Goal: Feedback & Contribution: Submit feedback/report problem

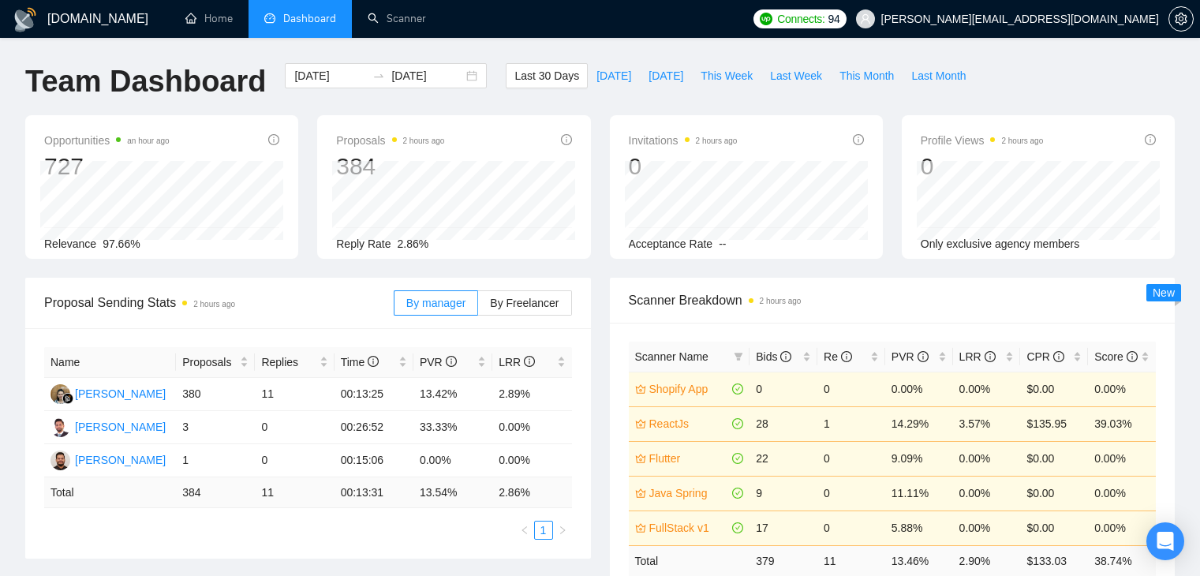
scroll to position [537, 0]
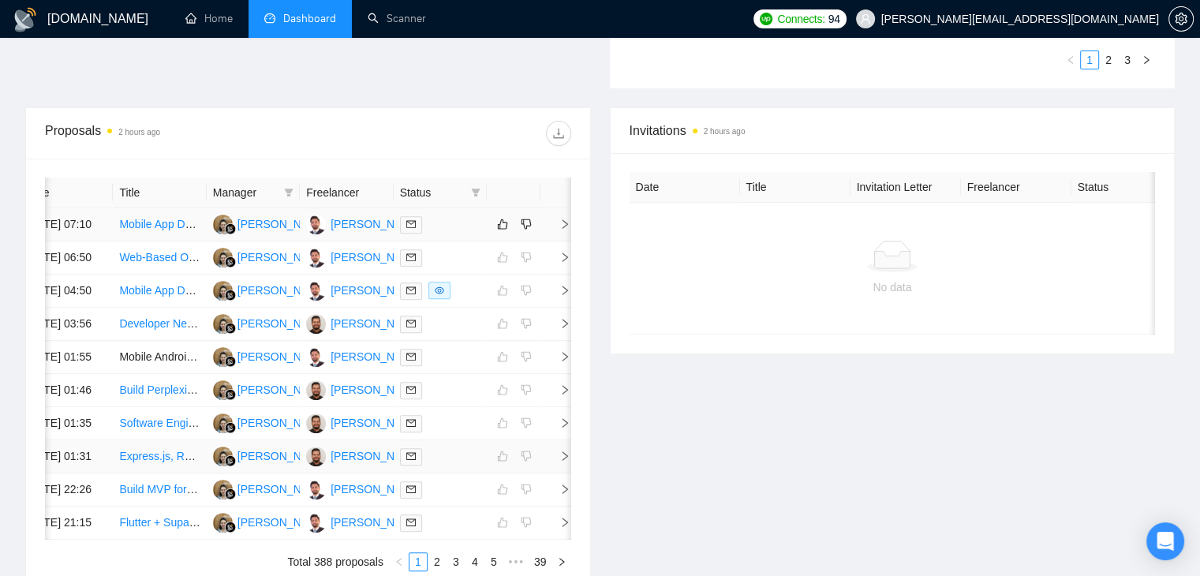
scroll to position [537, 0]
click at [556, 231] on span "right" at bounding box center [559, 225] width 24 height 11
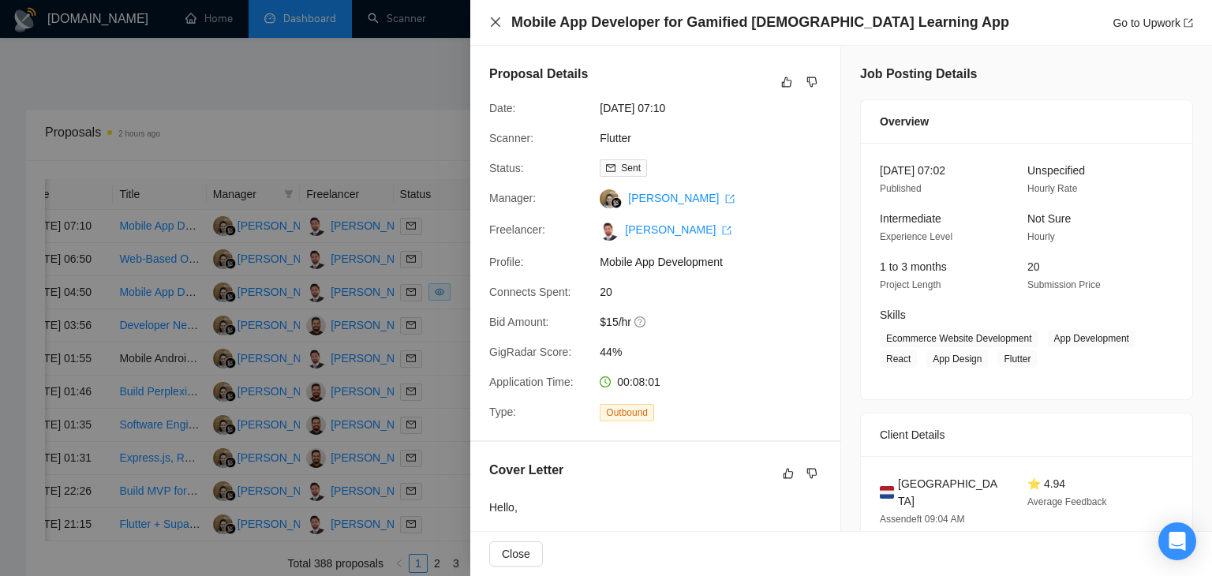
click at [500, 23] on icon "close" at bounding box center [495, 22] width 13 height 13
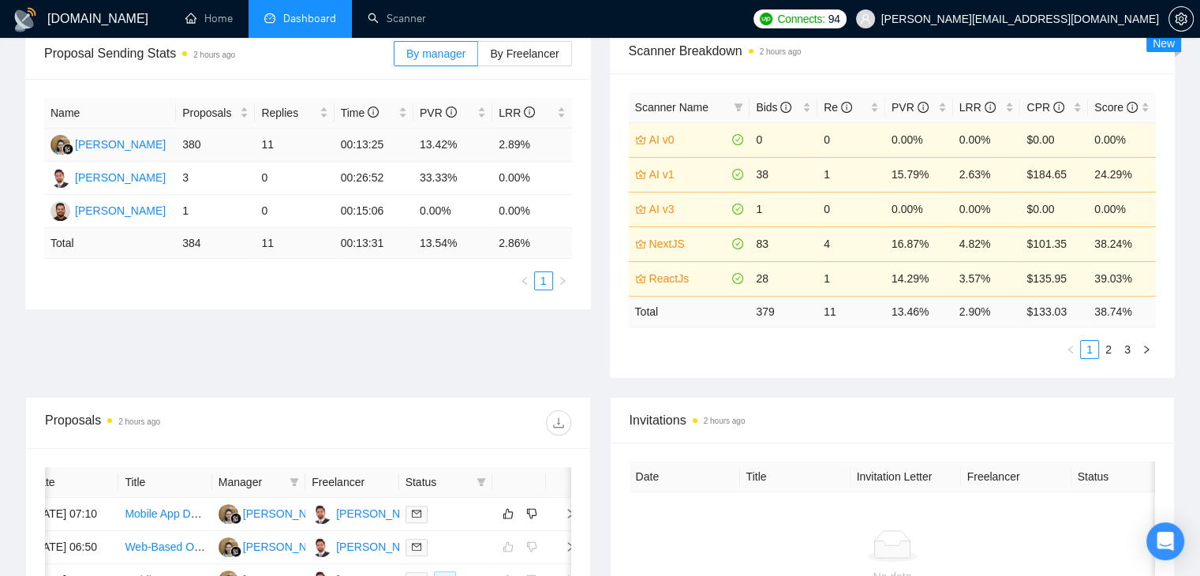
scroll to position [222, 0]
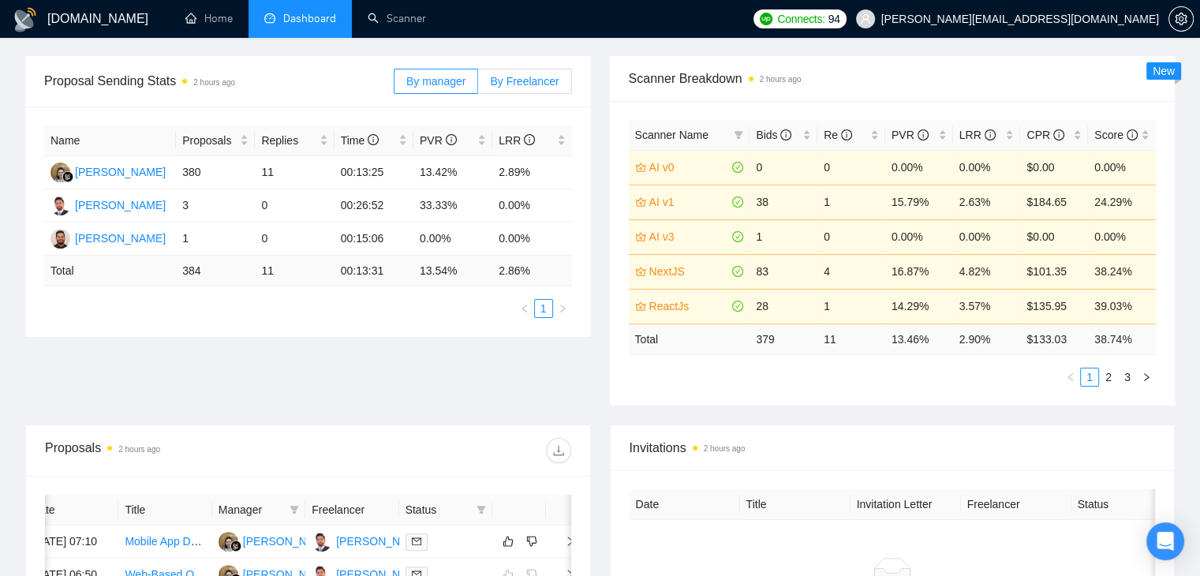
click at [530, 80] on span "By Freelancer" at bounding box center [524, 81] width 69 height 13
click at [478, 85] on input "By Freelancer" at bounding box center [478, 85] width 0 height 0
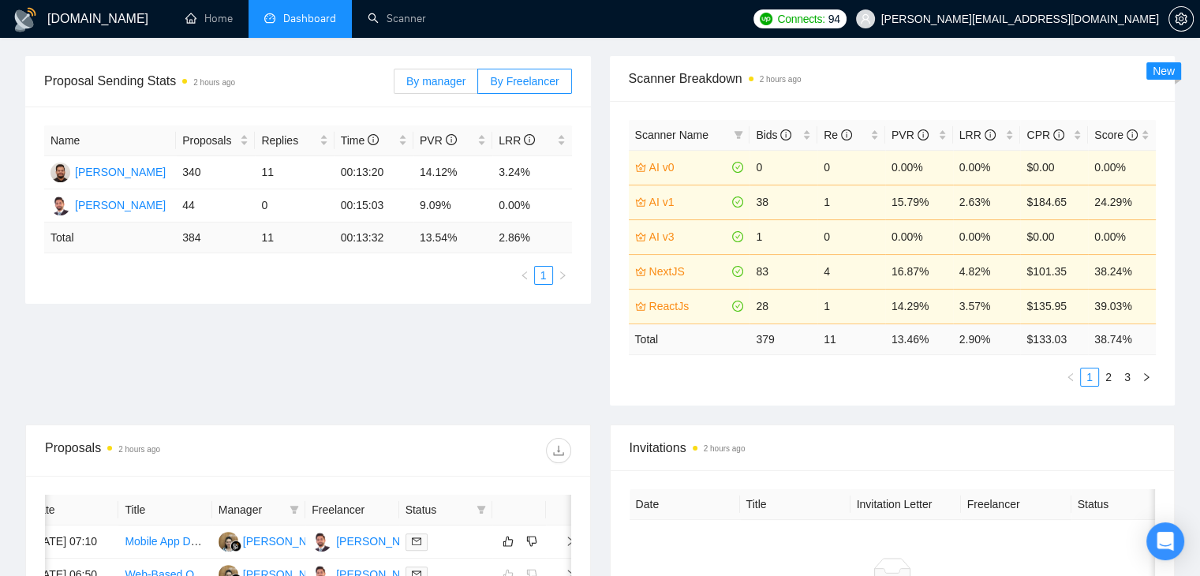
click at [471, 77] on label "By manager" at bounding box center [436, 81] width 84 height 25
click at [395, 85] on input "By manager" at bounding box center [395, 85] width 0 height 0
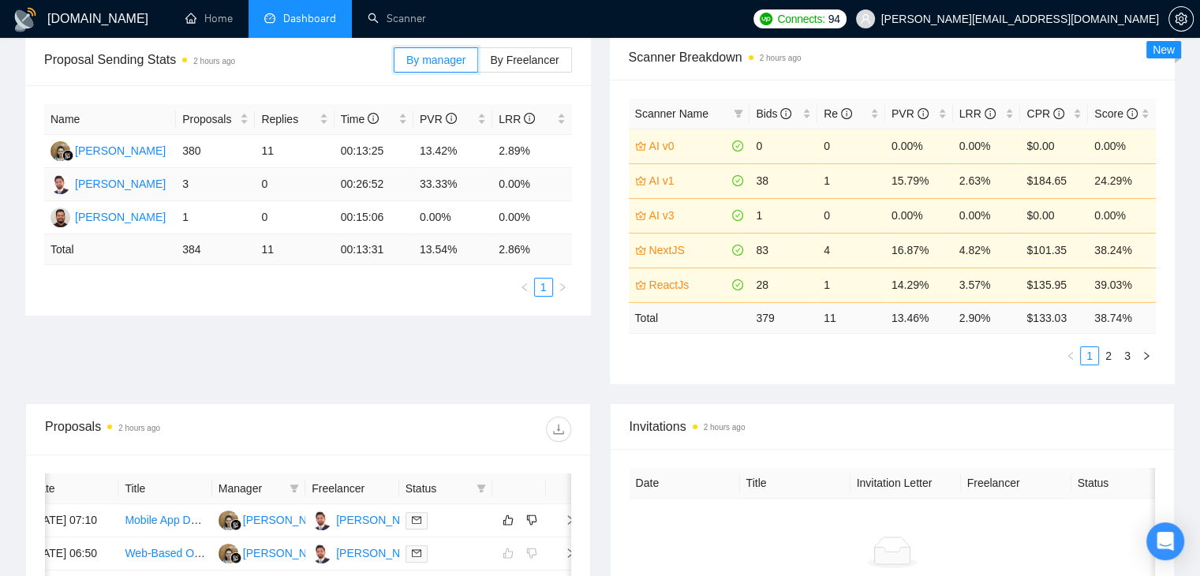
scroll to position [301, 0]
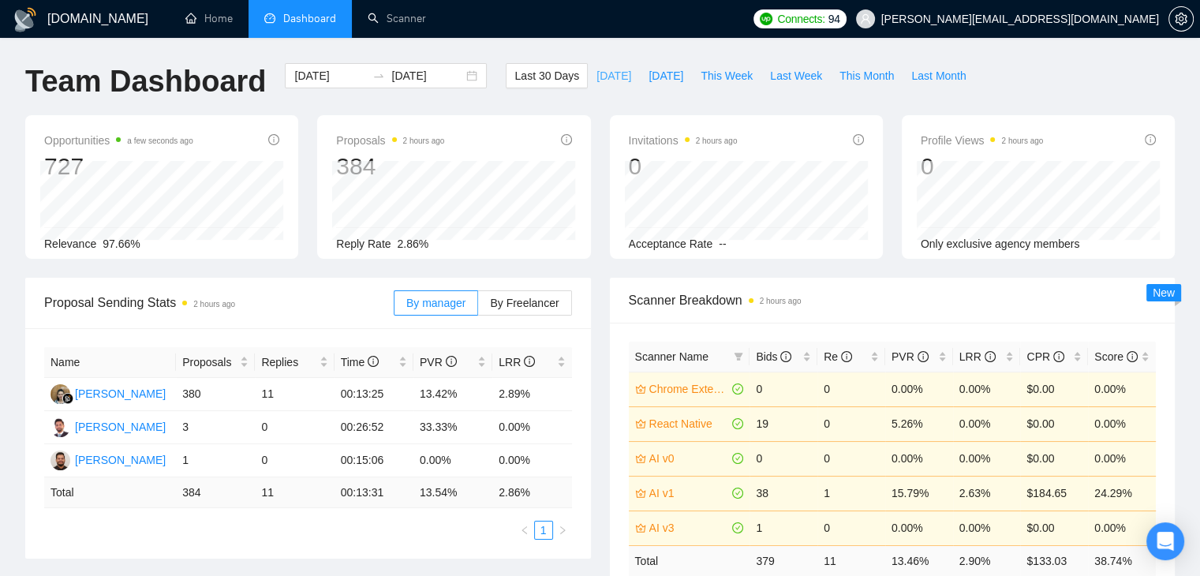
click at [605, 81] on span "[DATE]" at bounding box center [614, 75] width 35 height 17
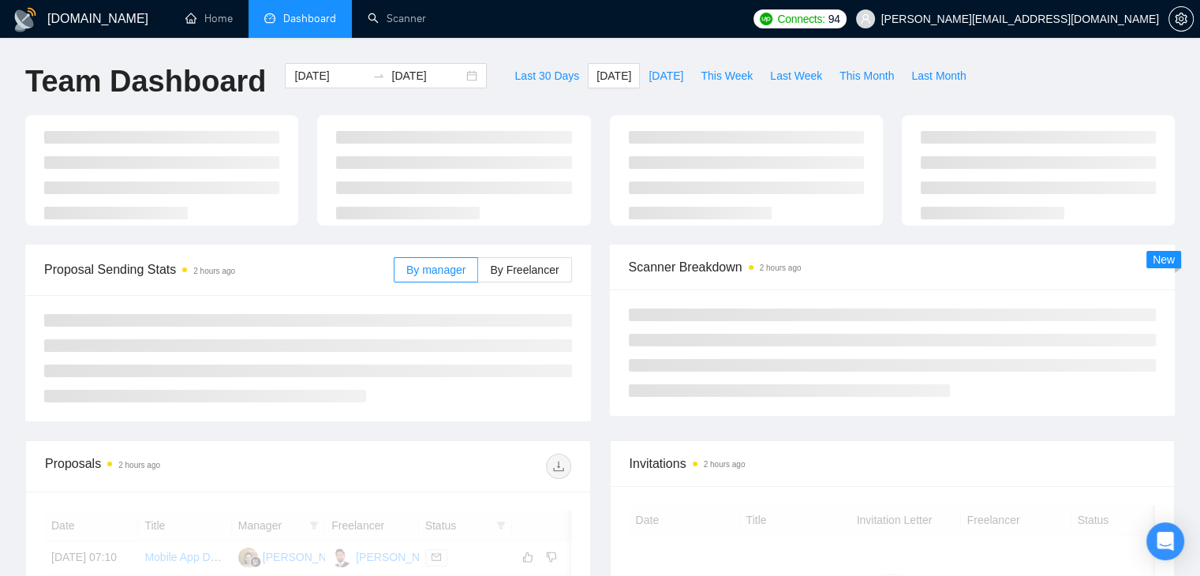
type input "[DATE]"
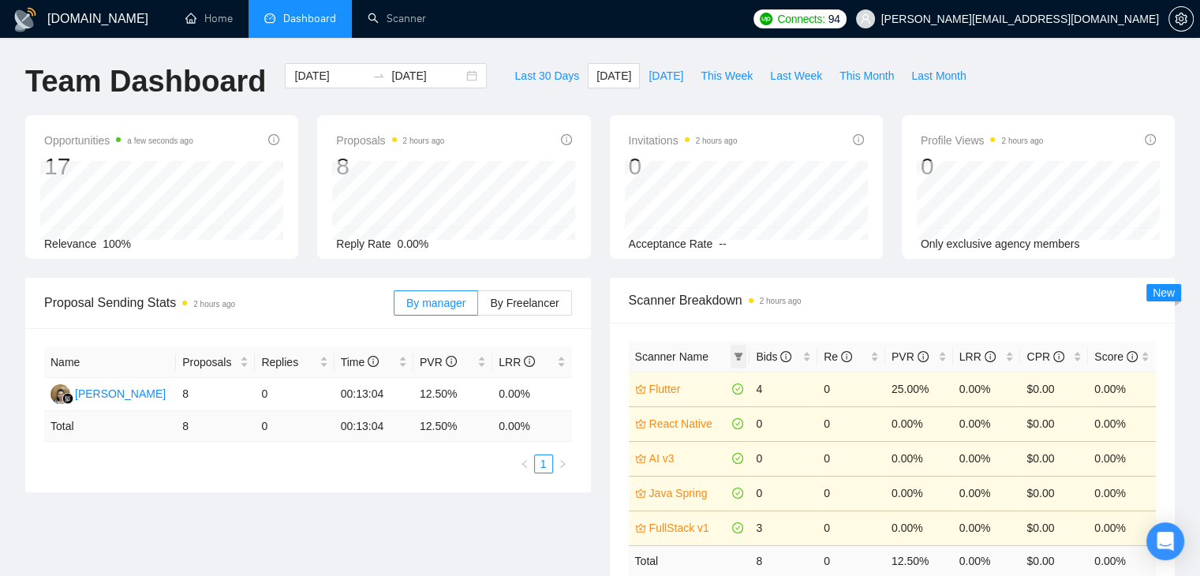
click at [745, 360] on span at bounding box center [739, 357] width 16 height 24
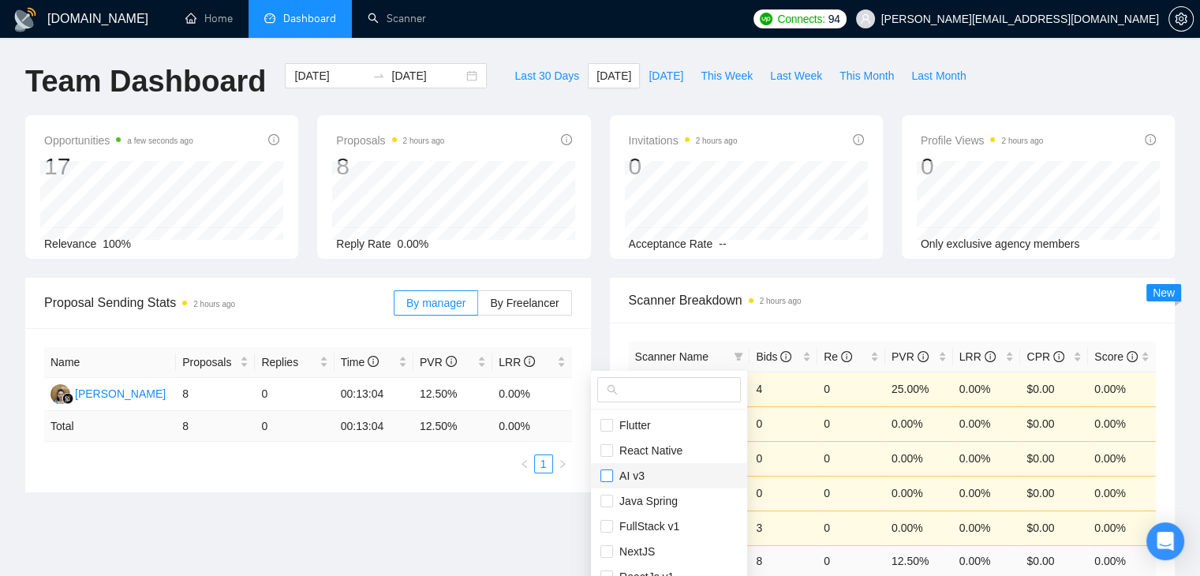
drag, startPoint x: 609, startPoint y: 477, endPoint x: 613, endPoint y: 490, distance: 13.2
click at [609, 477] on input "checkbox" at bounding box center [607, 476] width 13 height 13
checkbox input "true"
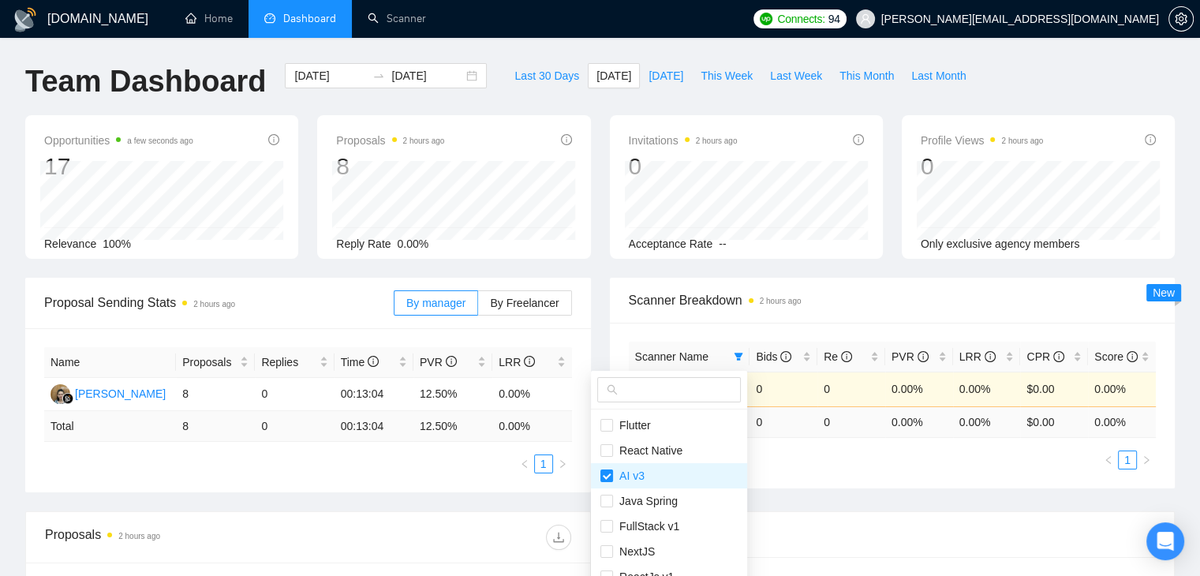
click at [571, 520] on main "Team Dashboard 2025-09-25 2025-09-25 Last 30 Days Today Yesterday This Week Las…" at bounding box center [600, 505] width 1150 height 885
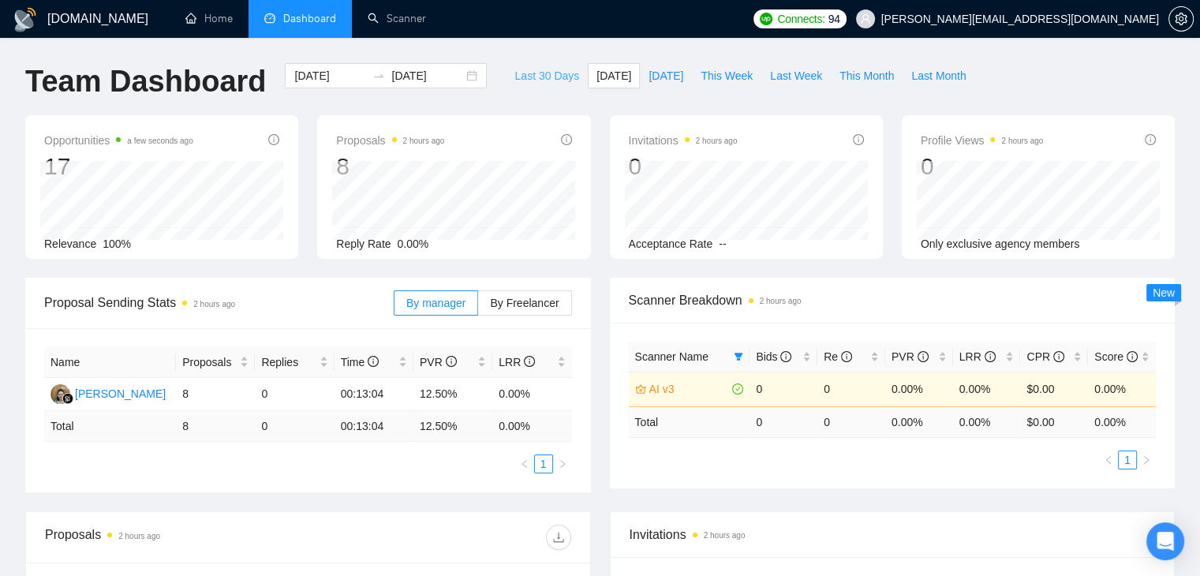
click at [537, 66] on button "Last 30 Days" at bounding box center [547, 75] width 82 height 25
type input "[DATE]"
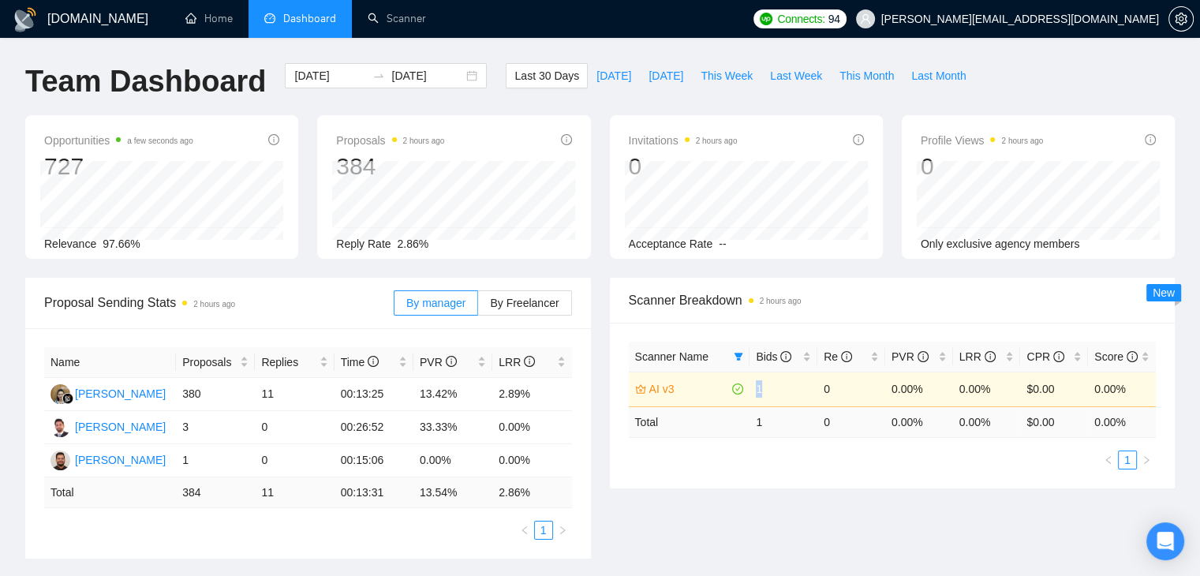
drag, startPoint x: 769, startPoint y: 386, endPoint x: 756, endPoint y: 393, distance: 14.5
click at [756, 393] on td "1" at bounding box center [784, 389] width 68 height 35
click at [748, 485] on div "Scanner Name Bids Re PVR LRR CPR Score AI v3 1 0 0.00% 0.00% $0.00 0.00% Total …" at bounding box center [893, 406] width 566 height 166
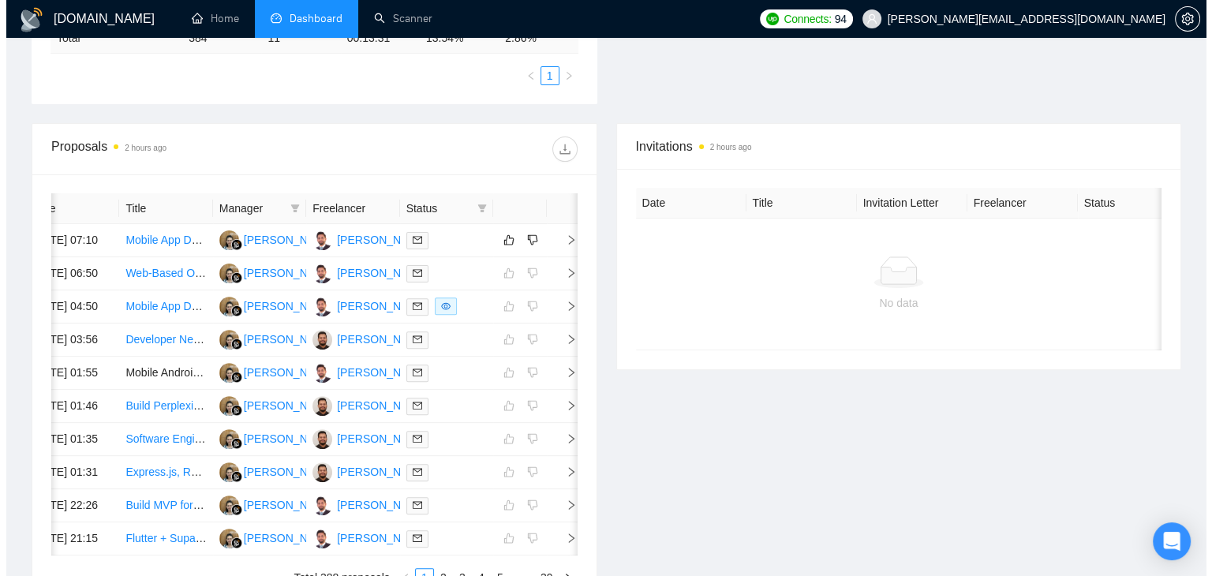
scroll to position [474, 0]
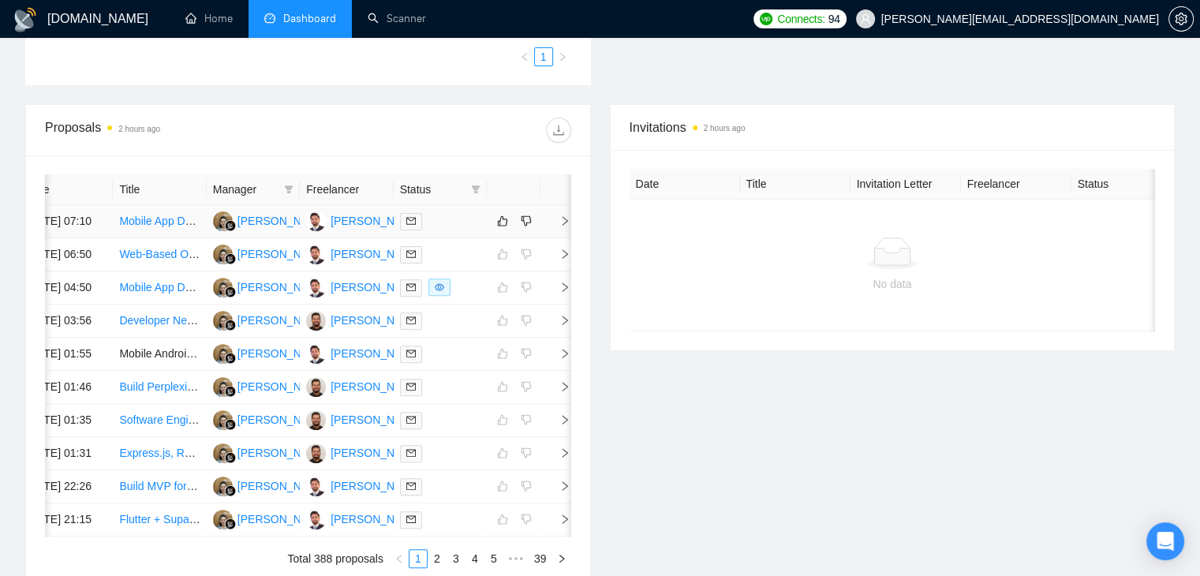
click at [564, 227] on icon "right" at bounding box center [565, 220] width 11 height 11
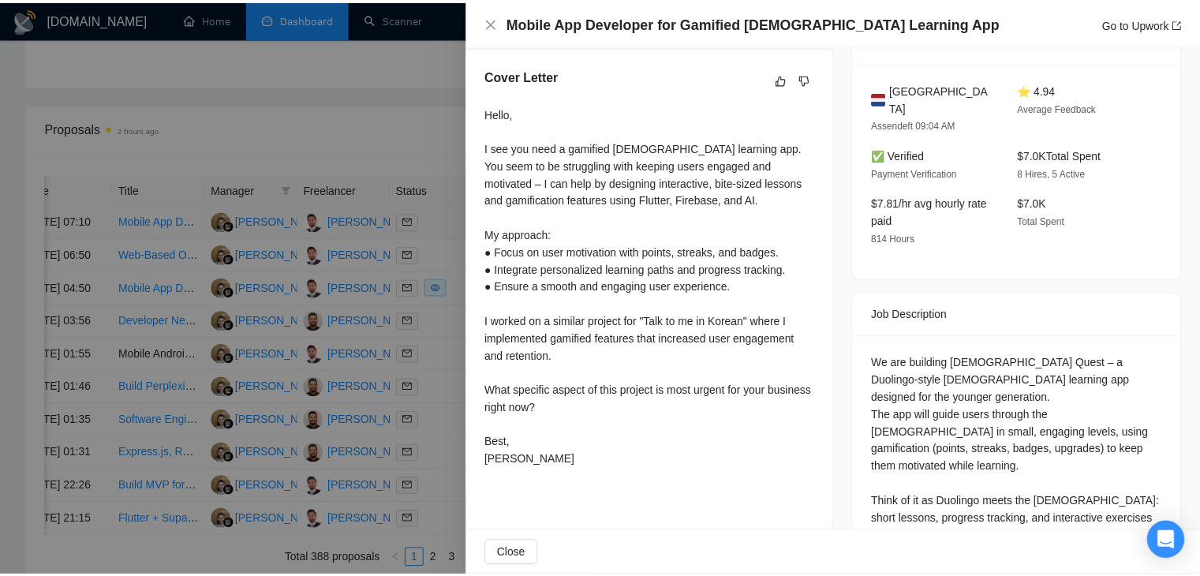
scroll to position [403, 0]
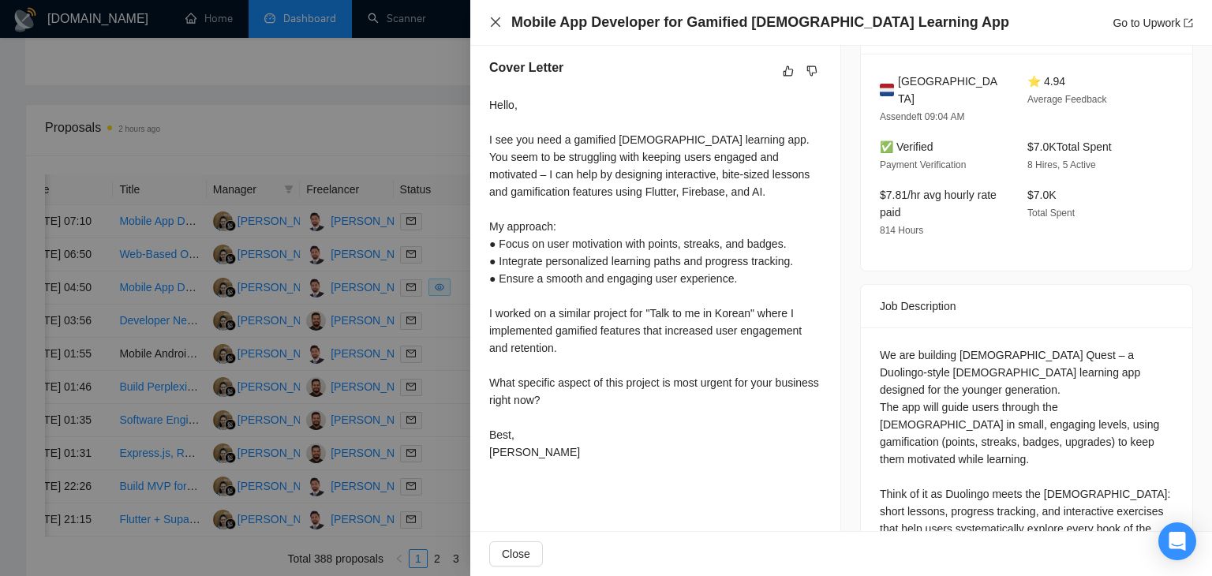
click at [496, 22] on icon "close" at bounding box center [495, 21] width 9 height 9
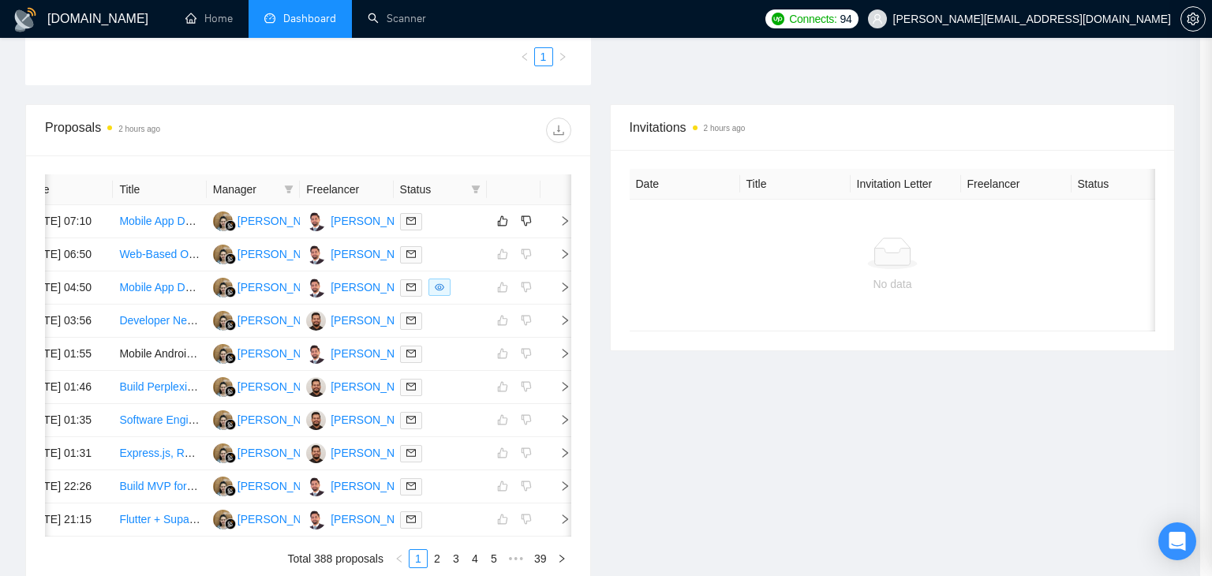
scroll to position [0, 20]
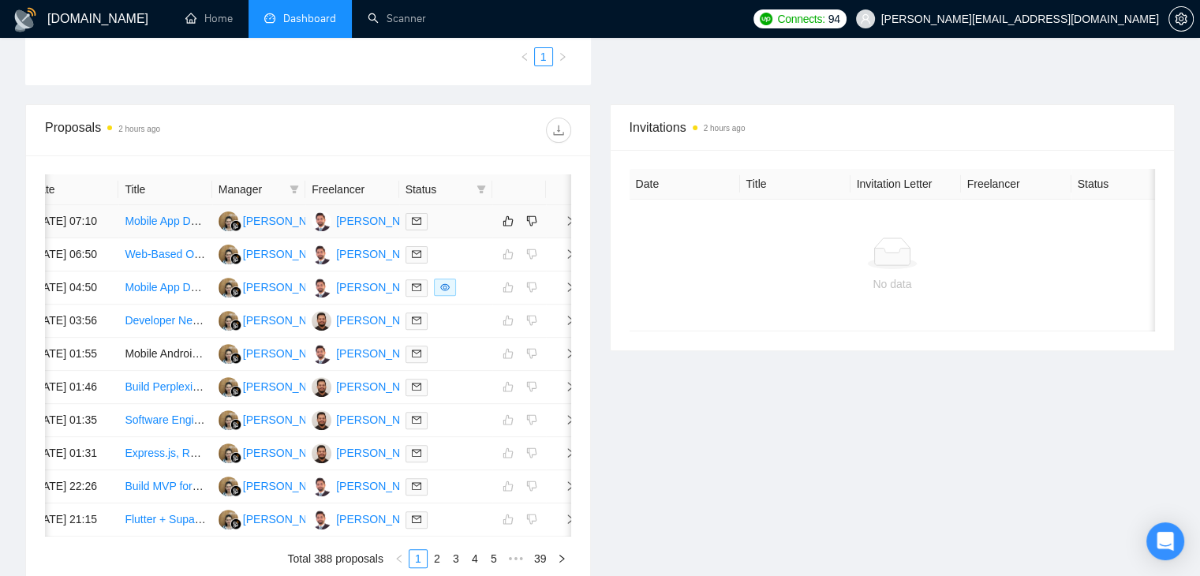
click at [559, 227] on span "right" at bounding box center [564, 220] width 24 height 11
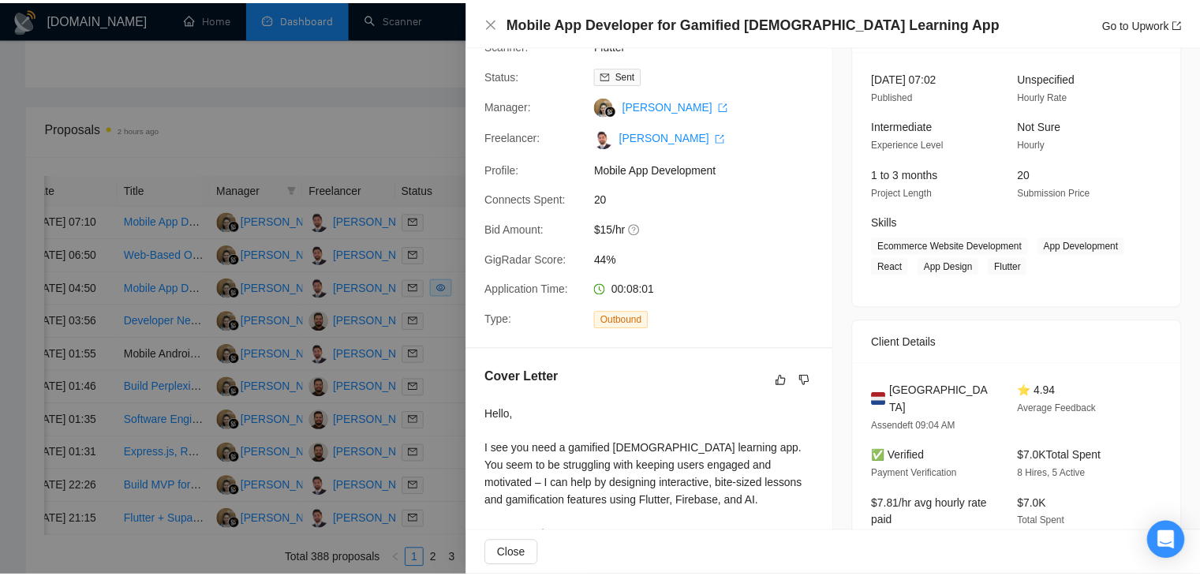
scroll to position [8, 0]
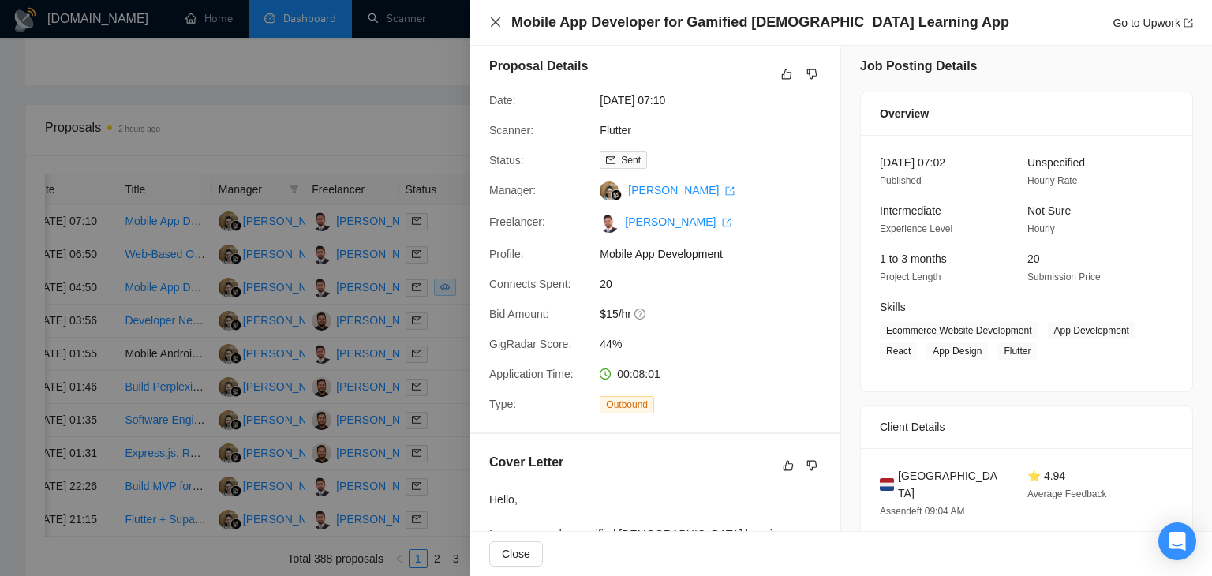
click at [500, 24] on icon "close" at bounding box center [495, 22] width 13 height 13
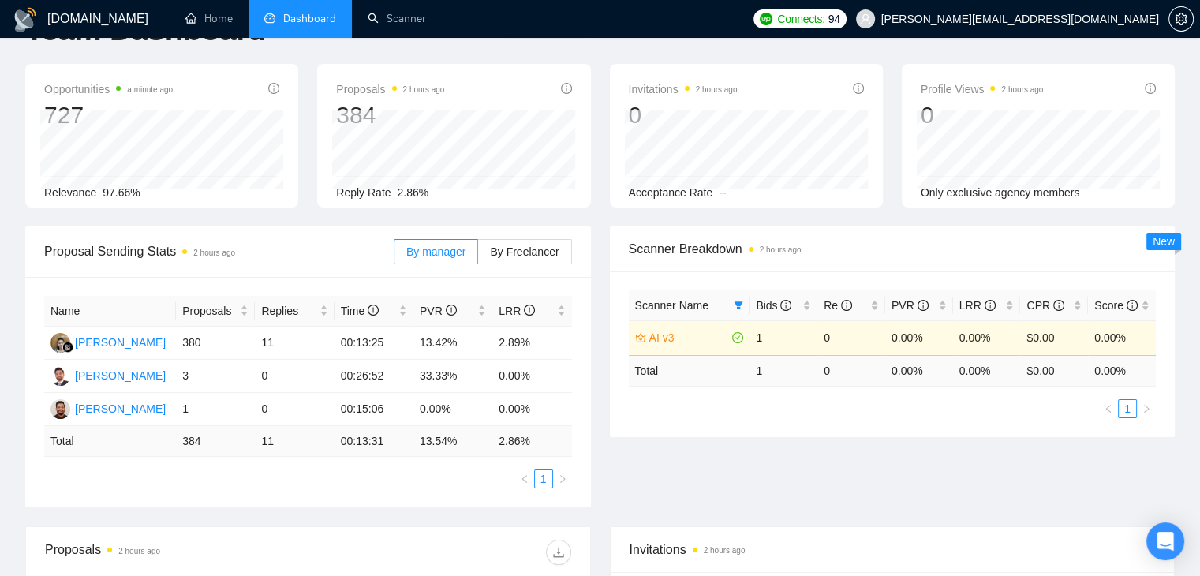
scroll to position [79, 0]
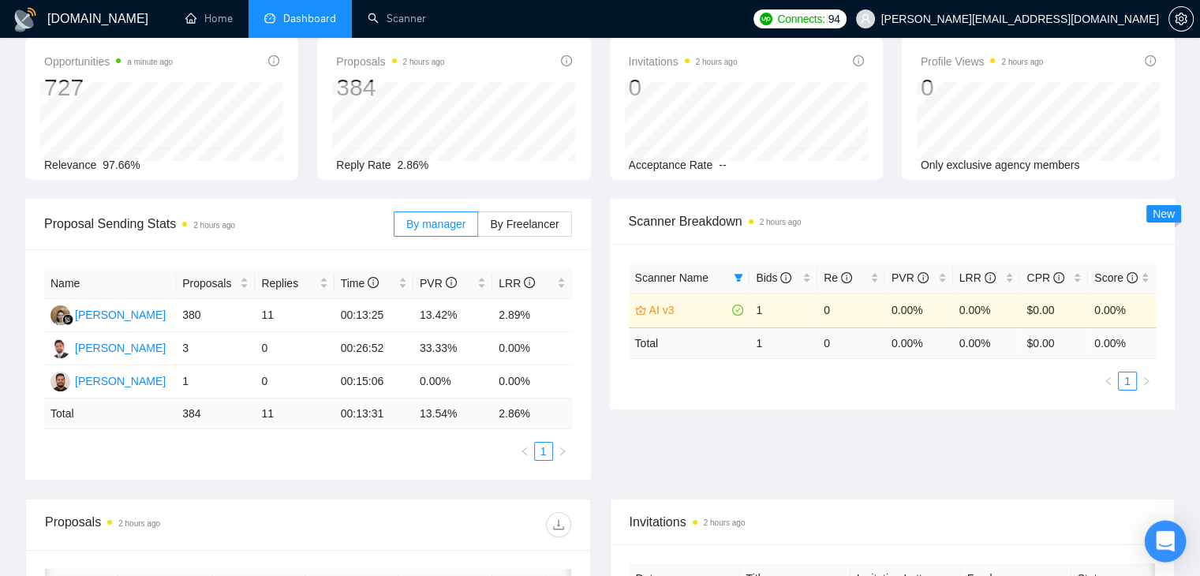
click at [1161, 541] on icon "Open Intercom Messenger" at bounding box center [1165, 541] width 18 height 21
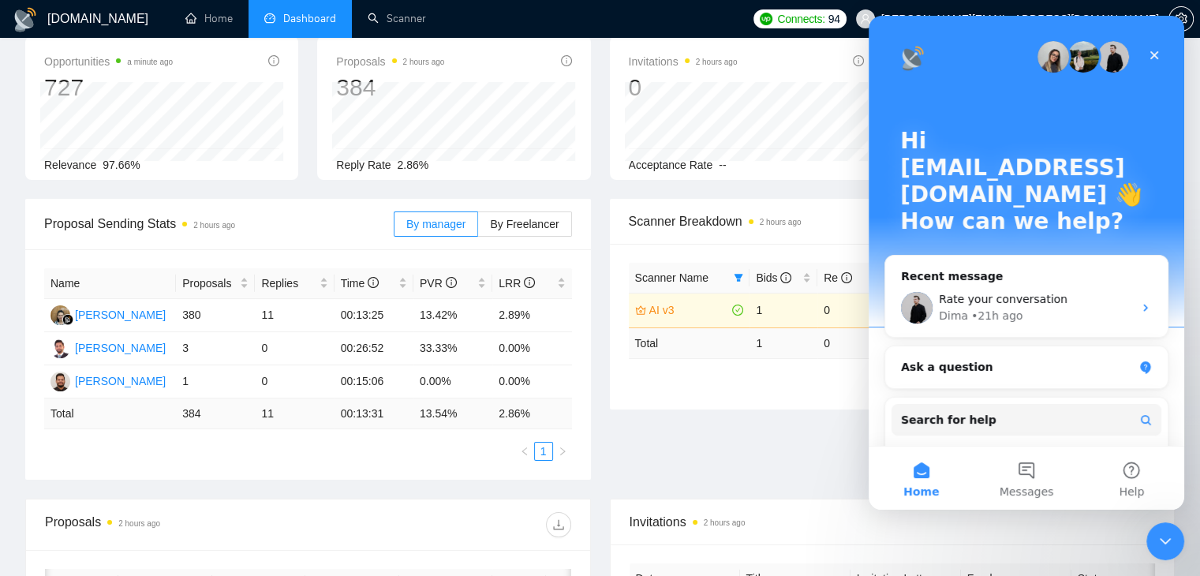
scroll to position [0, 0]
click at [1024, 474] on button "Messages" at bounding box center [1026, 478] width 105 height 63
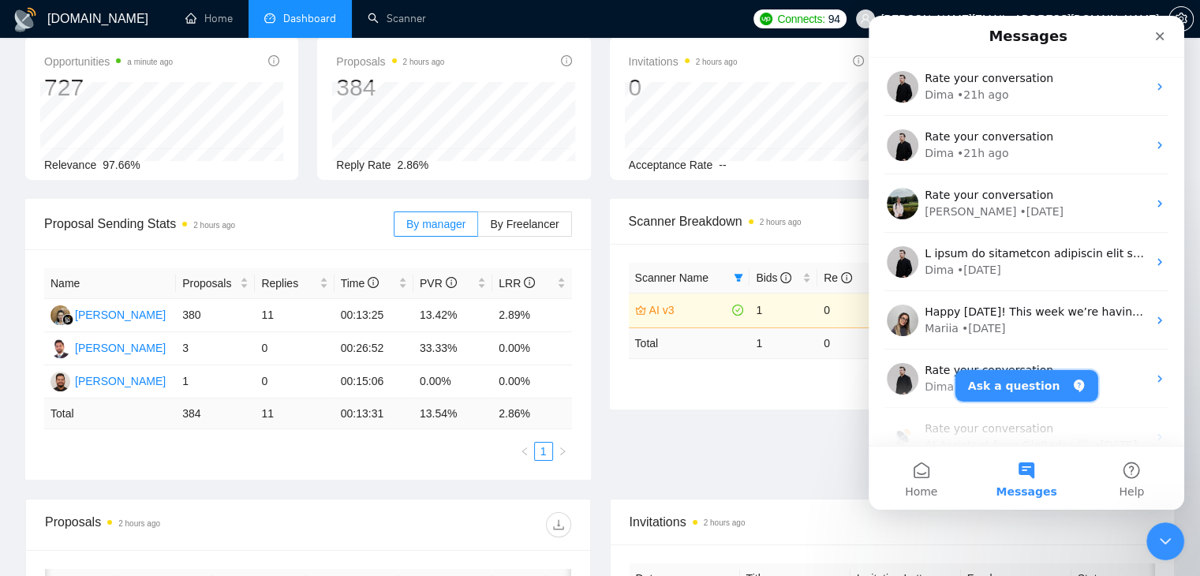
click at [1005, 381] on button "Ask a question" at bounding box center [1027, 386] width 143 height 32
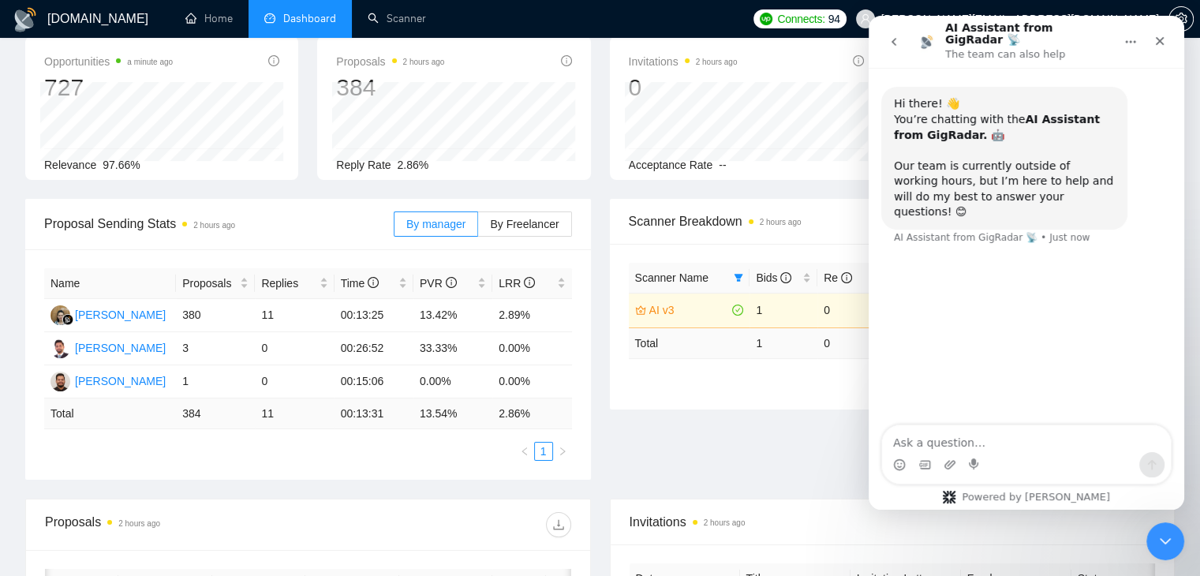
click at [882, 36] on button "go back" at bounding box center [894, 42] width 30 height 30
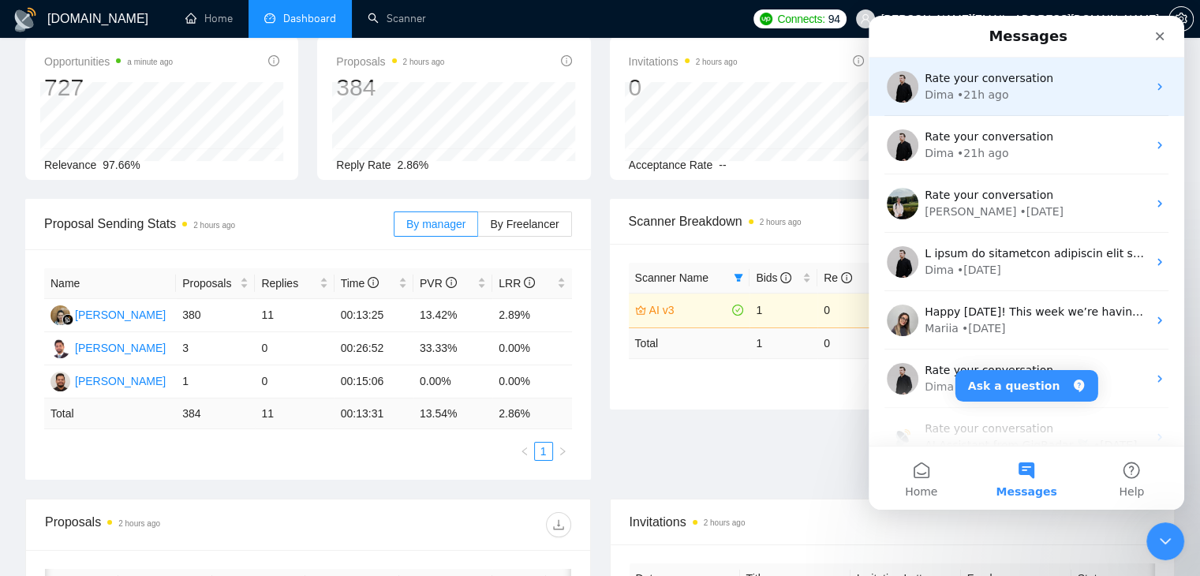
click at [965, 96] on div "• 21h ago" at bounding box center [982, 95] width 51 height 17
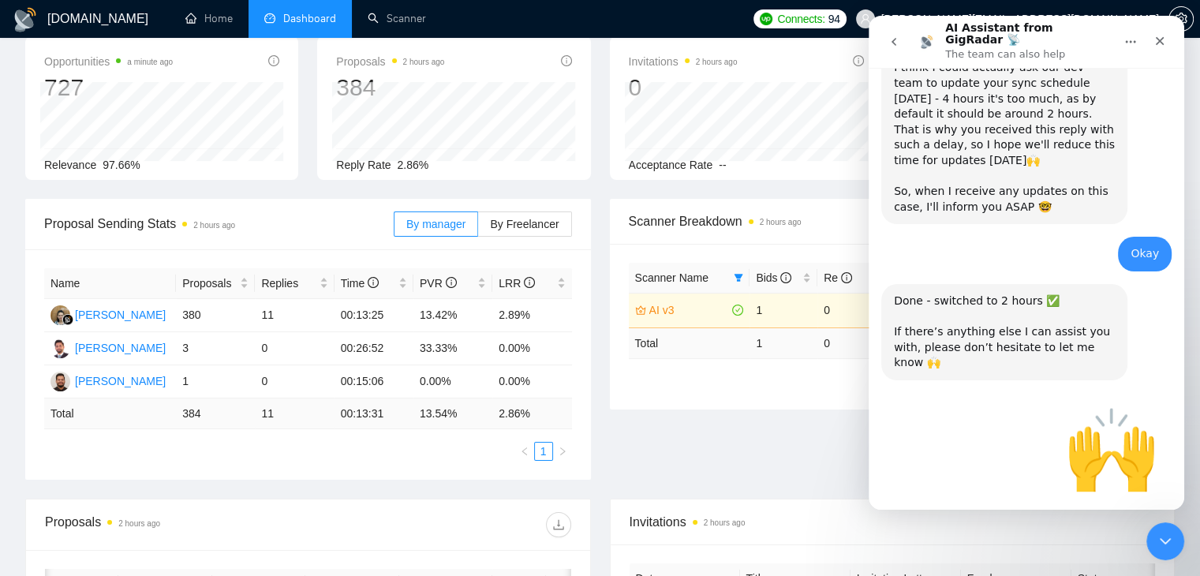
scroll to position [1174, 0]
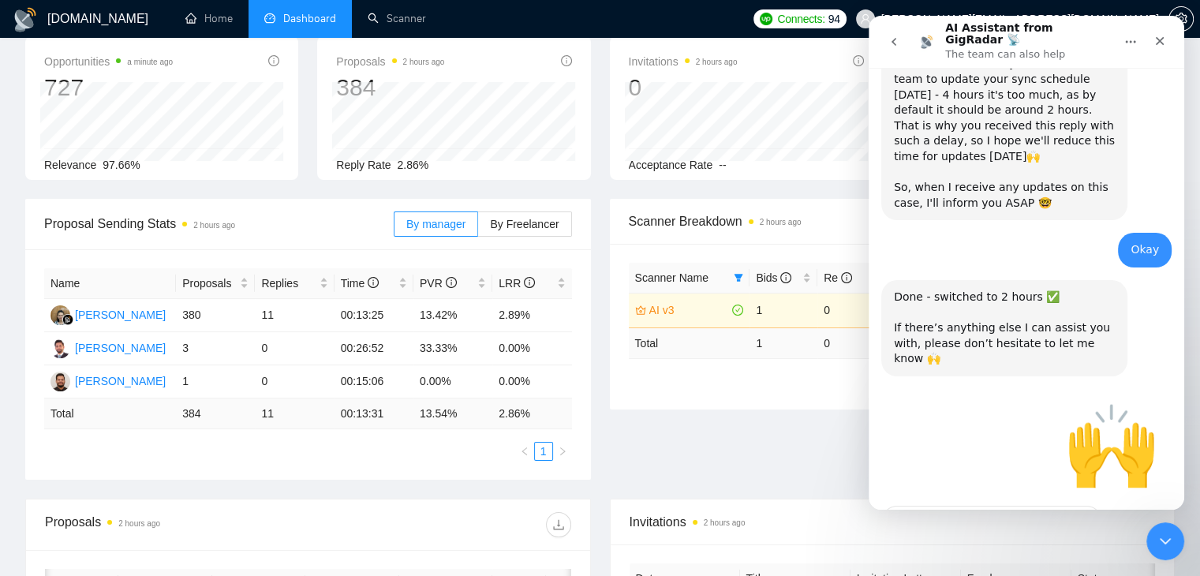
click at [897, 43] on icon "go back" at bounding box center [894, 42] width 13 height 13
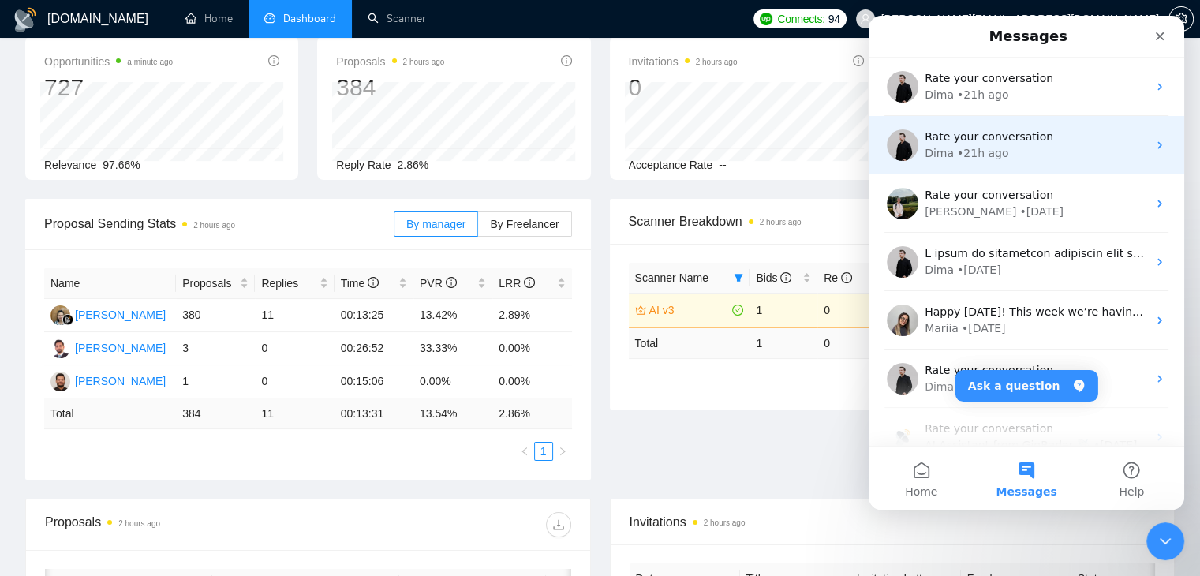
click at [975, 165] on div "Rate your conversation Dima • 21h ago" at bounding box center [1027, 145] width 316 height 58
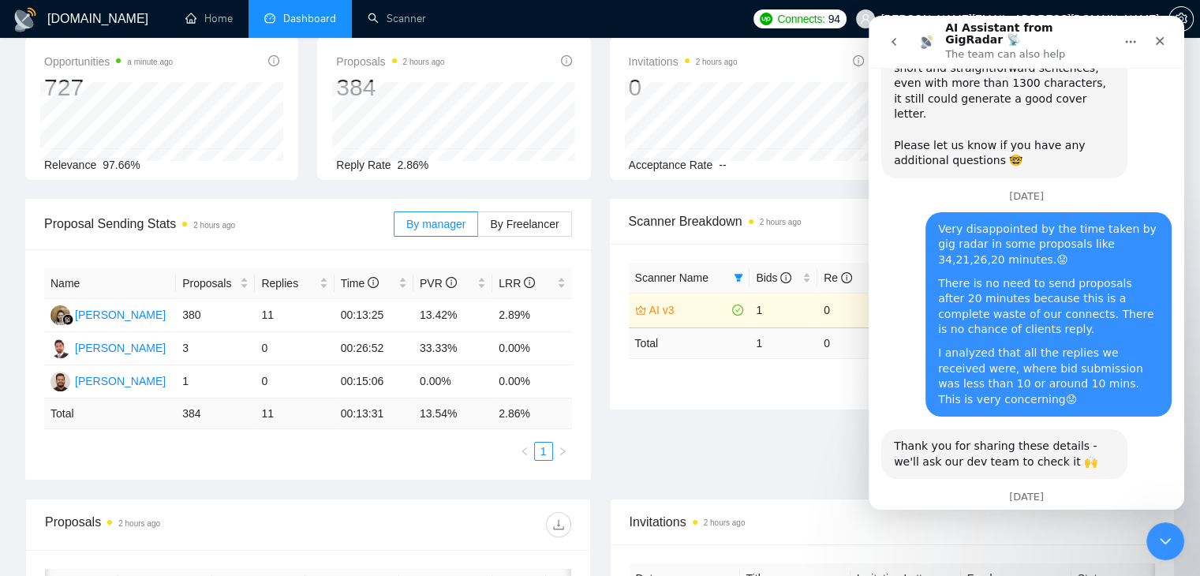
scroll to position [1260, 0]
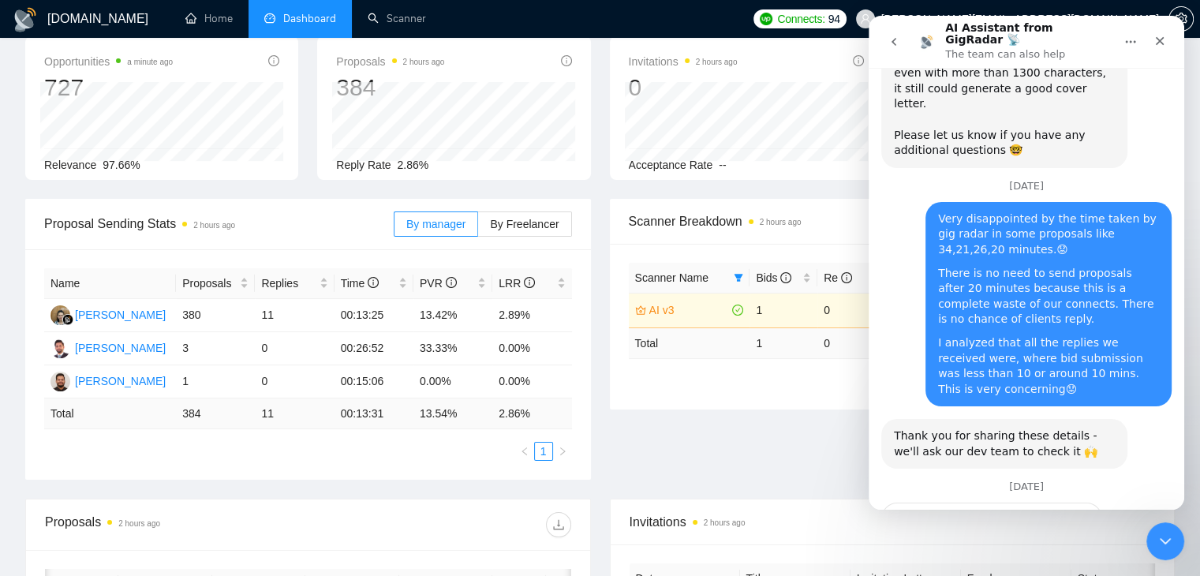
click at [892, 28] on button "go back" at bounding box center [894, 42] width 30 height 30
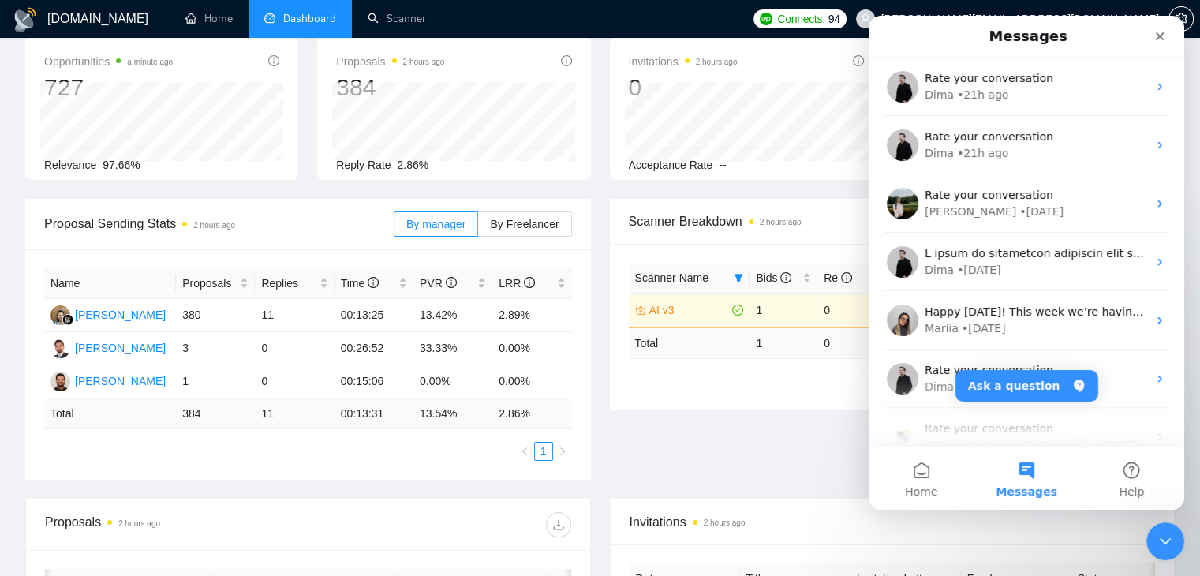
scroll to position [0, 0]
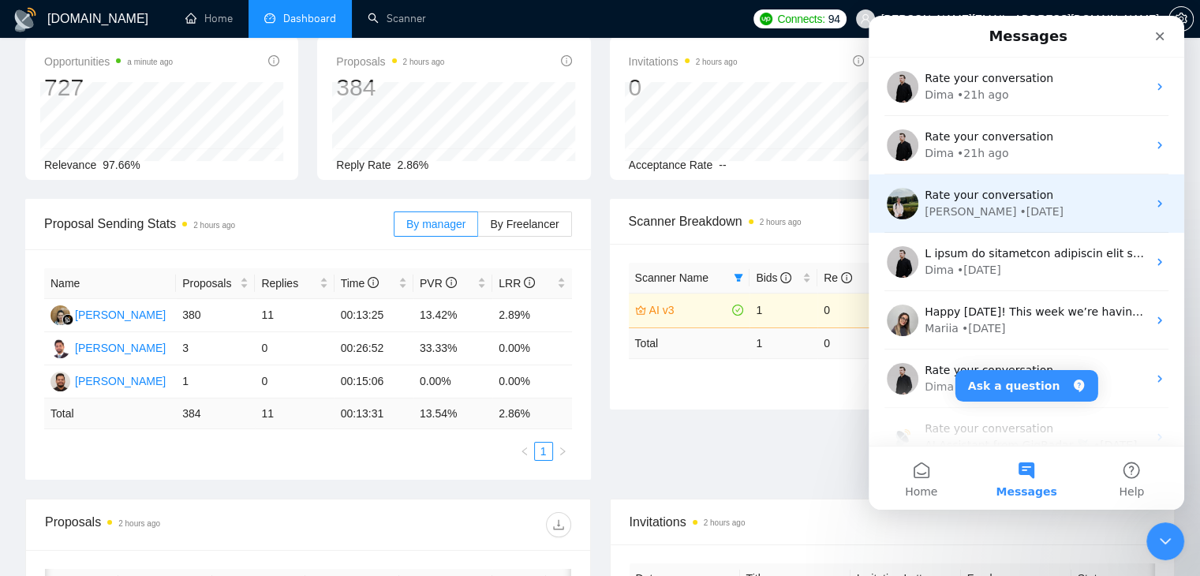
click at [967, 222] on div "Rate your conversation Viktor • 1d ago" at bounding box center [1027, 203] width 316 height 58
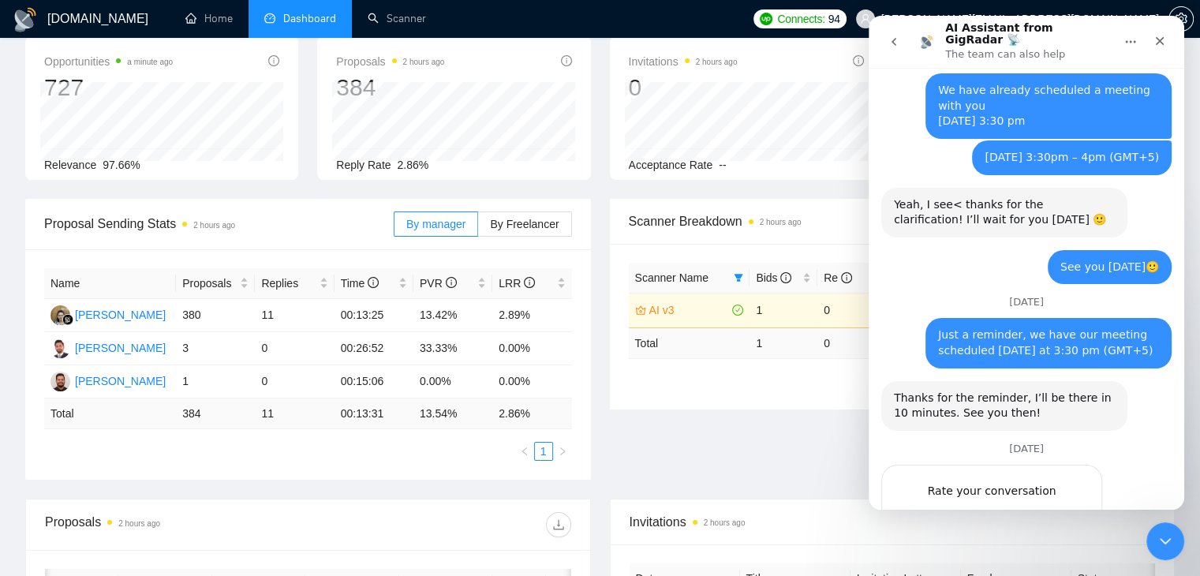
scroll to position [2063, 0]
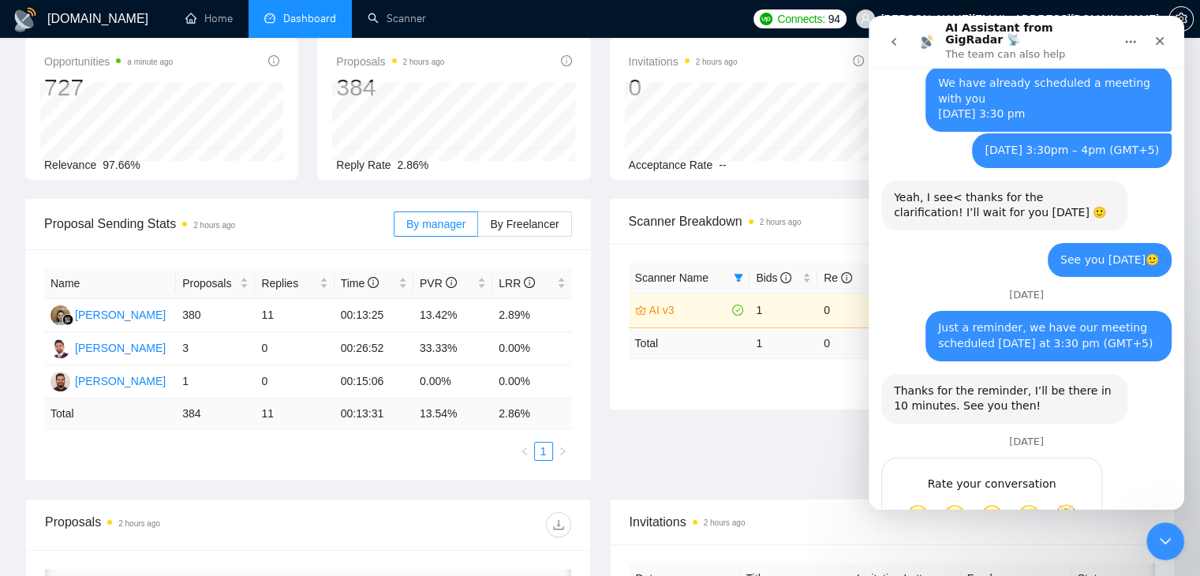
click at [887, 40] on button "go back" at bounding box center [894, 42] width 30 height 30
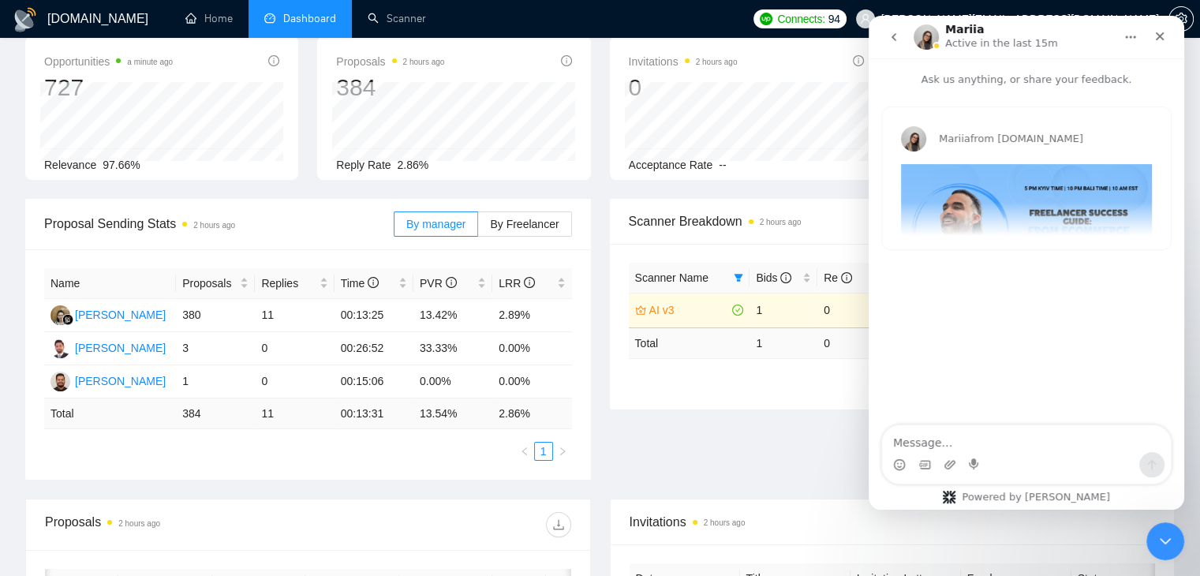
click at [889, 36] on icon "go back" at bounding box center [894, 37] width 13 height 13
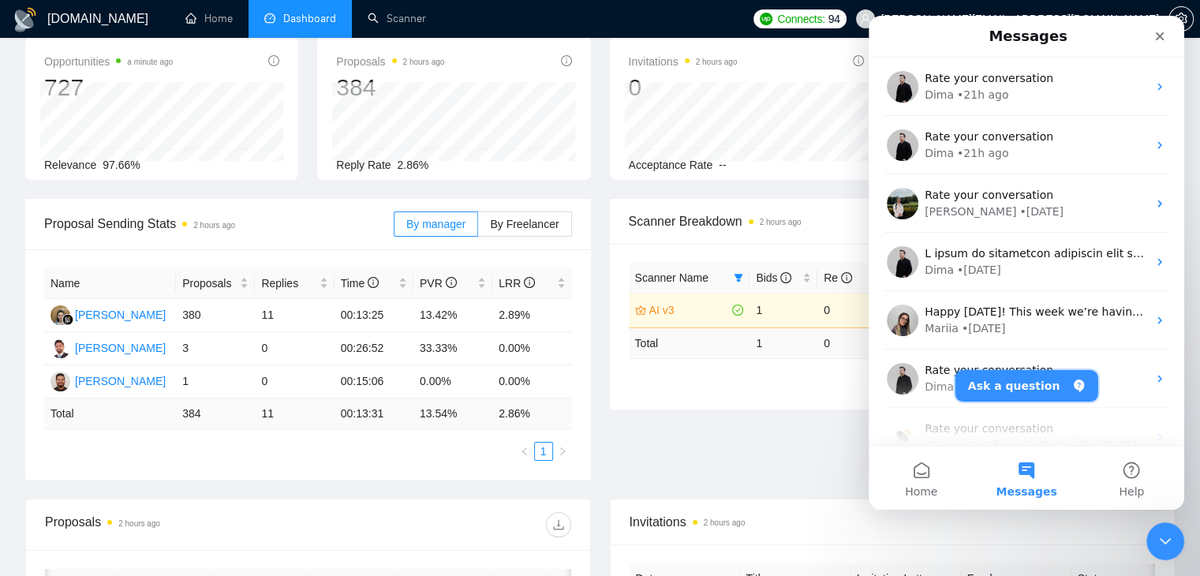
click at [1005, 388] on button "Ask a question" at bounding box center [1027, 386] width 143 height 32
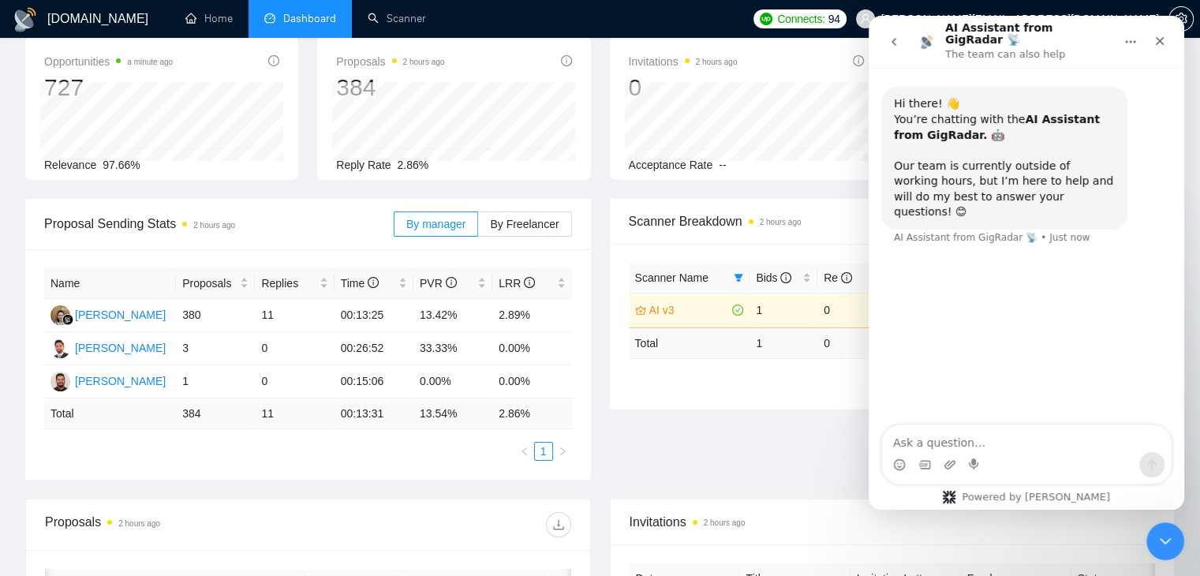
click at [936, 445] on textarea "Ask a question…" at bounding box center [1026, 438] width 289 height 27
type textarea "H"
click at [893, 47] on button "go back" at bounding box center [894, 42] width 30 height 30
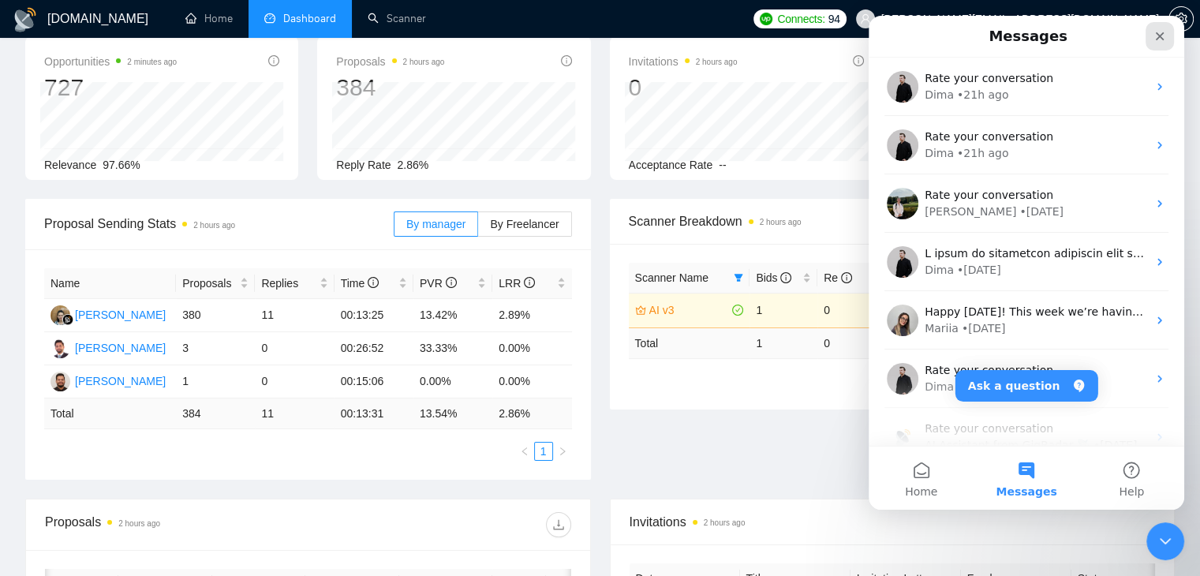
click at [1163, 47] on div "Close" at bounding box center [1160, 36] width 28 height 28
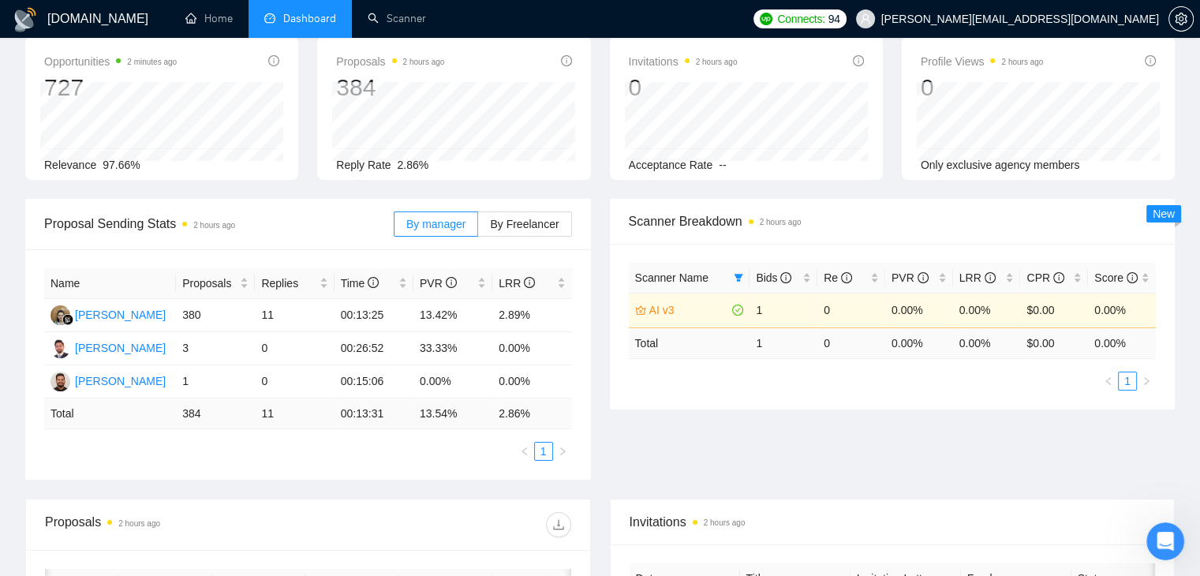
scroll to position [158, 0]
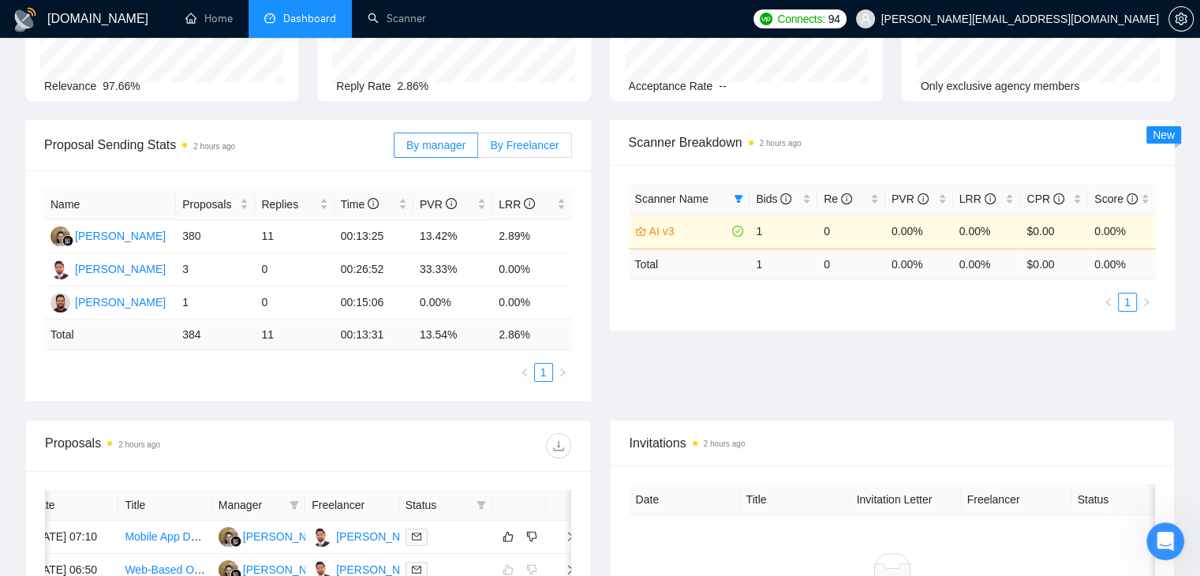
click at [519, 149] on span "By Freelancer" at bounding box center [524, 145] width 69 height 13
click at [478, 149] on input "By Freelancer" at bounding box center [478, 149] width 0 height 0
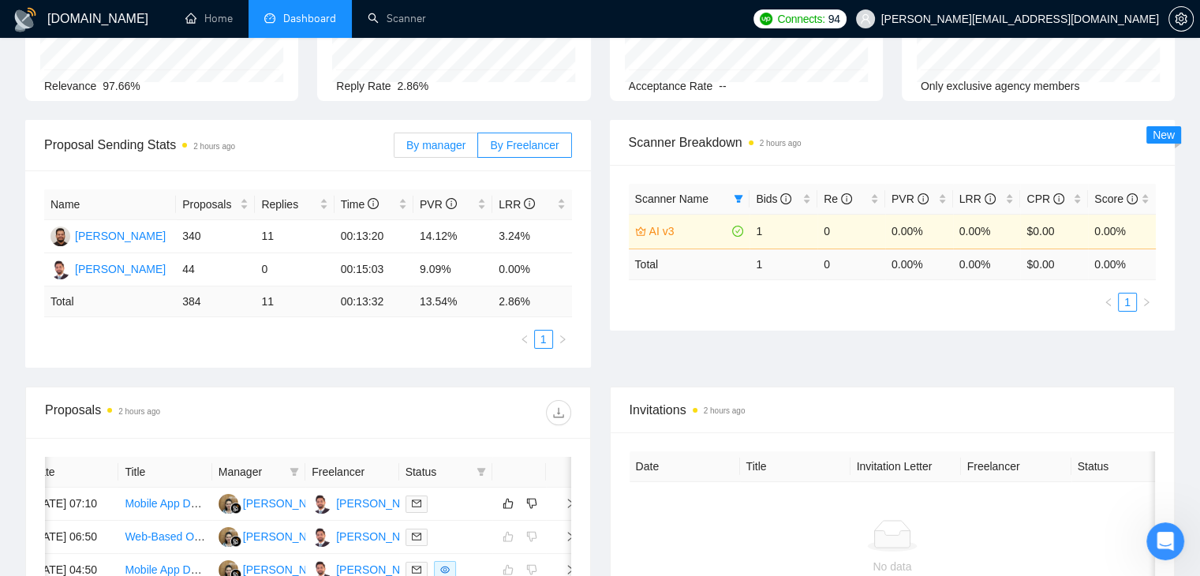
click at [436, 139] on span "By manager" at bounding box center [435, 145] width 59 height 13
click at [395, 149] on input "By manager" at bounding box center [395, 149] width 0 height 0
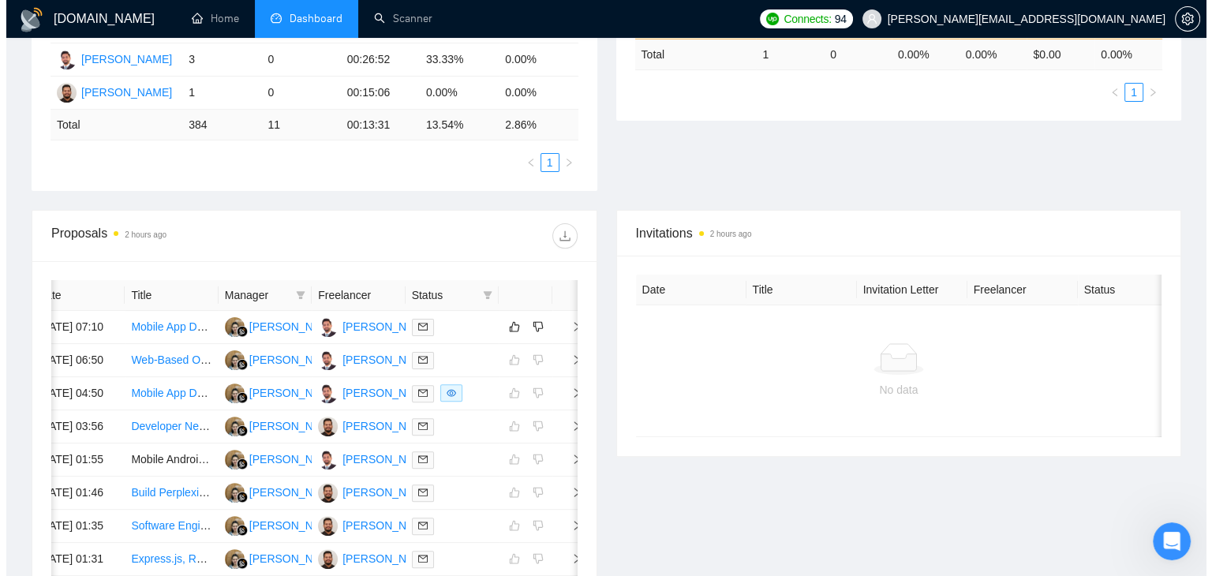
scroll to position [395, 0]
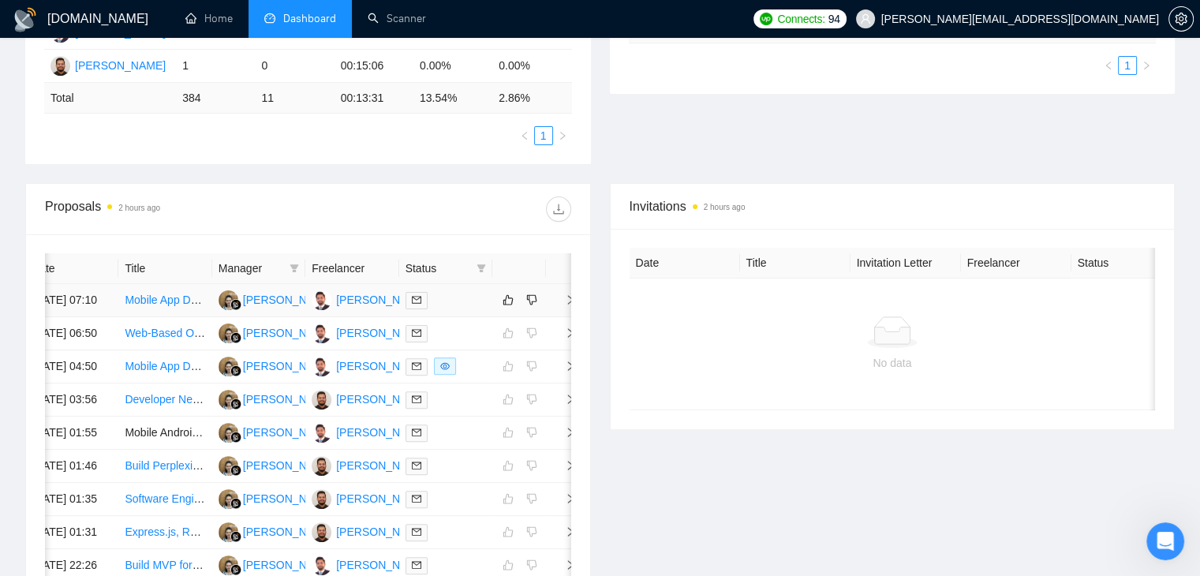
click at [559, 305] on span "right" at bounding box center [564, 299] width 24 height 11
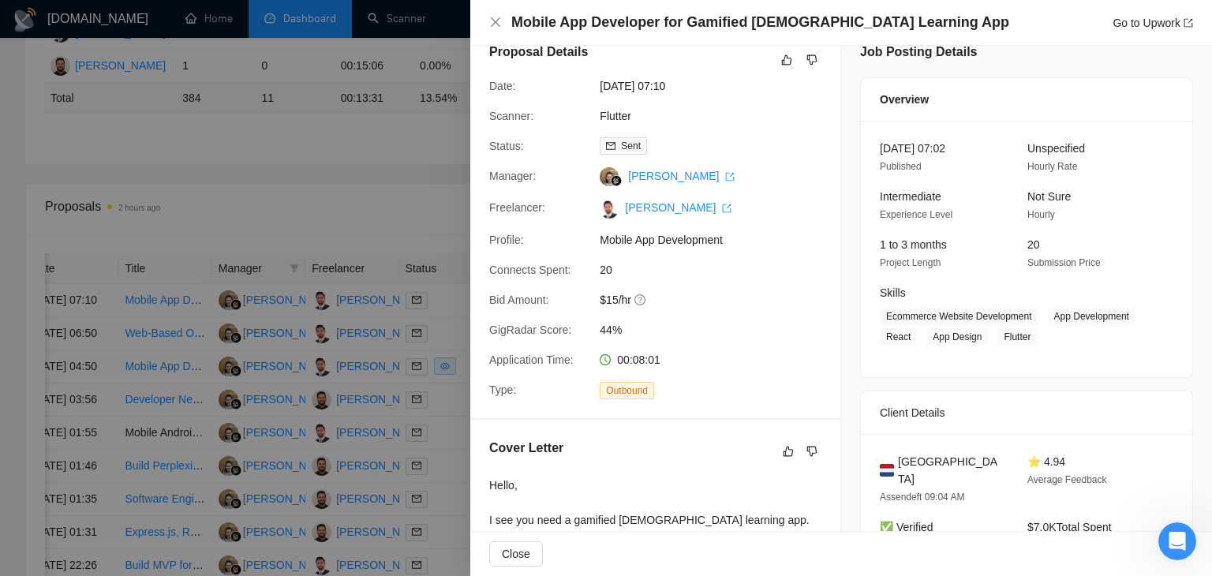
scroll to position [0, 0]
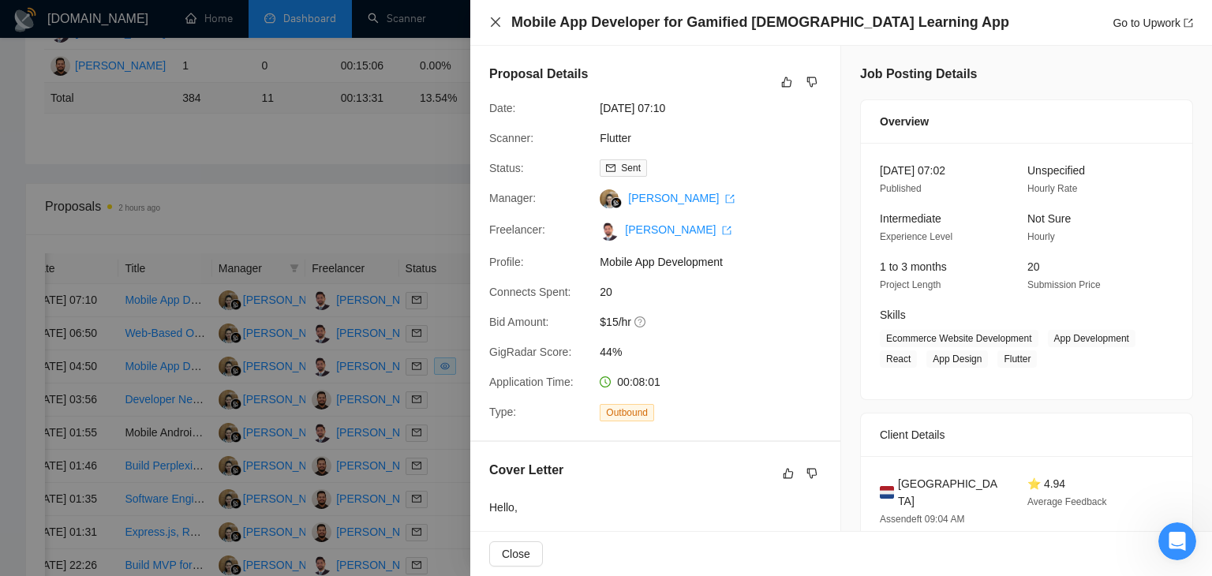
click at [496, 16] on icon "close" at bounding box center [495, 22] width 13 height 13
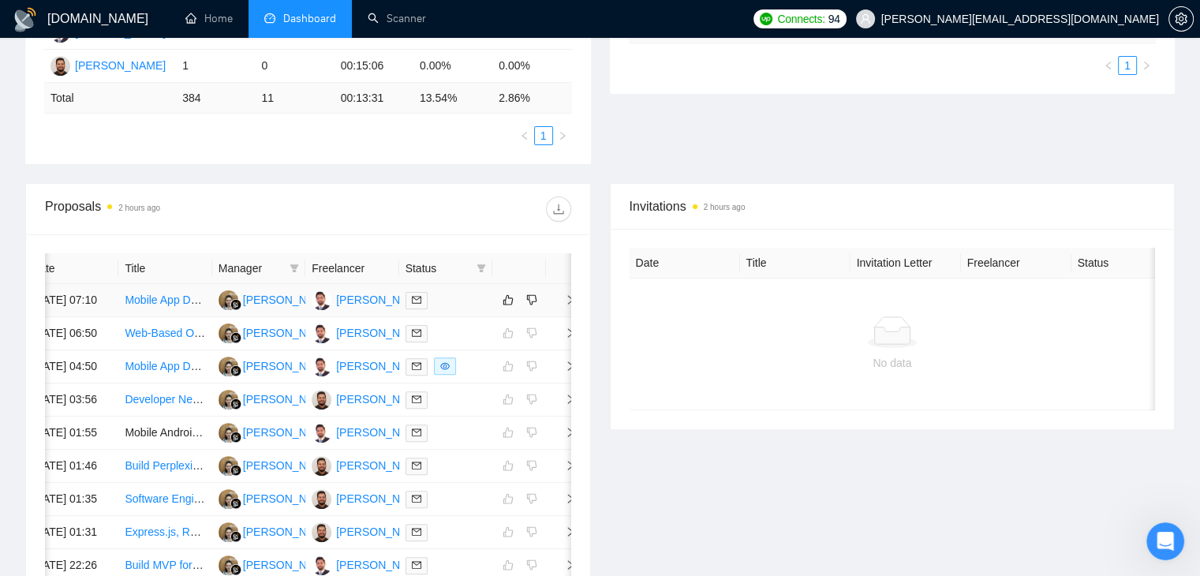
click at [560, 305] on span "right" at bounding box center [564, 299] width 24 height 11
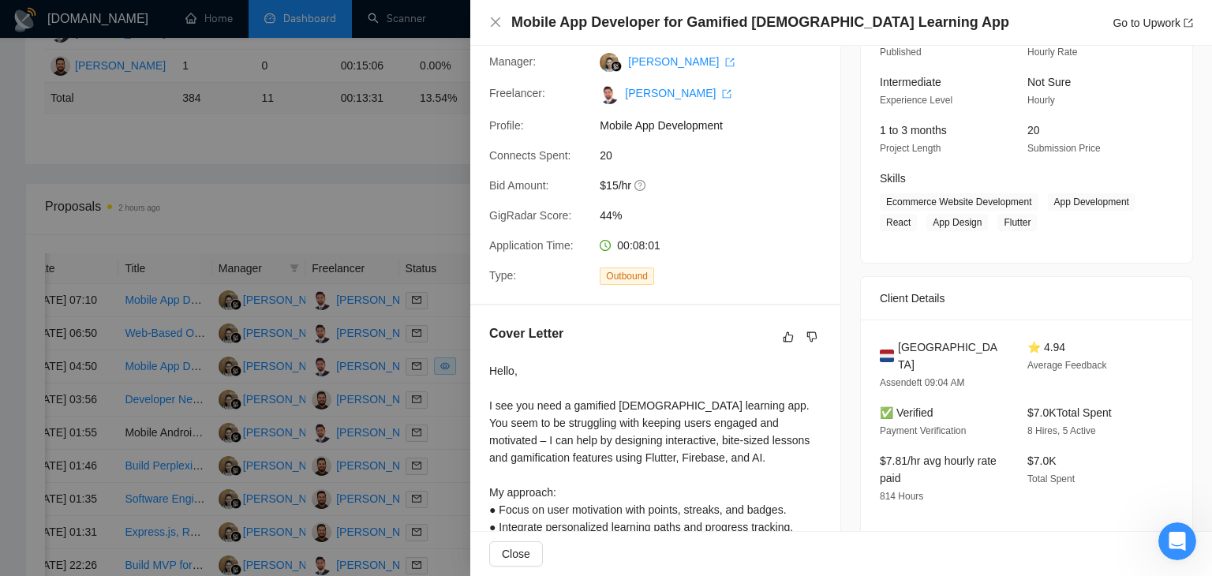
scroll to position [403, 0]
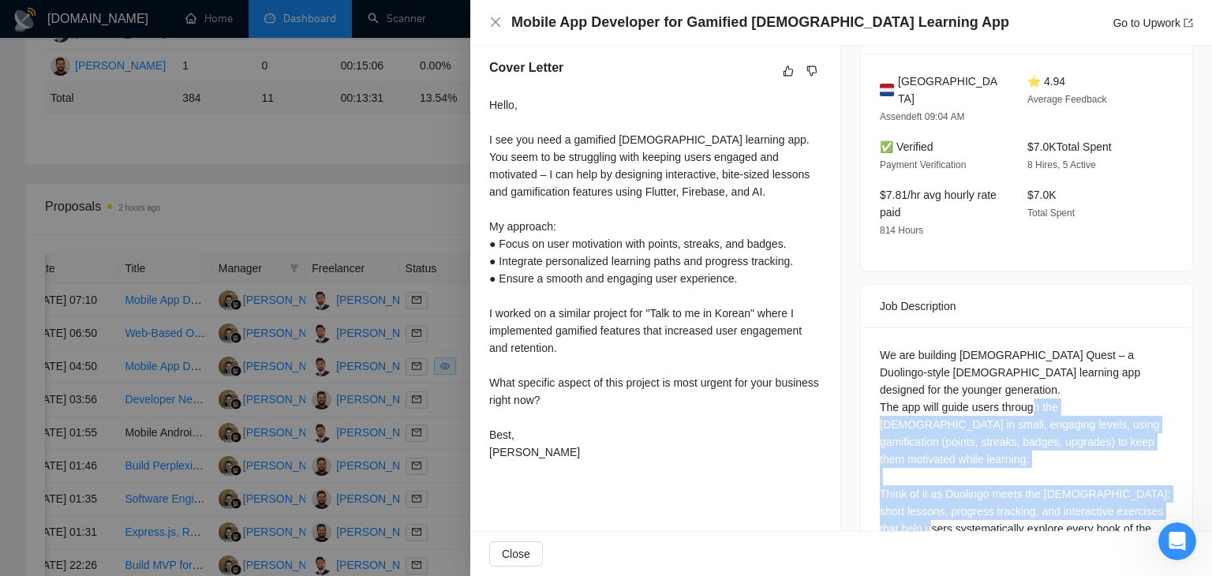
drag, startPoint x: 1110, startPoint y: 474, endPoint x: 896, endPoint y: 373, distance: 237.3
click at [896, 374] on div "We are building Bible Quest – a Duolingo-style Bible learning app designed for …" at bounding box center [1027, 450] width 294 height 208
click at [896, 373] on div "We are building Bible Quest – a Duolingo-style Bible learning app designed for …" at bounding box center [1027, 450] width 294 height 208
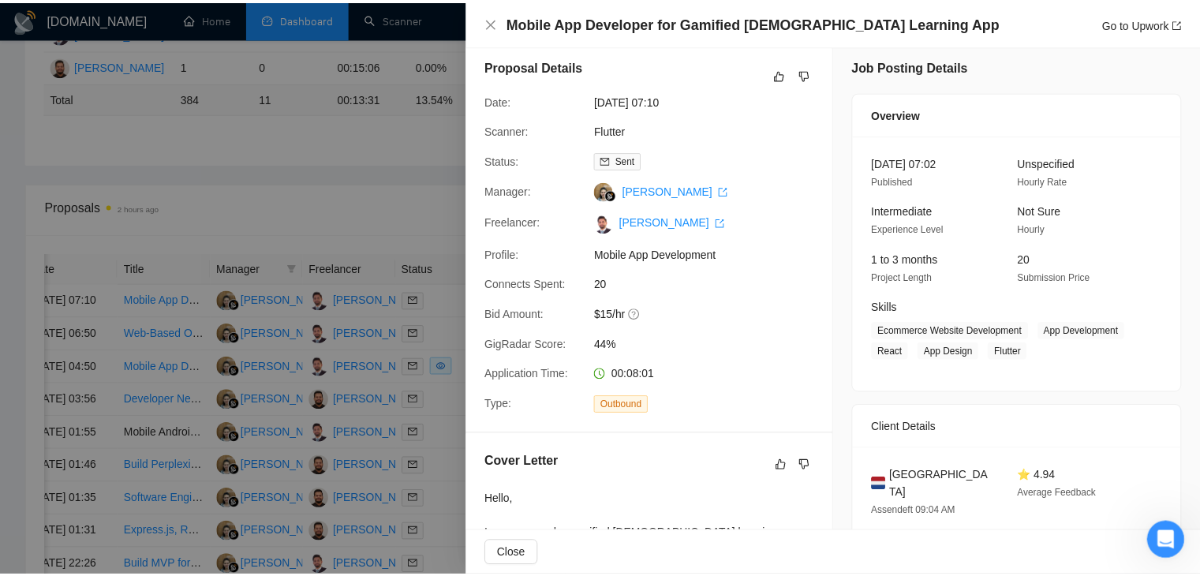
scroll to position [87, 0]
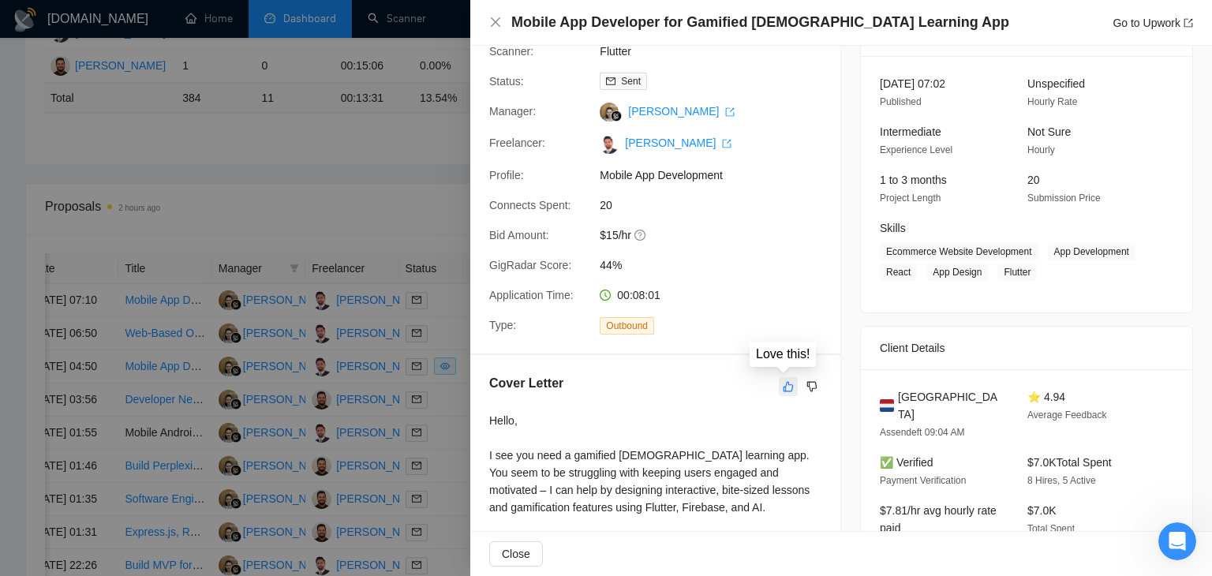
click at [786, 391] on icon "like" at bounding box center [789, 386] width 10 height 10
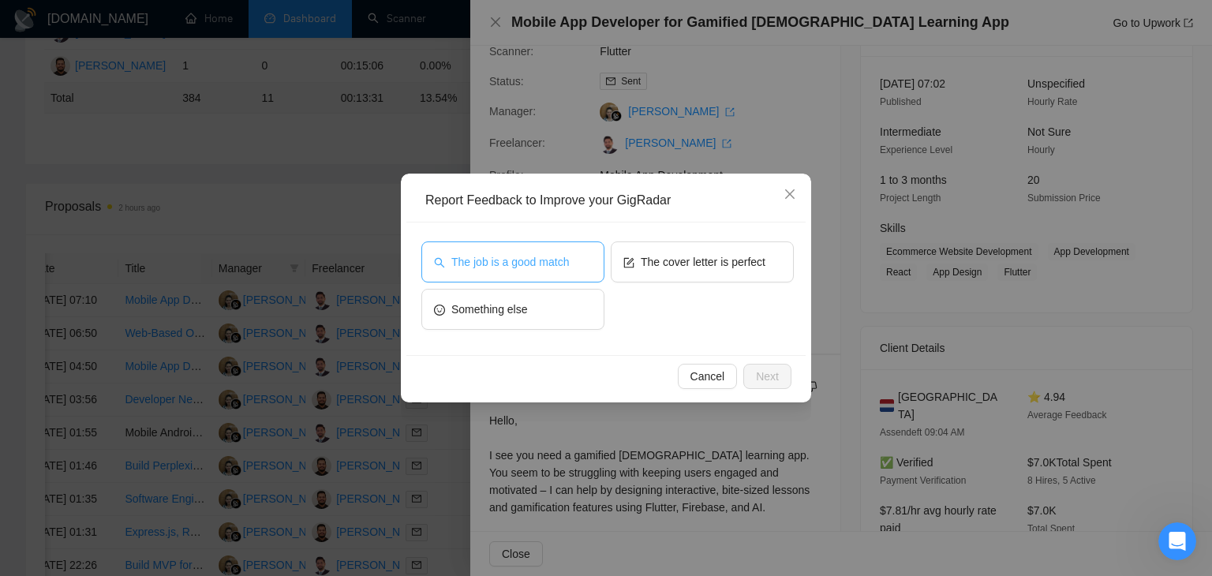
click at [477, 269] on span "The job is a good match" at bounding box center [510, 261] width 118 height 17
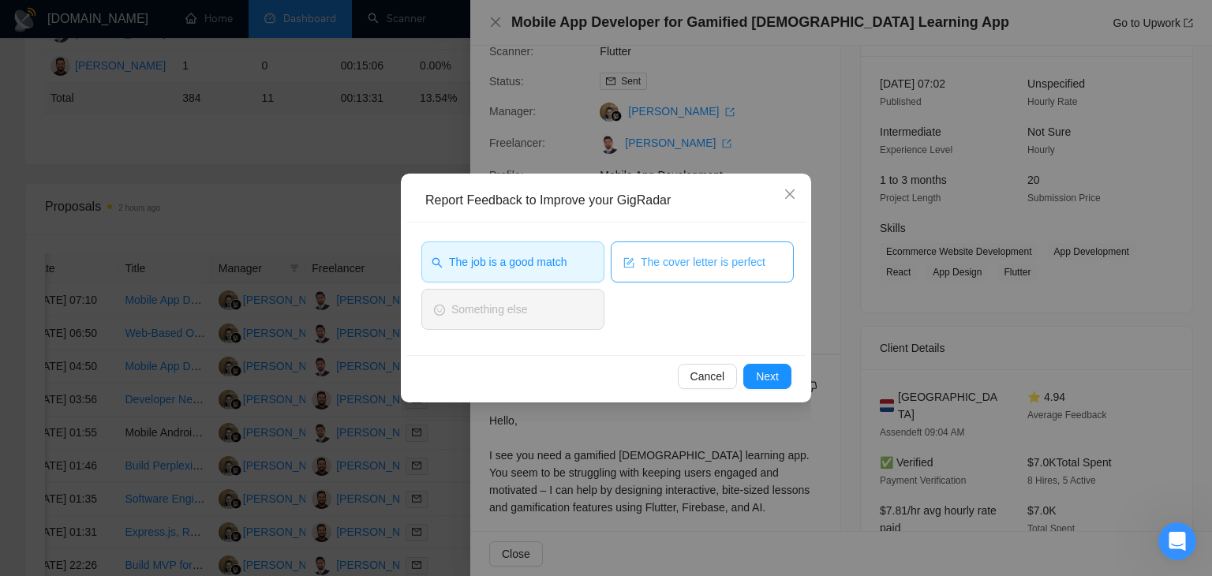
click at [625, 256] on span "form" at bounding box center [628, 262] width 11 height 12
click at [763, 371] on span "Next" at bounding box center [767, 376] width 23 height 17
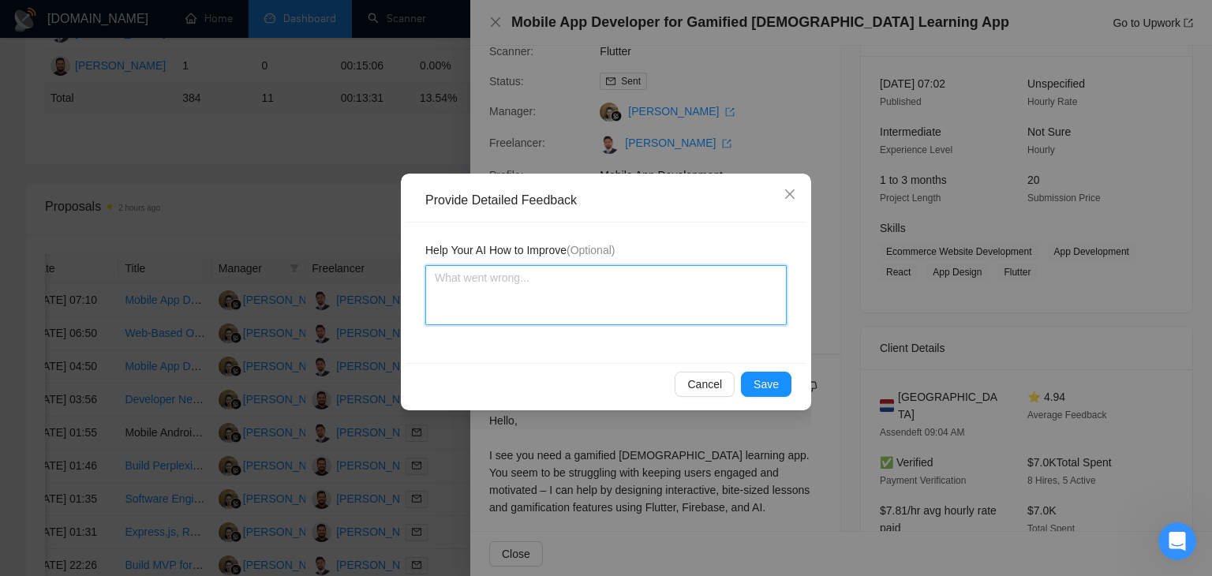
click at [541, 289] on textarea at bounding box center [605, 295] width 361 height 60
type textarea "C"
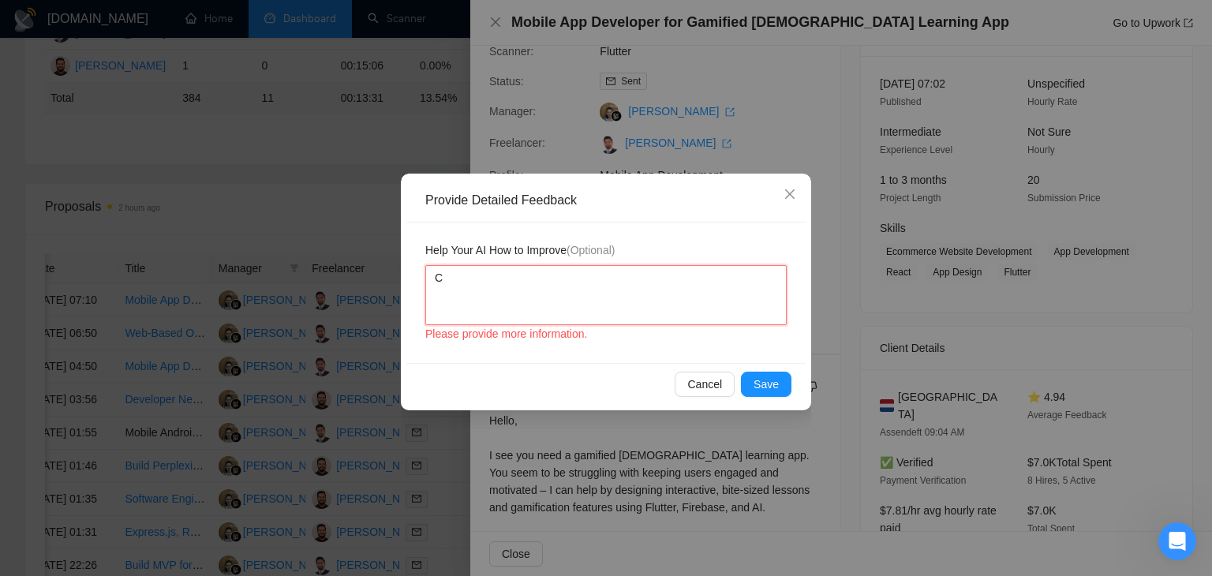
type textarea "Co"
type textarea "Cov"
type textarea "Cove"
type textarea "Cover"
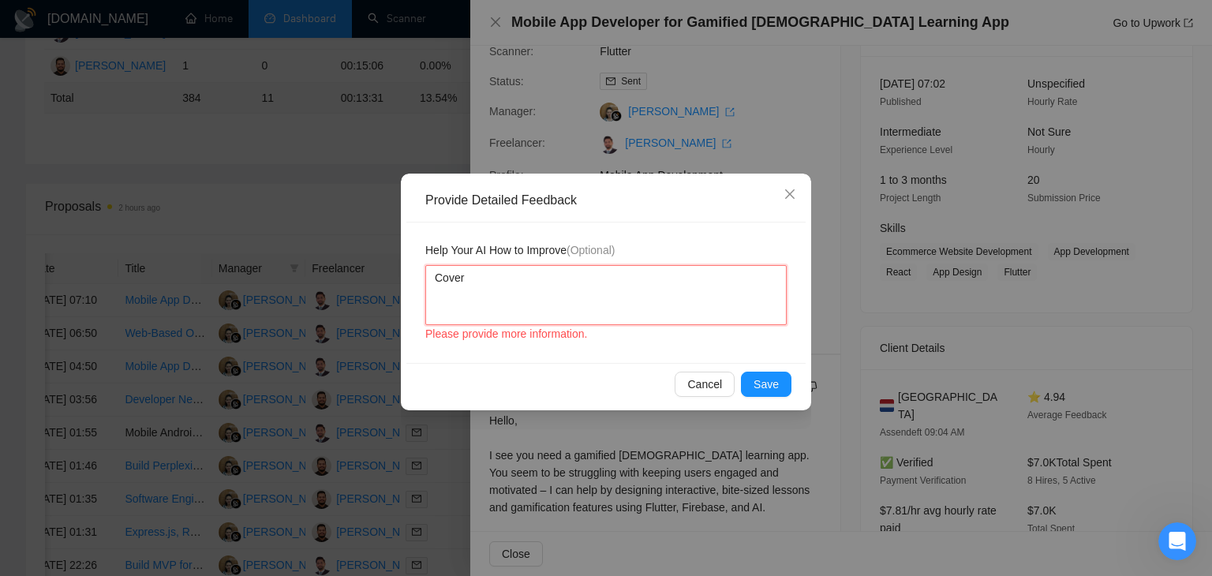
type textarea "Cover l"
type textarea "Cover le"
type textarea "Cover let"
type textarea "Cover lette"
type textarea "Cover letter"
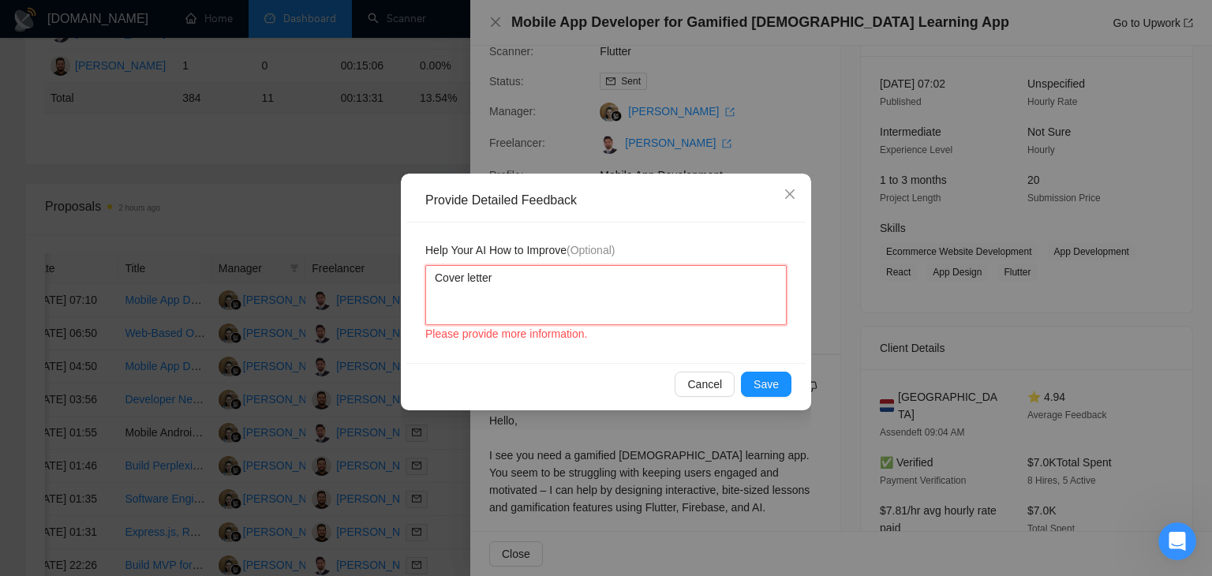
type textarea "Cover letter"
type textarea "Cover letter i"
type textarea "Cover letter is"
type textarea "Cover letter is v"
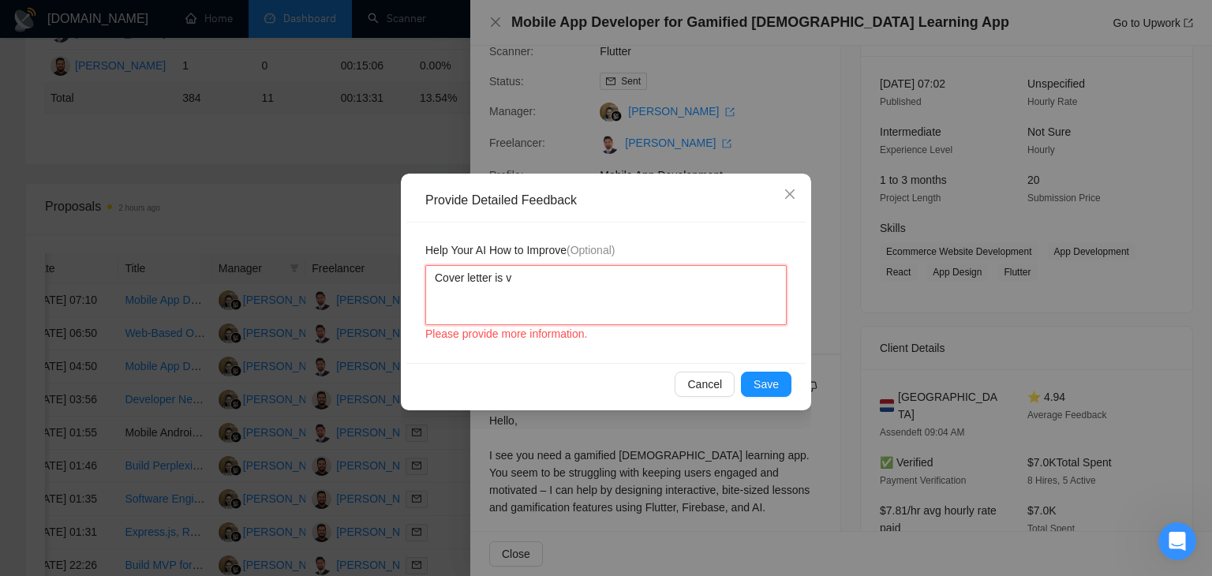
type textarea "Cover letter is ve"
type textarea "Cover letter is ver"
type textarea "Cover letter is very"
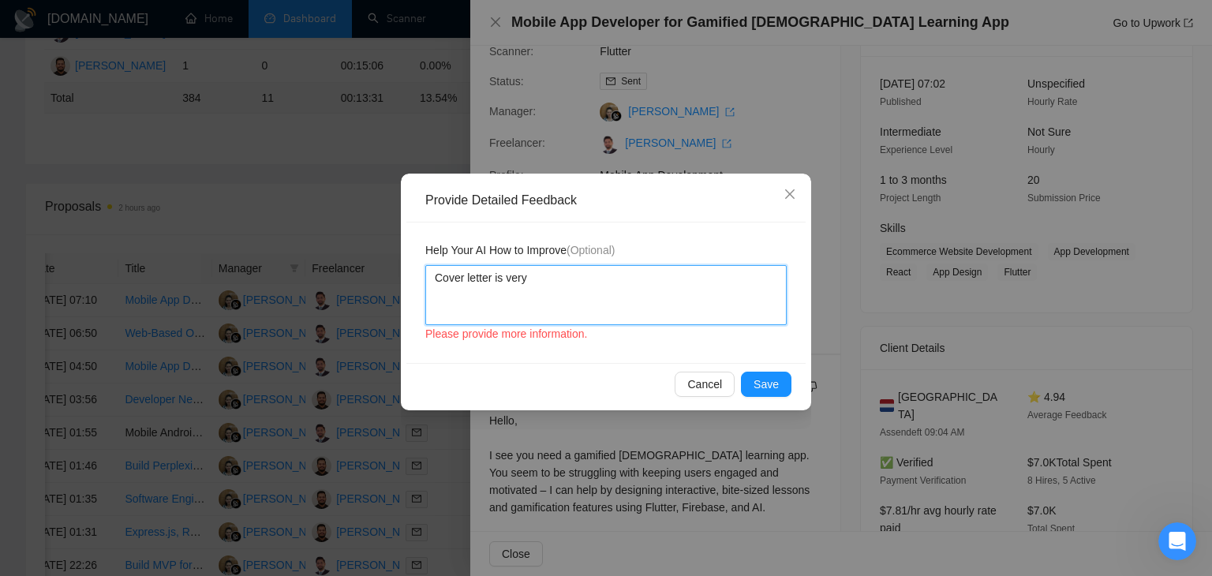
type textarea "Cover letter is very"
type textarea "Cover letter is ver"
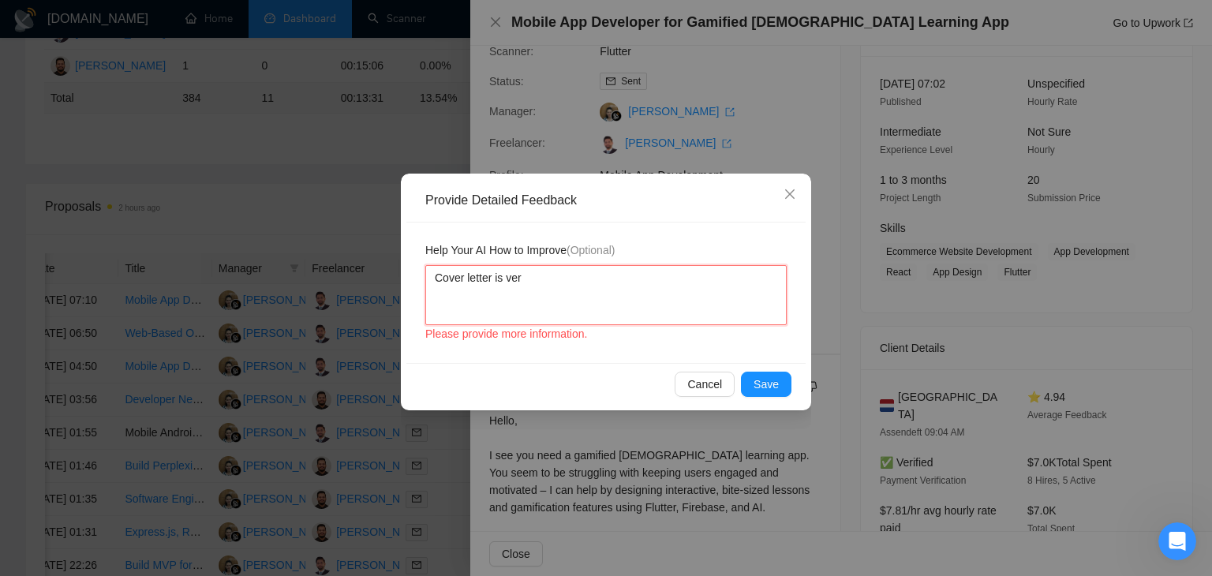
type textarea "Cover letter is ve"
type textarea "Cover letter is v"
type textarea "Cover letter is"
type textarea "Cover letter is a"
type textarea "Cover letter is ac"
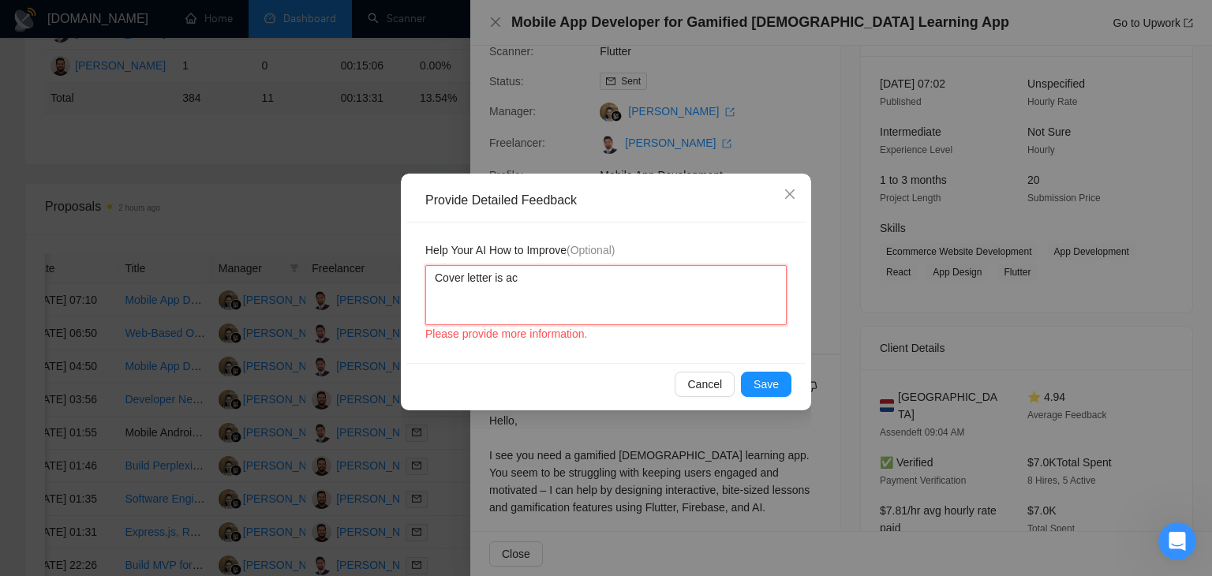
type textarea "Cover letter is acc"
type textarea "Cover letter is acco"
type textarea "Cover letter is accor"
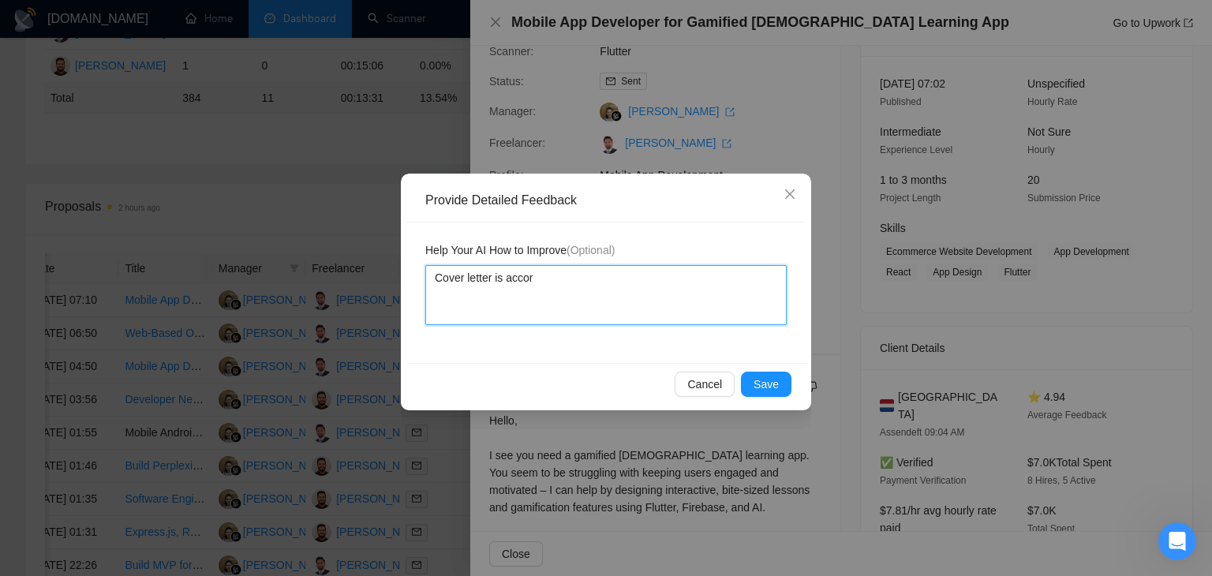
type textarea "Cover letter is accord"
type textarea "Cover letter is accordi"
type textarea "Cover letter is accordin"
type textarea "Cover letter is according"
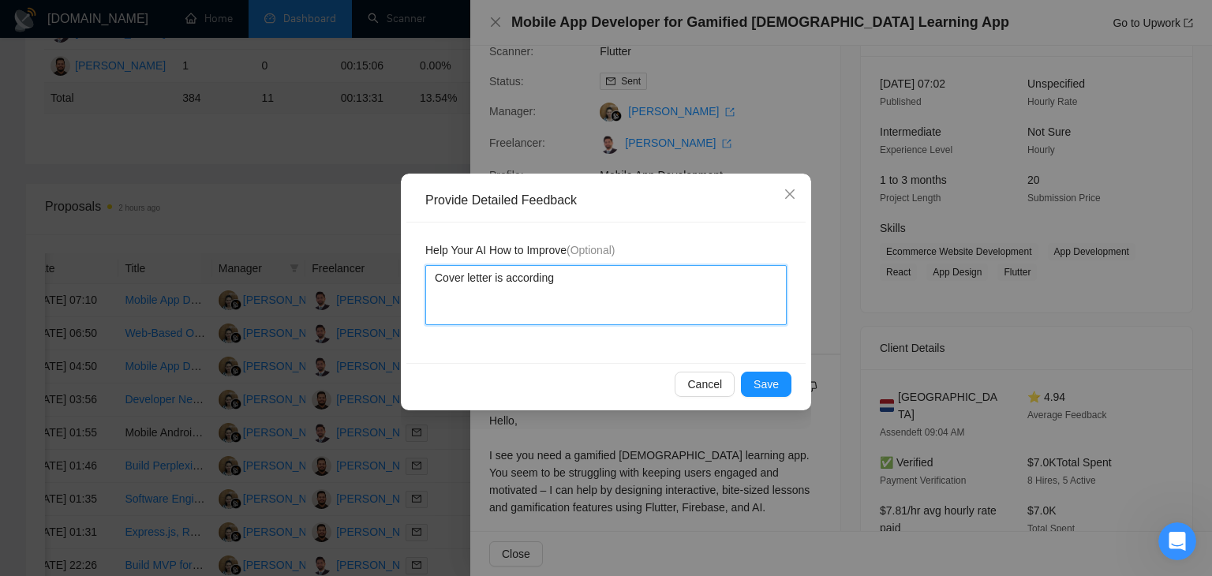
type textarea "Cover letter is according t"
type textarea "Cover letter is according to"
type textarea "Cover letter is according to m"
type textarea "Cover letter is according to my"
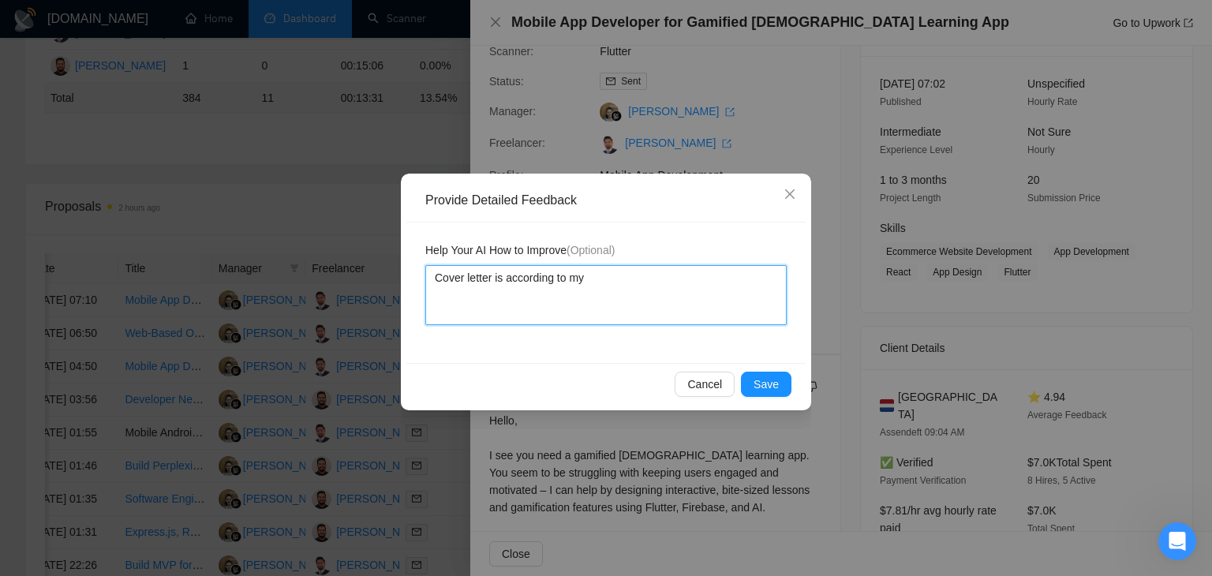
type textarea "Cover letter is according to my"
type textarea "Cover letter is according to my i"
type textarea "Cover letter is according to my in"
type textarea "Cover letter is according to my ins"
type textarea "Cover letter is according to my inst"
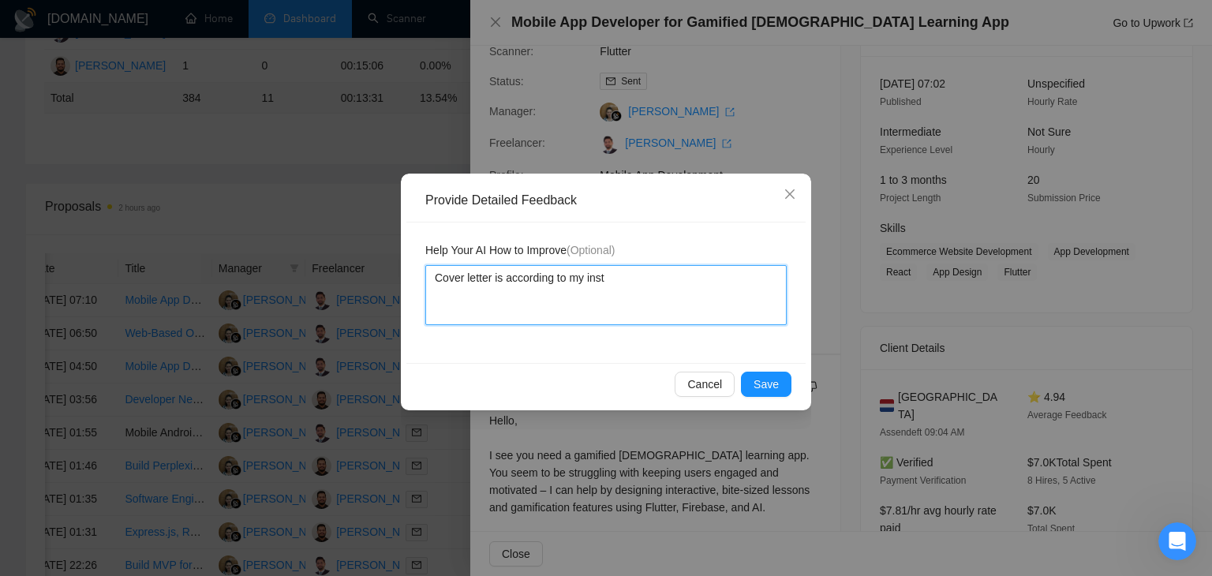
type textarea "Cover letter is according to my instr"
type textarea "Cover letter is according to my instru"
type textarea "Cover letter is according to my instruc"
type textarea "Cover letter is according to my instruct"
type textarea "Cover letter is according to my instructi"
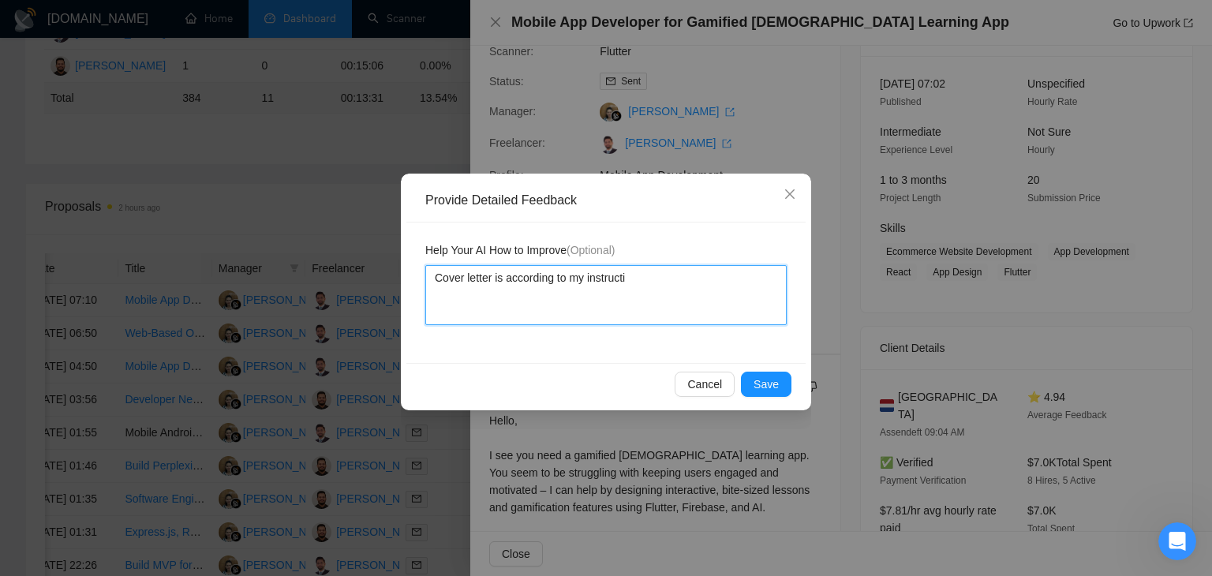
type textarea "Cover letter is according to my instructio"
type textarea "Cover letter is according to my instruction"
type textarea "Cover letter is according to my instructions"
type textarea "Cover letter is according to my instructions J"
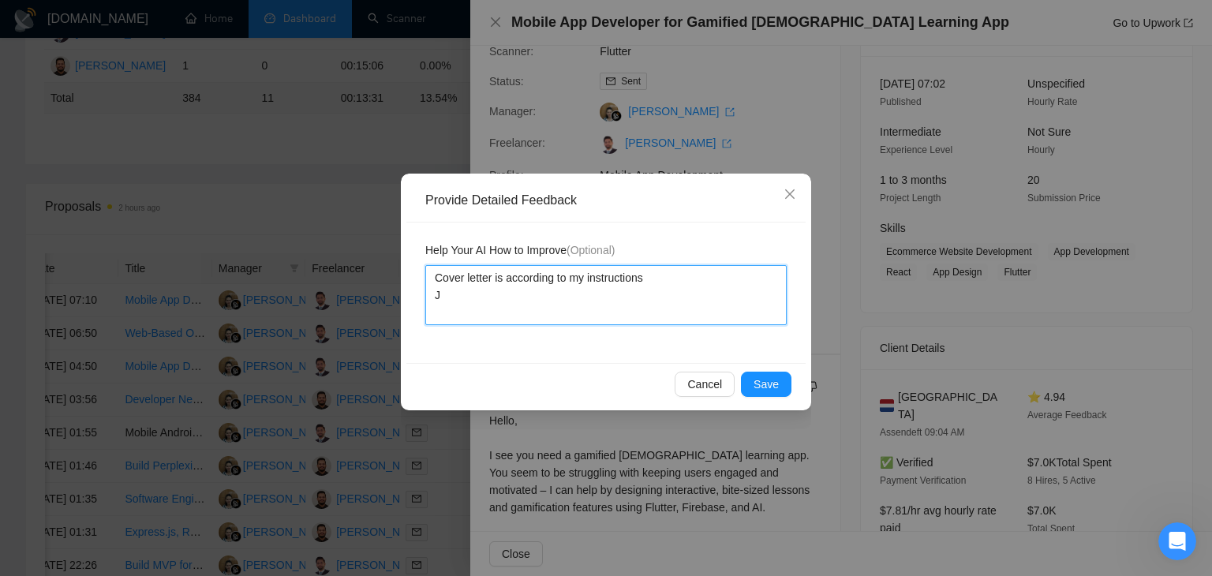
type textarea "Cover letter is according to my instructions Jo"
type textarea "Cover letter is according to my instructions Job"
type textarea "Cover letter is according to my instructions Job i"
type textarea "Cover letter is according to my instructions Job is"
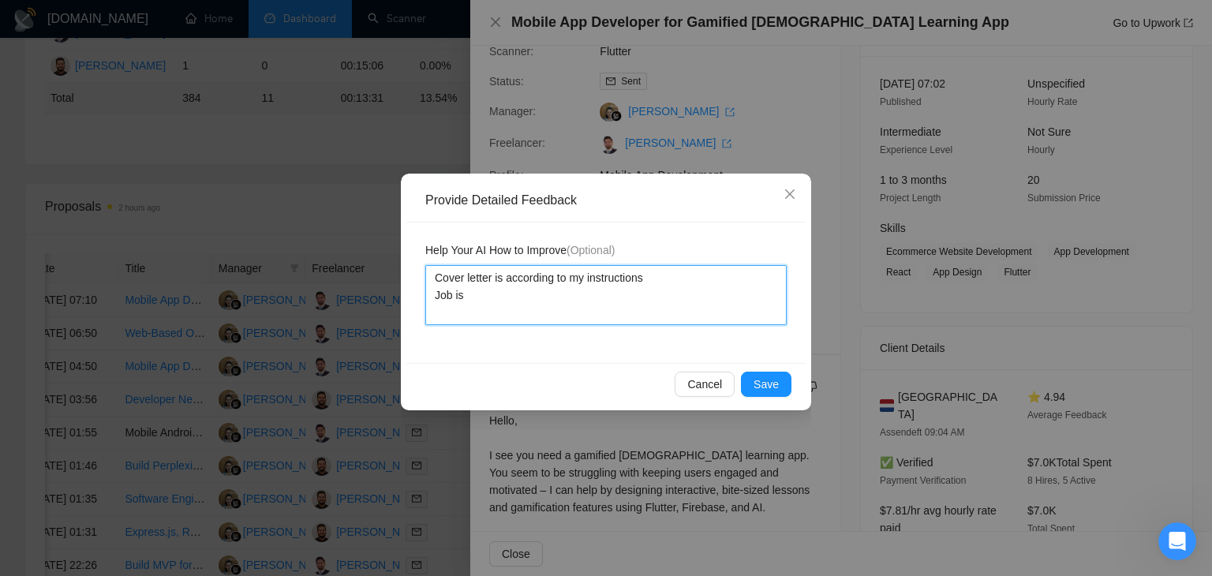
type textarea "Cover letter is according to my instructions Job is"
type textarea "Cover letter is according to my instructions Job is al"
type textarea "Cover letter is according to my instructions Job is also"
type textarea "Cover letter is according to my instructions Job is also a"
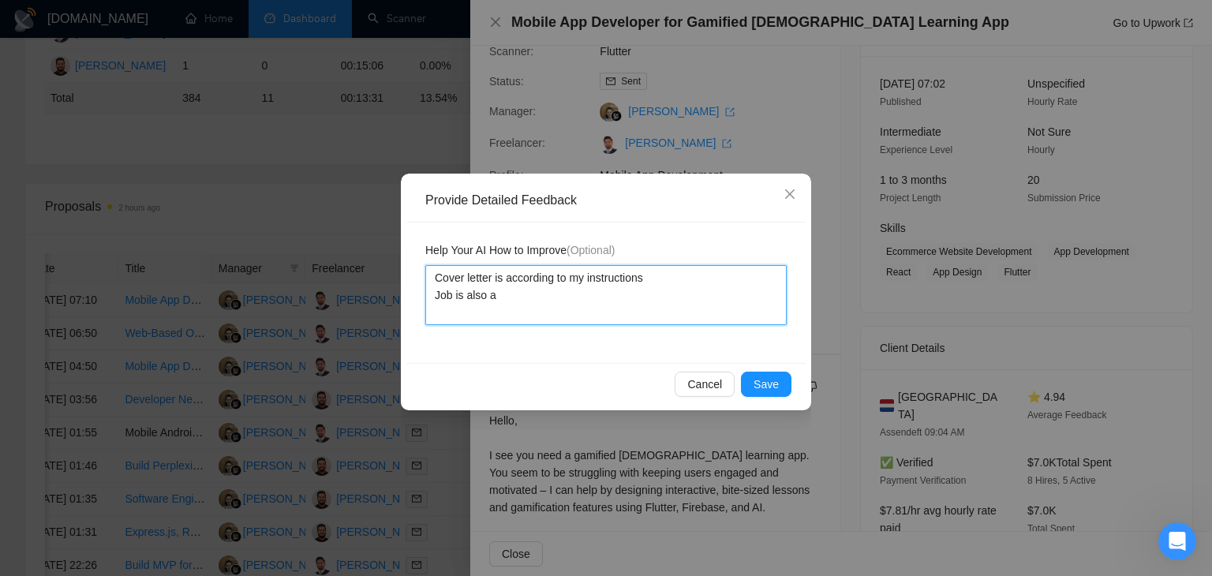
type textarea "Cover letter is according to my instructions Job is also a"
type textarea "Cover letter is according to my instructions Job is also a v"
type textarea "Cover letter is according to my instructions Job is also a ve"
type textarea "Cover letter is according to my instructions Job is also a ver"
type textarea "Cover letter is according to my instructions Job is also a very"
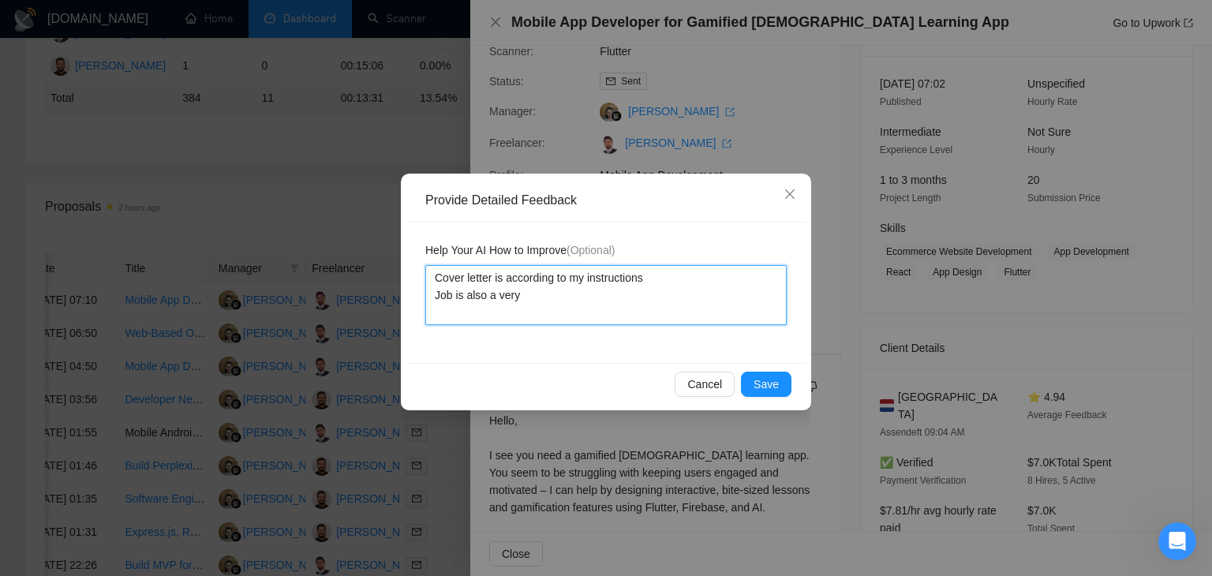
type textarea "Cover letter is according to my instructions Job is also a very"
type textarea "Cover letter is according to my instructions Job is also a very g"
type textarea "Cover letter is according to my instructions Job is also a very go"
type textarea "Cover letter is according to my instructions Job is also a very goo"
type textarea "Cover letter is according to my instructions Job is also a very good"
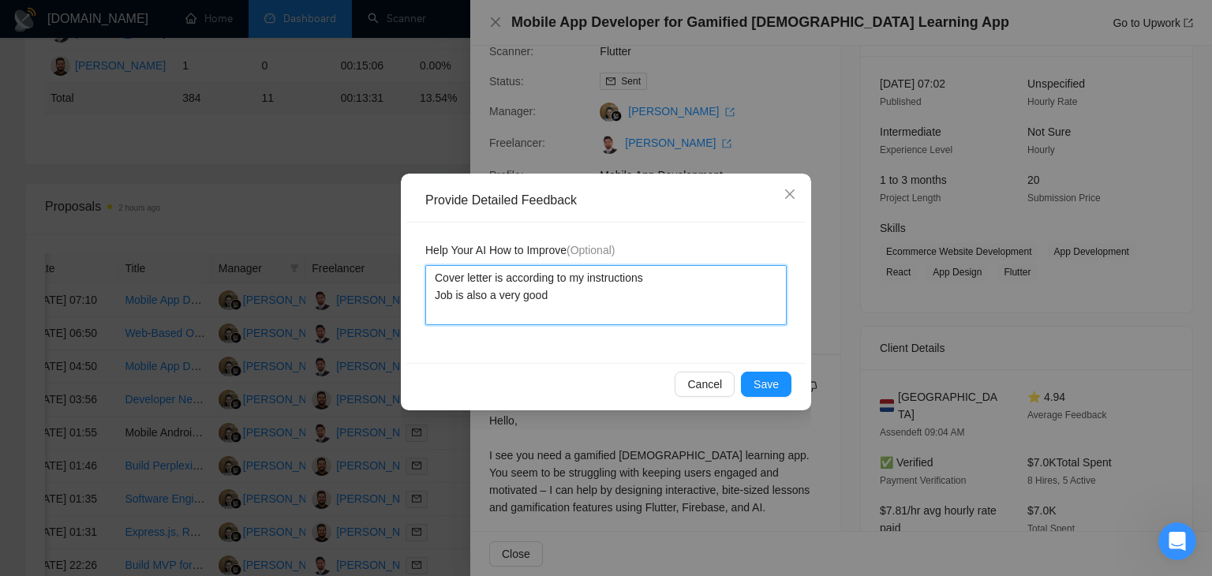
type textarea "Cover letter is according to my instructions Job is also a very good"
type textarea "Cover letter is according to my instructions Job is also a very good m"
type textarea "Cover letter is according to my instructions Job is also a very good ma"
type textarea "Cover letter is according to my instructions Job is also a very good mat"
type textarea "Cover letter is according to my instructions Job is also a very good matc"
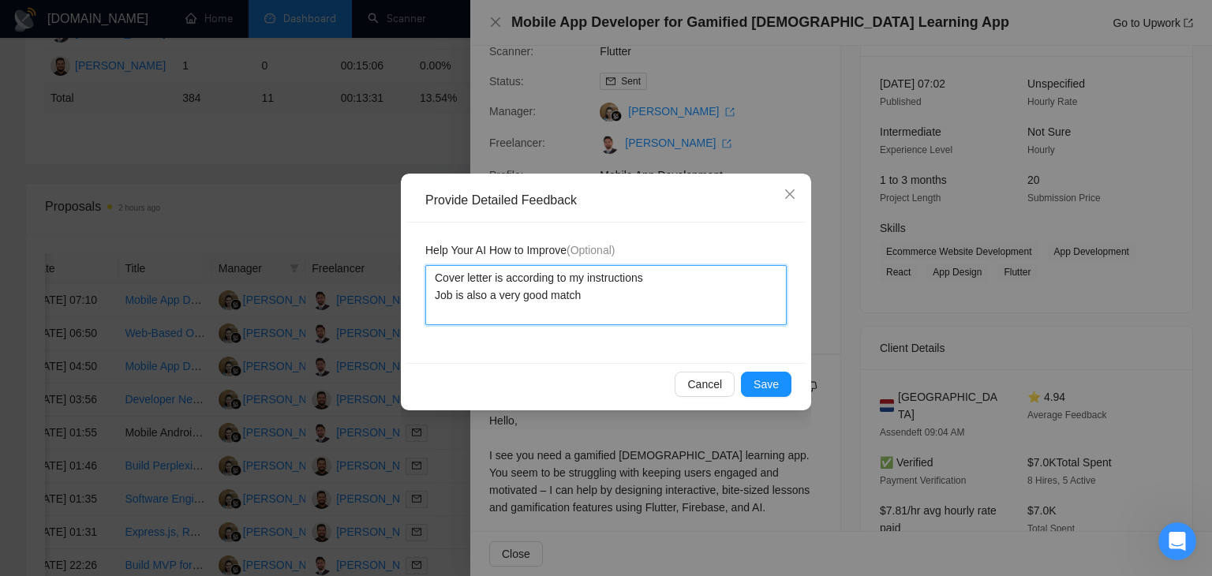
drag, startPoint x: 429, startPoint y: 292, endPoint x: 582, endPoint y: 301, distance: 152.6
click at [582, 301] on textarea "Cover letter is according to my instructions Job is also a very good match" at bounding box center [605, 295] width 361 height 60
click at [590, 301] on textarea "Cover letter is according to my instructions Job is also a very good match" at bounding box center [605, 295] width 361 height 60
click at [630, 280] on textarea "Cover letter is according to my instructions Job is also a very good match" at bounding box center [605, 295] width 361 height 60
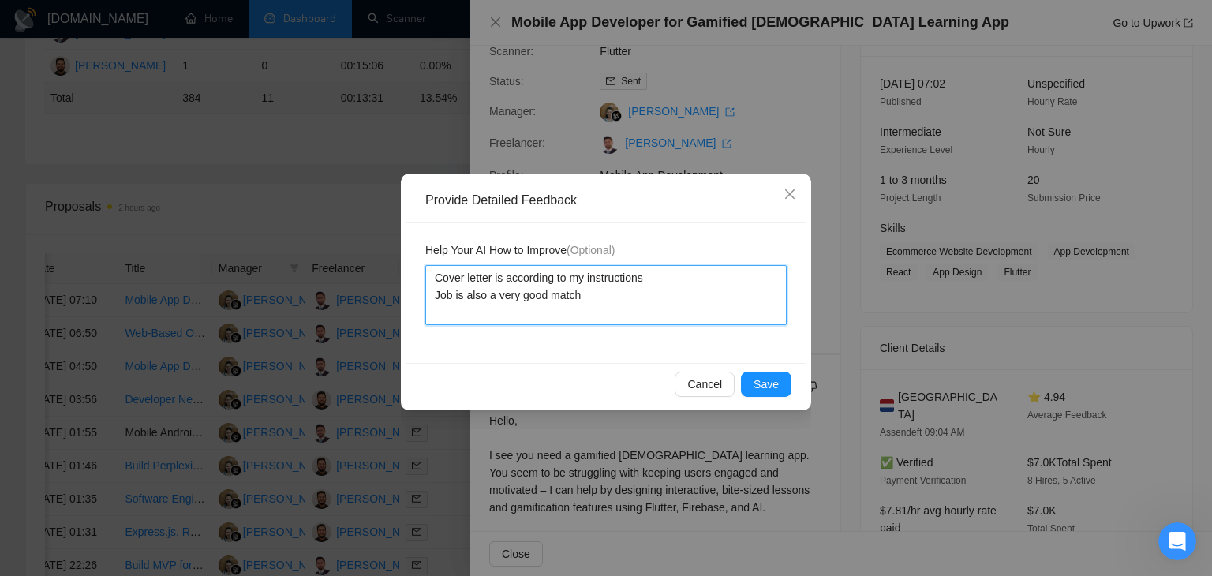
click at [630, 280] on textarea "Cover letter is according to my instructions Job is also a very good match" at bounding box center [605, 295] width 361 height 60
click at [562, 281] on textarea "Cover letter is according to my instructions Job is also a very good match" at bounding box center [605, 295] width 361 height 60
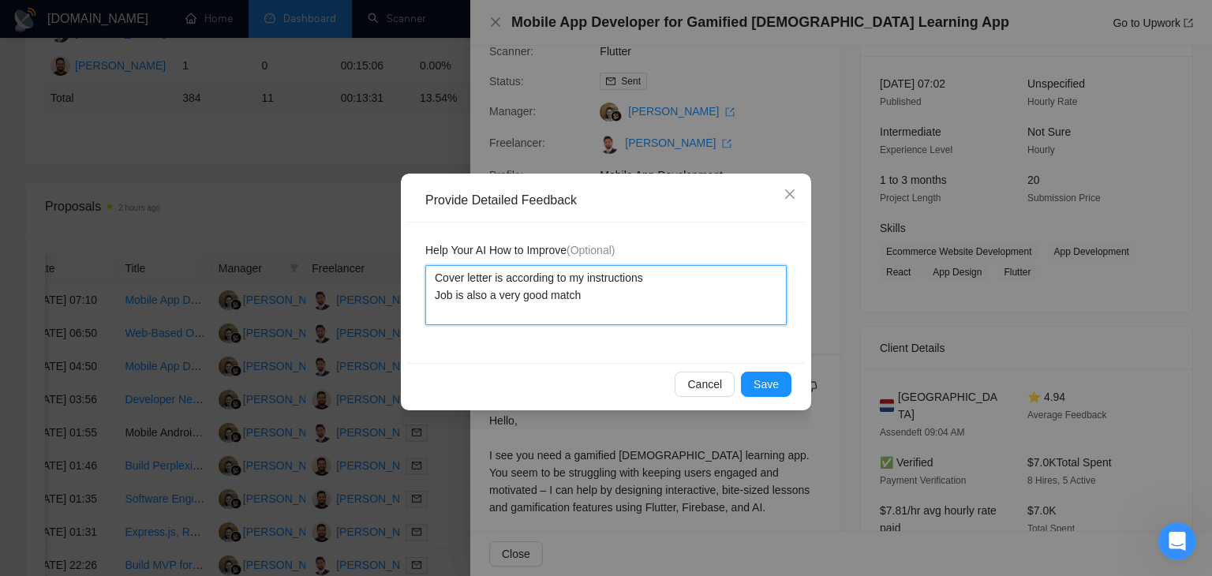
click at [432, 282] on textarea "Cover letter is according to my instructions Job is also a very good match" at bounding box center [605, 295] width 361 height 60
drag, startPoint x: 432, startPoint y: 282, endPoint x: 600, endPoint y: 288, distance: 167.4
click at [600, 288] on textarea "Cover letter is according to my instructions Job is also a very good match" at bounding box center [605, 295] width 361 height 60
click at [605, 306] on textarea "Cover letter is according to my instructions Job is also a very good match" at bounding box center [605, 295] width 361 height 60
type textarea "Cover letter is according to my instructions Job is also a very good match"
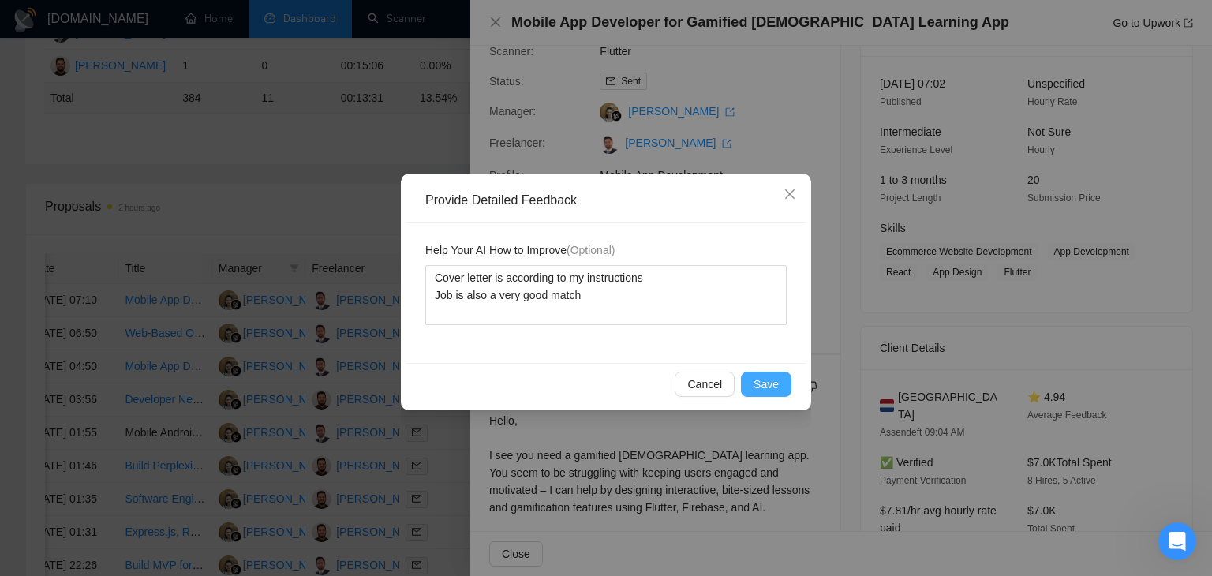
click at [770, 381] on span "Save" at bounding box center [766, 384] width 25 height 17
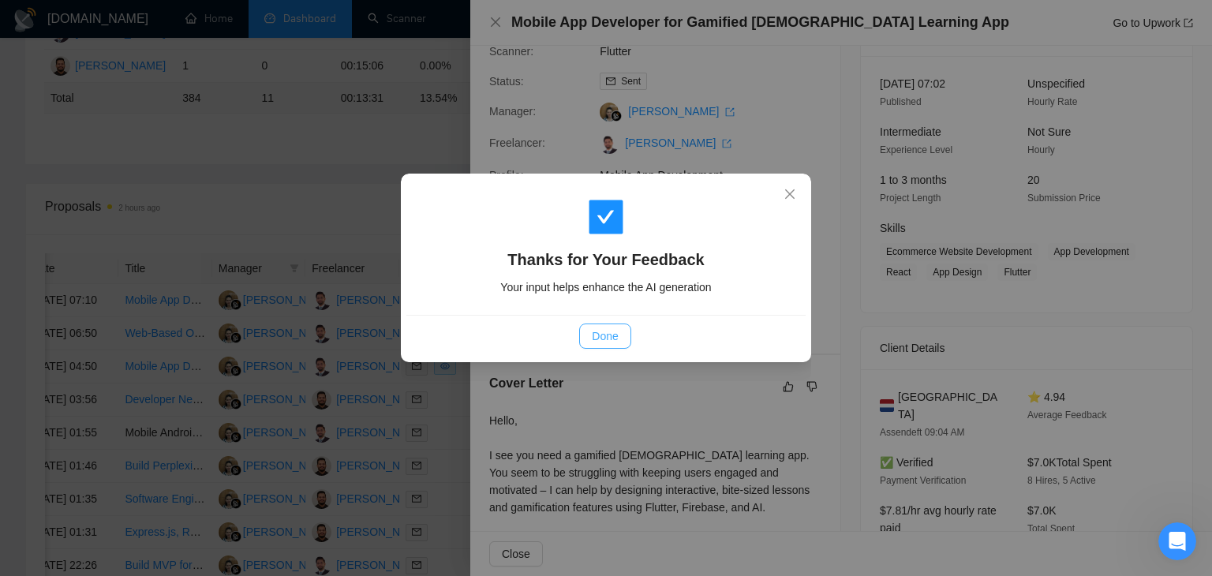
click at [601, 341] on span "Done" at bounding box center [605, 336] width 26 height 17
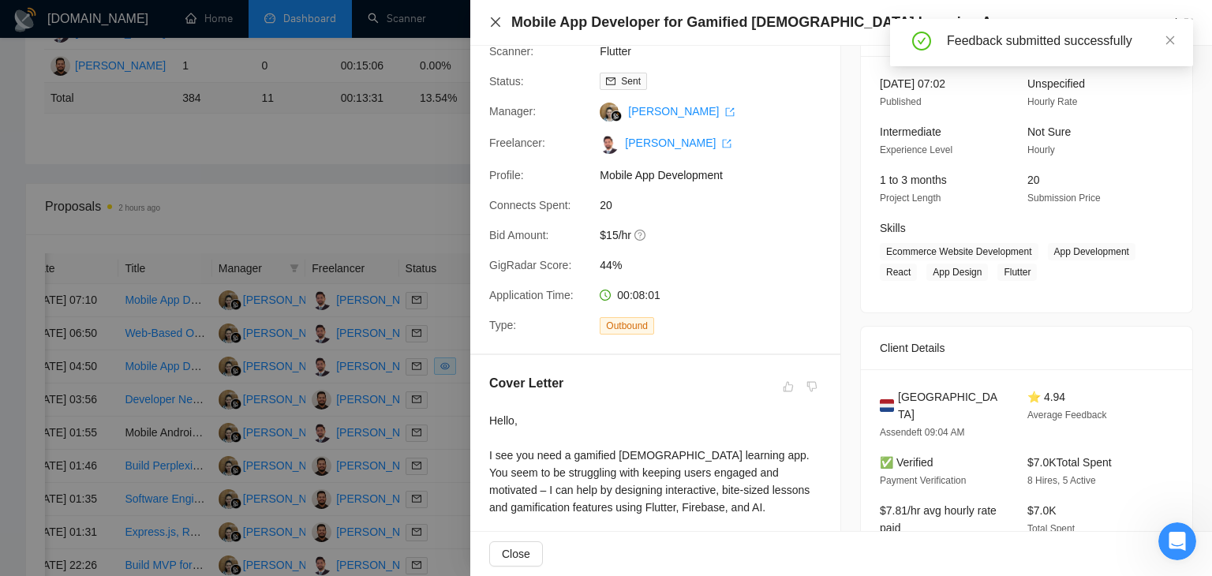
click at [492, 21] on icon "close" at bounding box center [495, 22] width 13 height 13
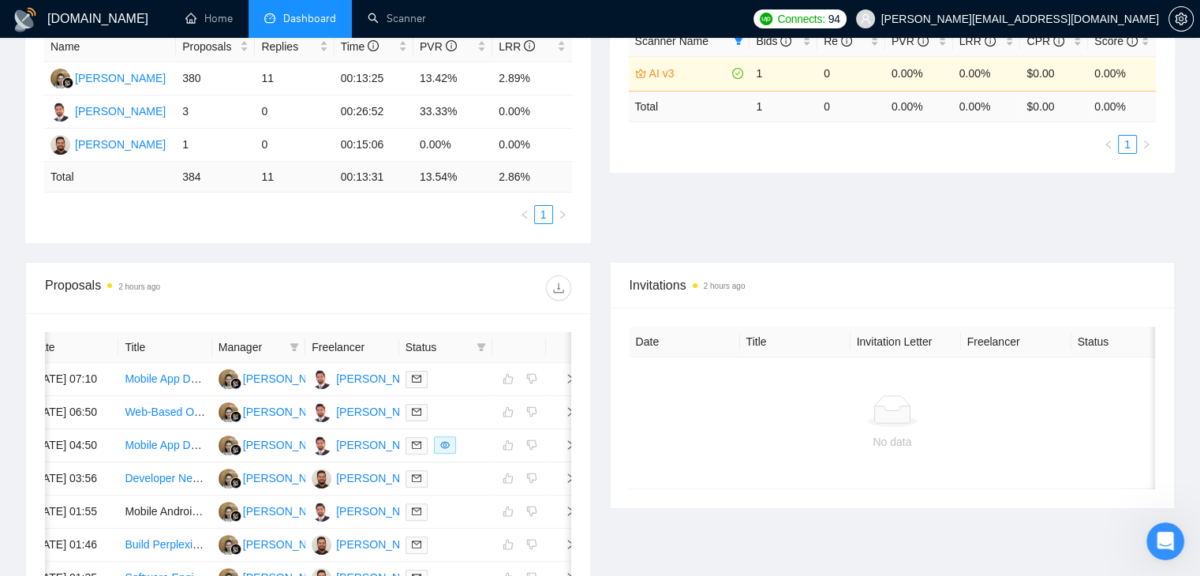
scroll to position [237, 0]
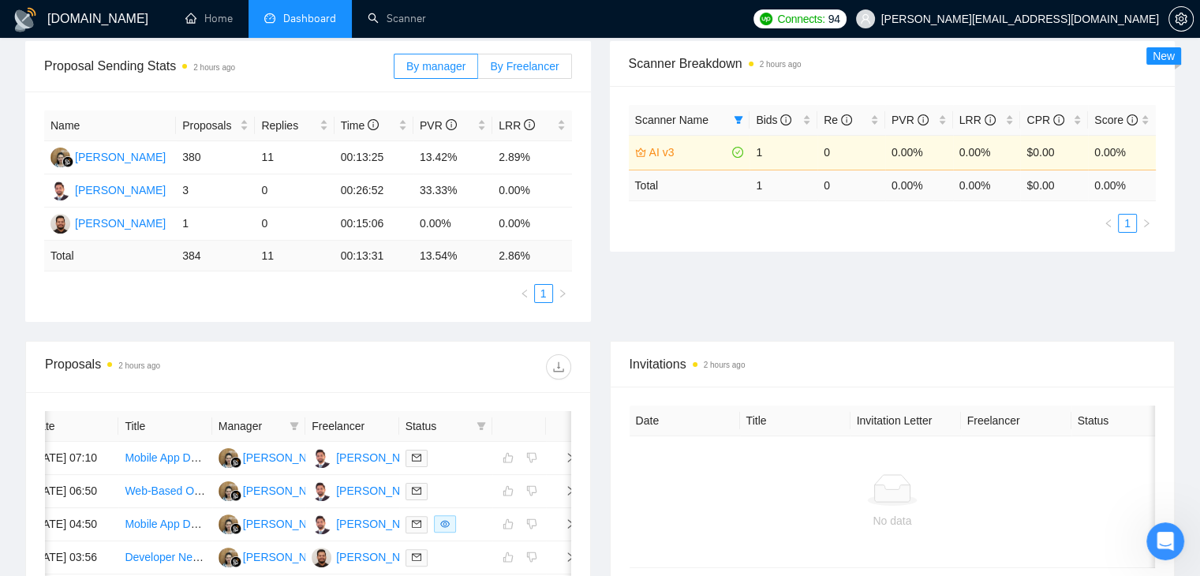
click at [499, 68] on span "By Freelancer" at bounding box center [524, 66] width 69 height 13
click at [478, 70] on input "By Freelancer" at bounding box center [478, 70] width 0 height 0
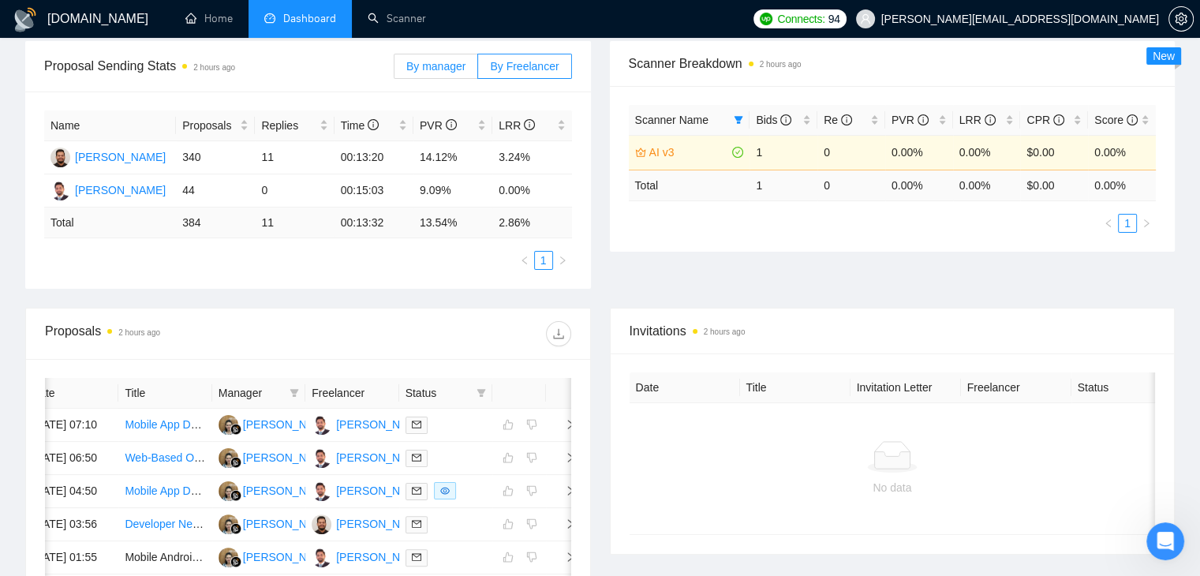
click at [461, 66] on span "By manager" at bounding box center [435, 66] width 59 height 13
click at [395, 70] on input "By manager" at bounding box center [395, 70] width 0 height 0
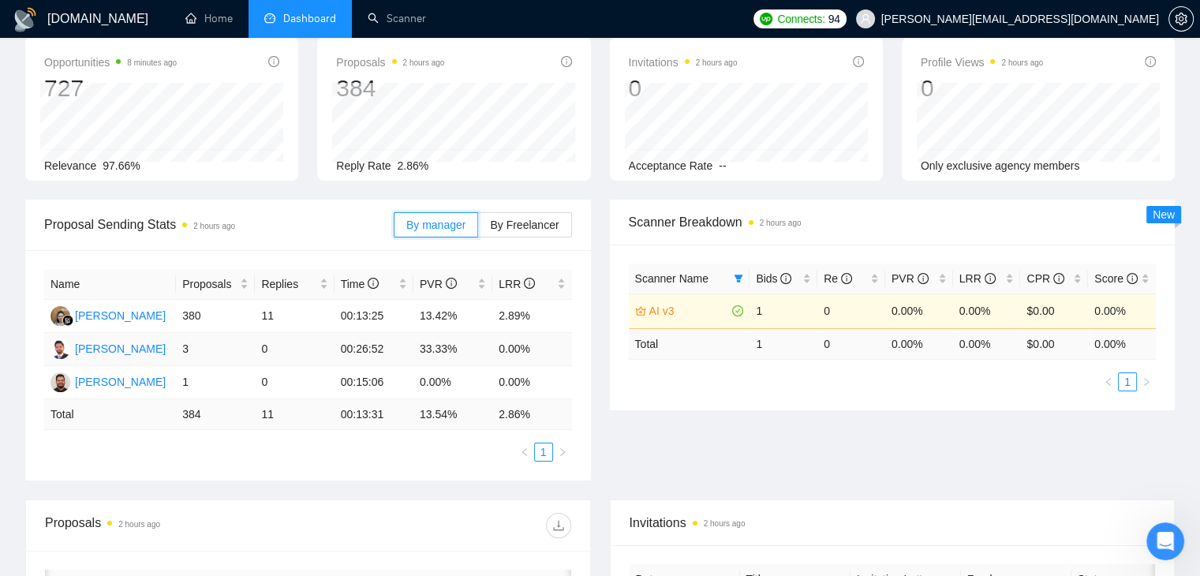
scroll to position [0, 0]
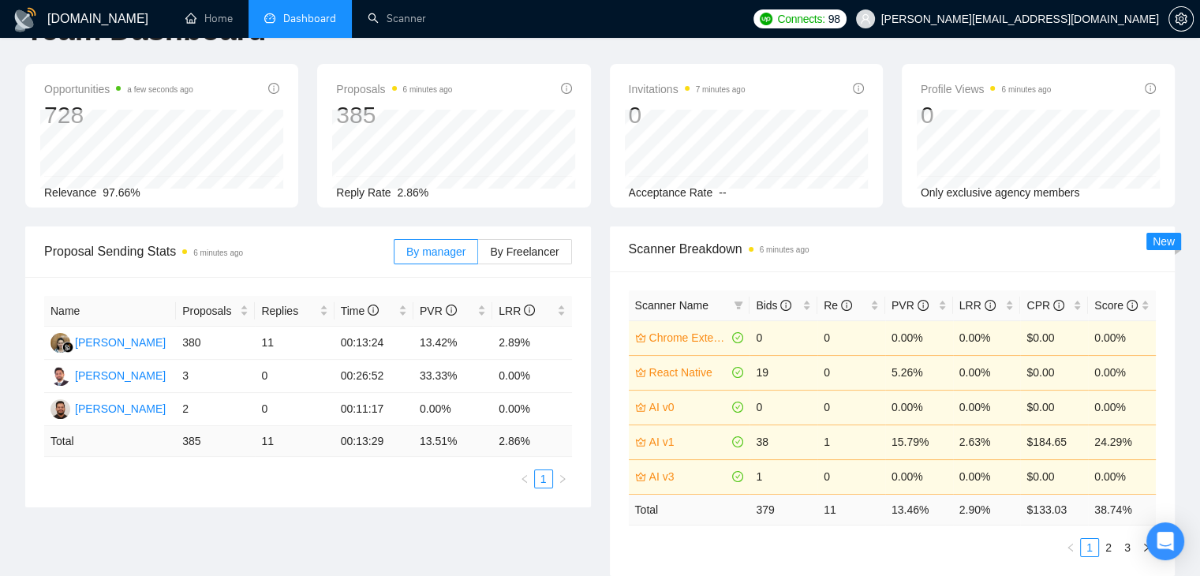
scroll to position [79, 0]
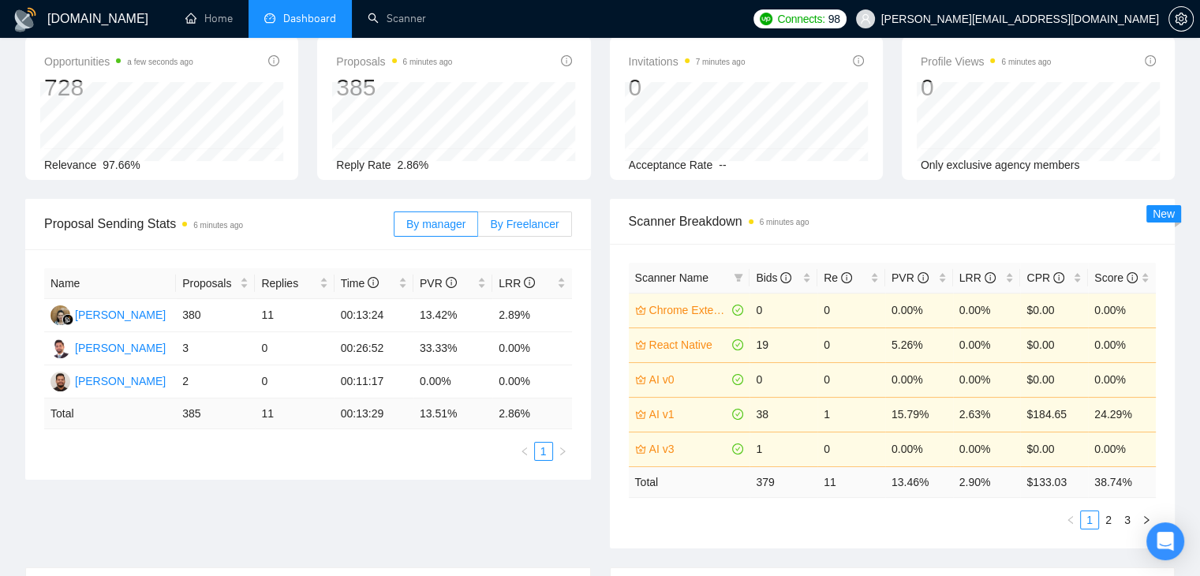
click at [520, 219] on span "By Freelancer" at bounding box center [524, 224] width 69 height 13
click at [478, 228] on input "By Freelancer" at bounding box center [478, 228] width 0 height 0
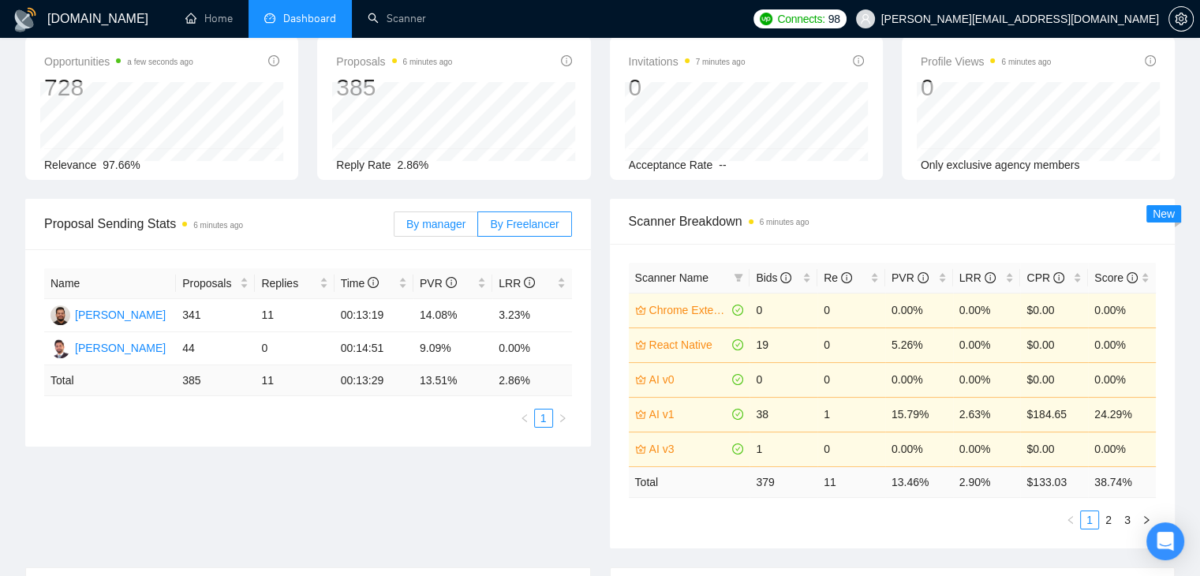
click at [456, 221] on span "By manager" at bounding box center [435, 224] width 59 height 13
click at [395, 228] on input "By manager" at bounding box center [395, 228] width 0 height 0
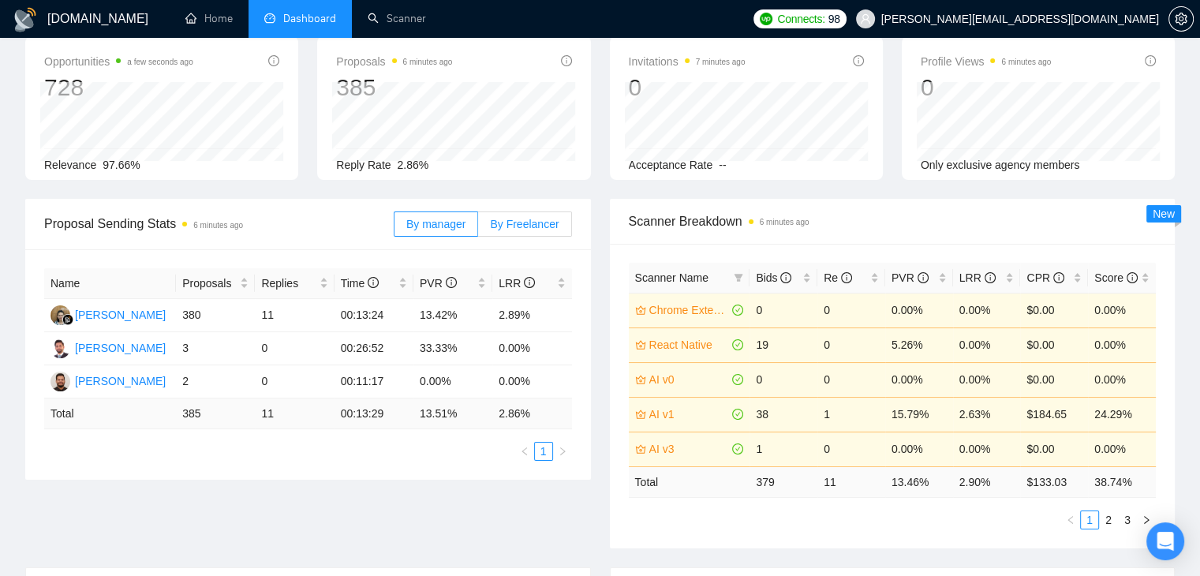
click at [495, 225] on span "By Freelancer" at bounding box center [524, 224] width 69 height 13
click at [478, 228] on input "By Freelancer" at bounding box center [478, 228] width 0 height 0
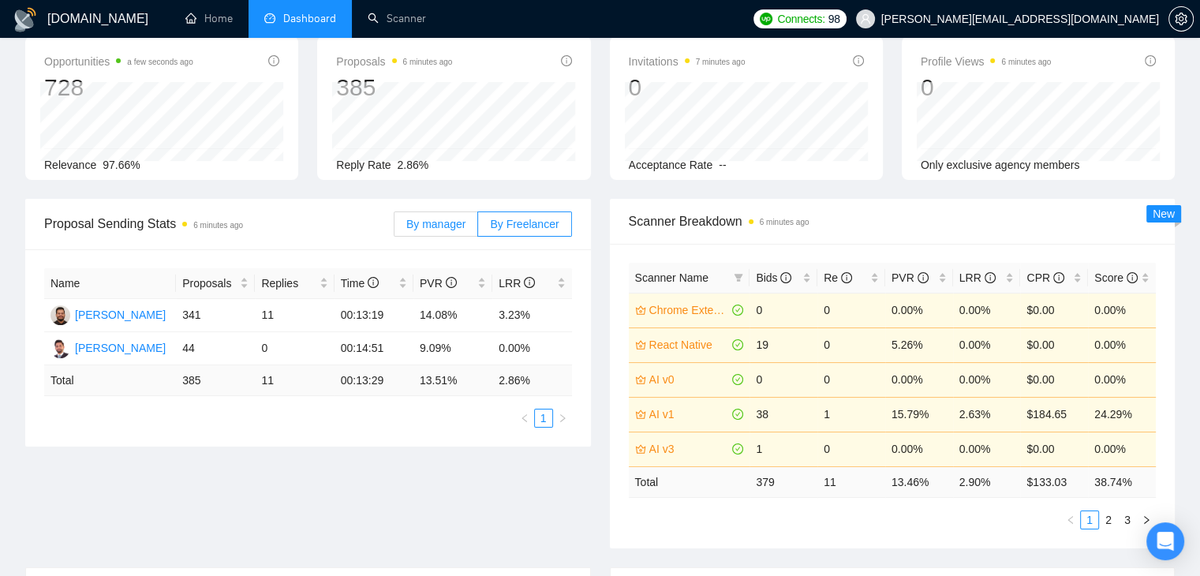
click at [470, 225] on label "By manager" at bounding box center [436, 224] width 84 height 25
click at [395, 228] on input "By manager" at bounding box center [395, 228] width 0 height 0
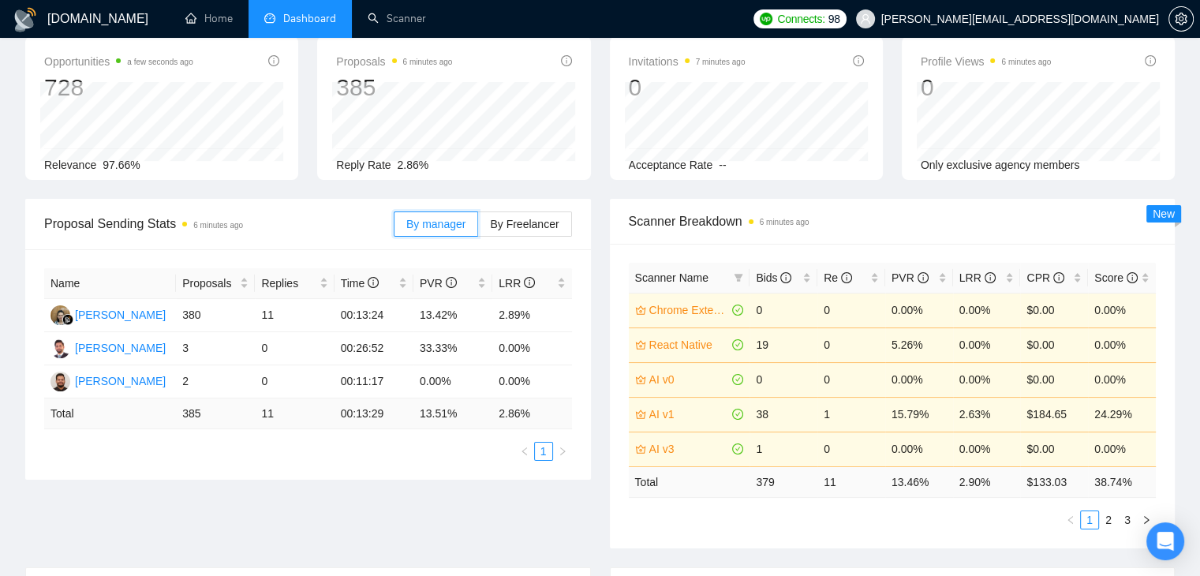
scroll to position [0, 0]
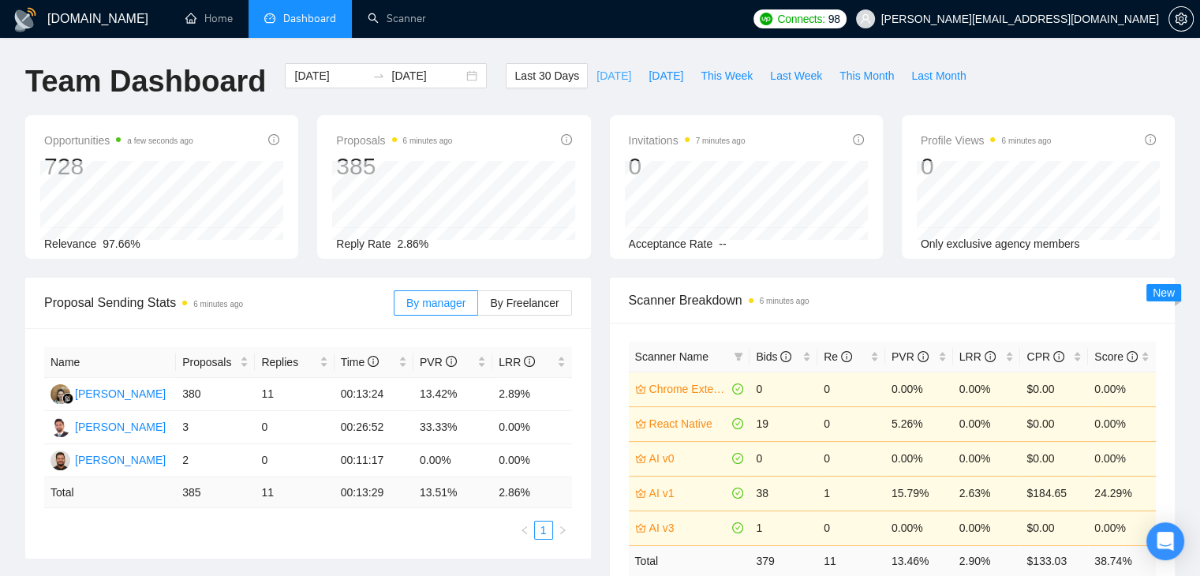
click at [603, 80] on span "[DATE]" at bounding box center [614, 75] width 35 height 17
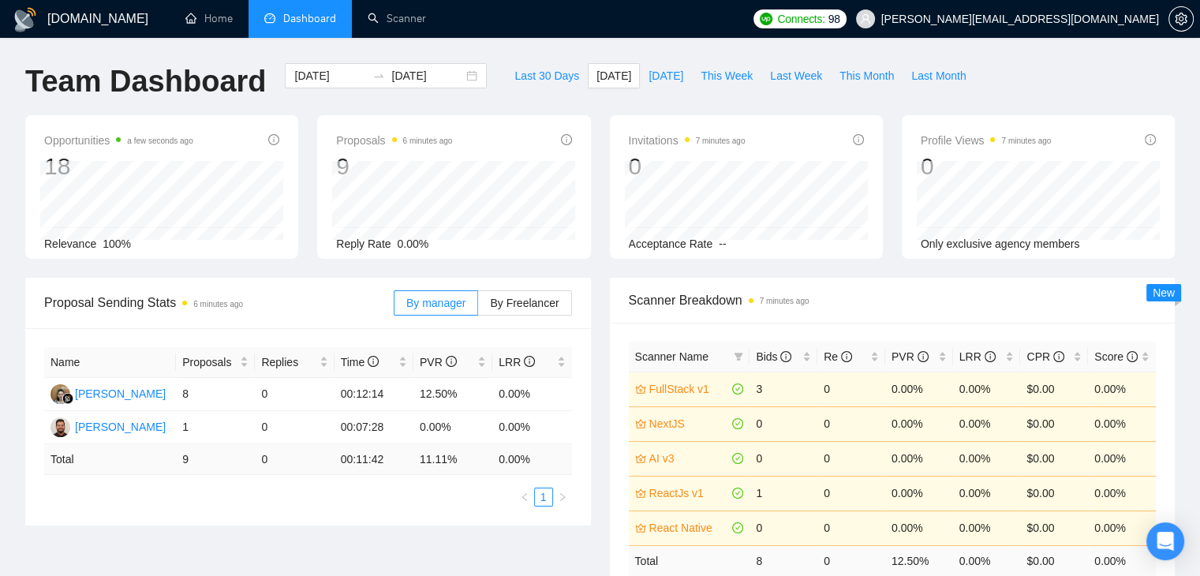
scroll to position [79, 0]
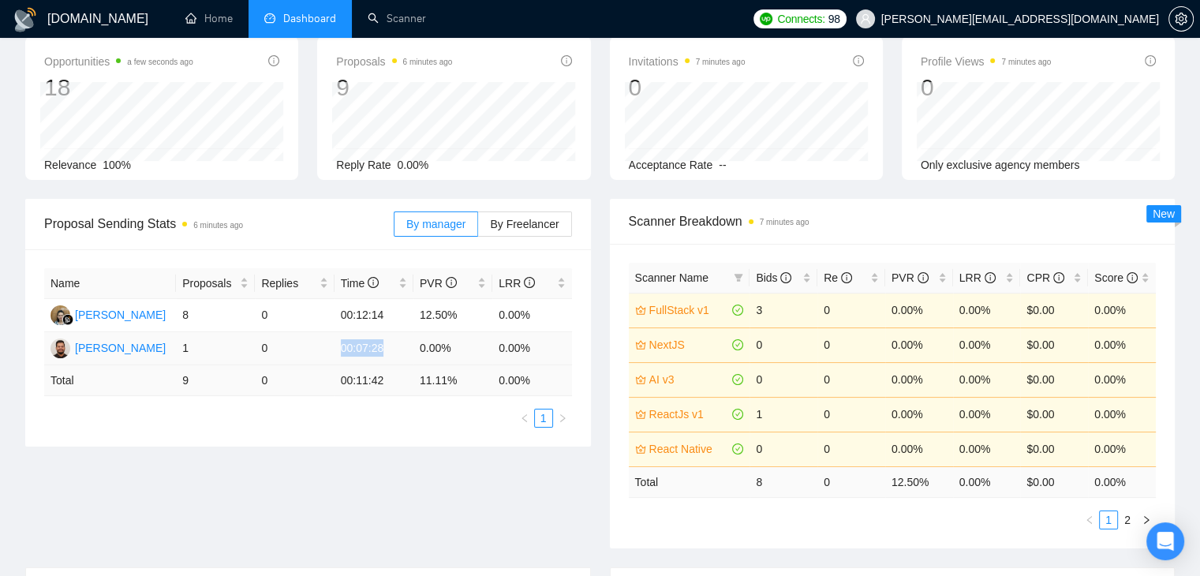
drag, startPoint x: 386, startPoint y: 345, endPoint x: 341, endPoint y: 351, distance: 45.4
click at [341, 351] on td "00:07:28" at bounding box center [374, 348] width 79 height 33
click at [423, 471] on div "Proposal Sending Stats 6 minutes ago By manager By Freelancer Name Proposals Re…" at bounding box center [600, 383] width 1169 height 369
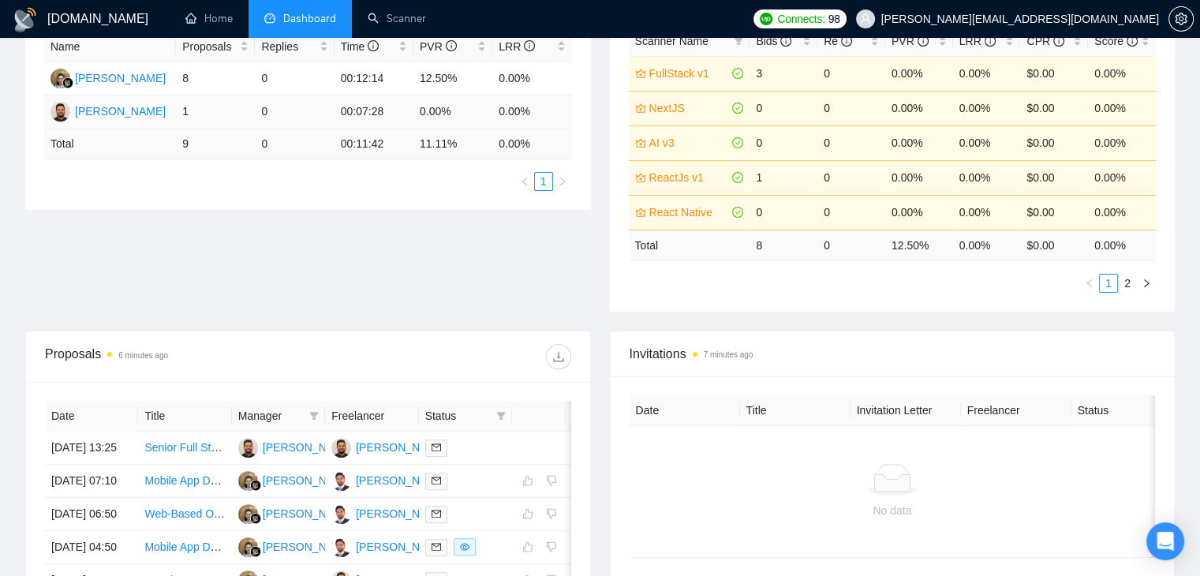
scroll to position [0, 0]
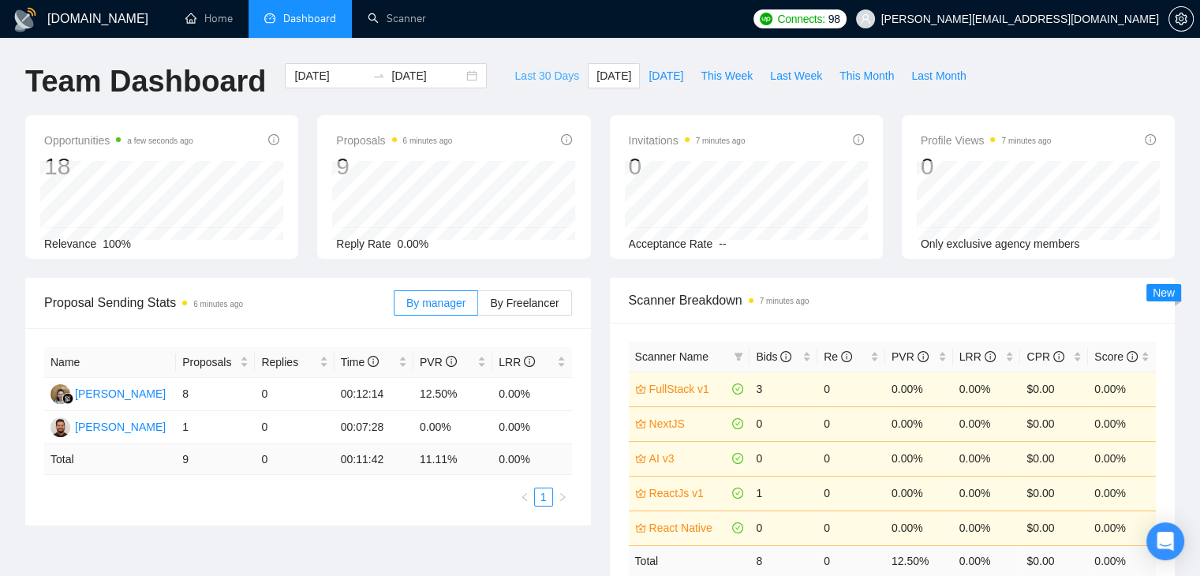
click at [515, 68] on span "Last 30 Days" at bounding box center [547, 75] width 65 height 17
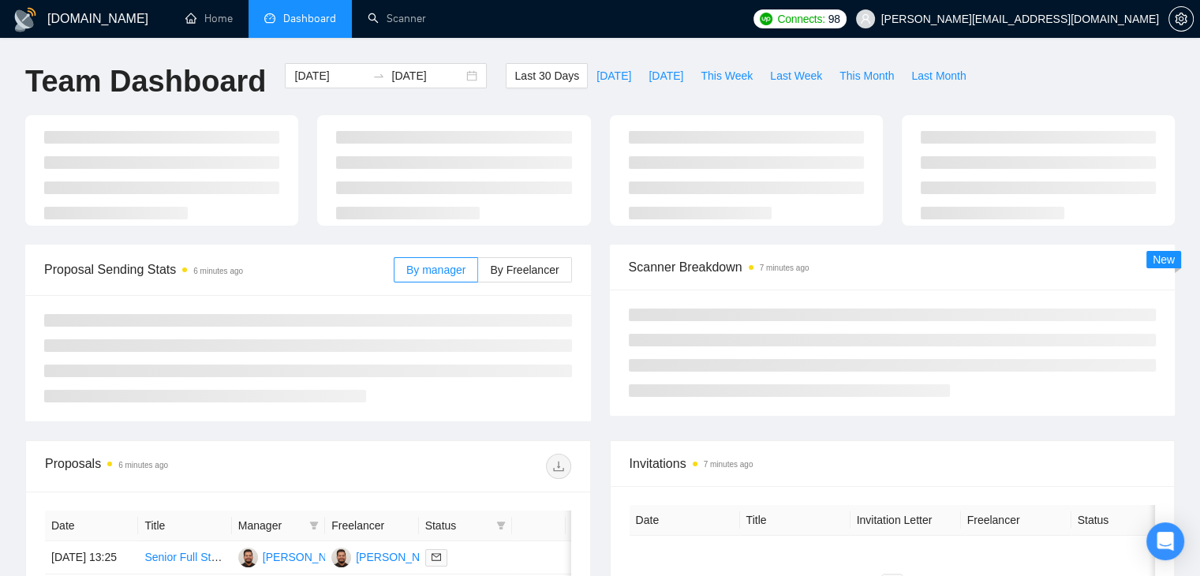
type input "2025-08-26"
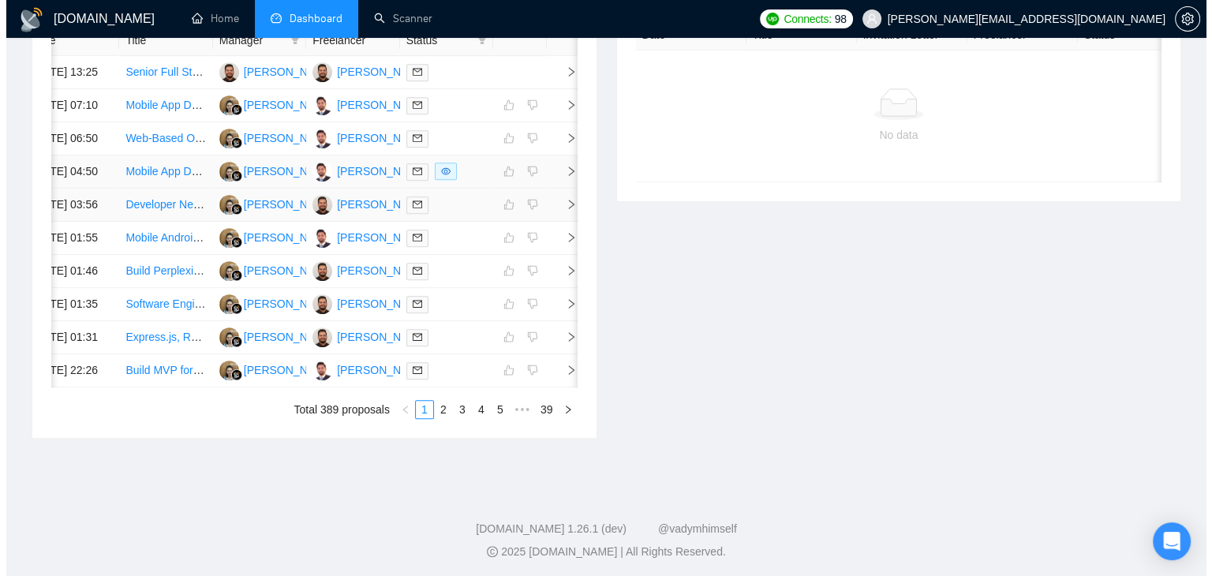
scroll to position [664, 0]
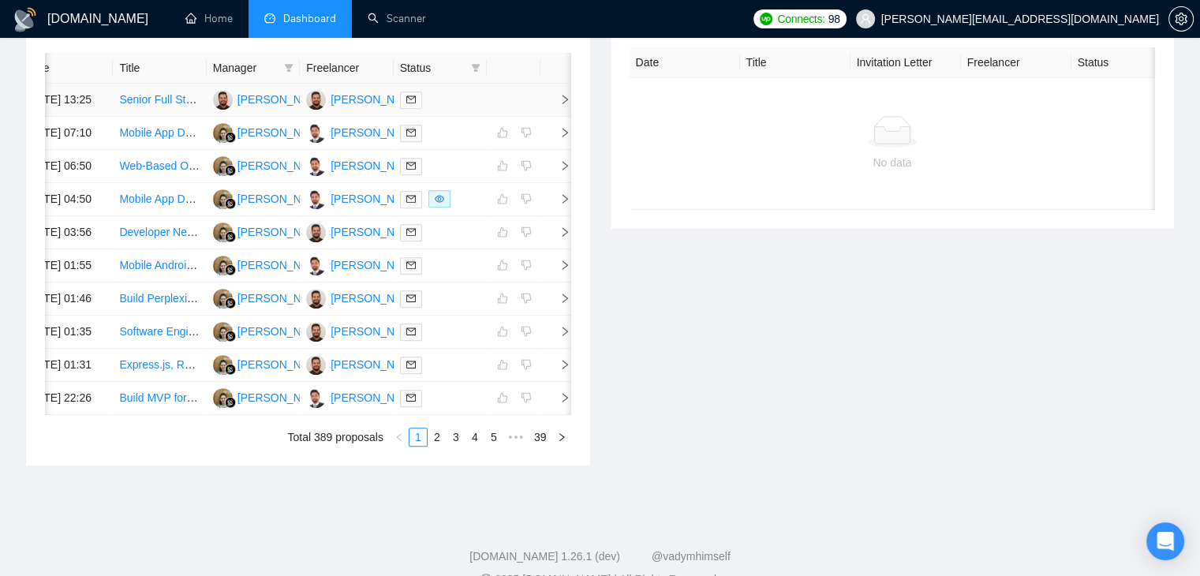
click at [552, 105] on span "right" at bounding box center [559, 99] width 24 height 11
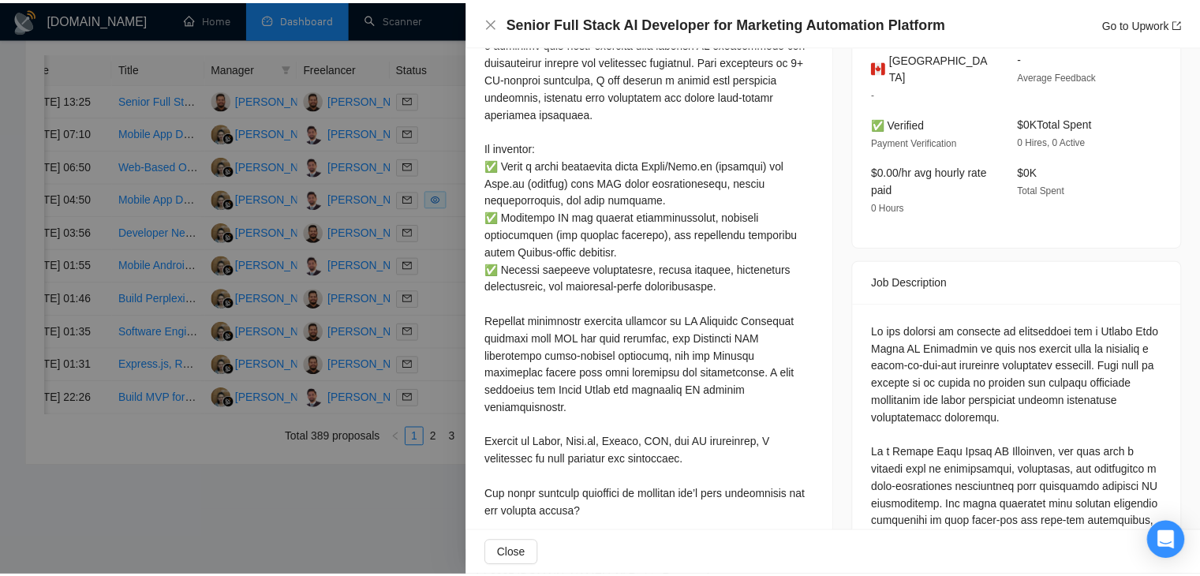
scroll to position [0, 0]
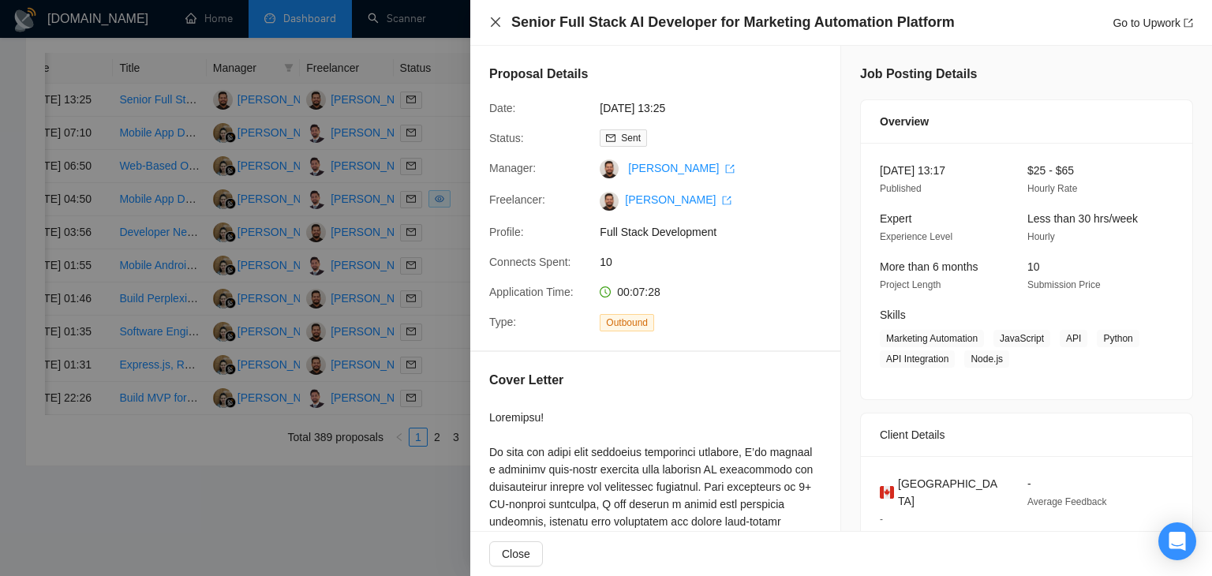
click at [495, 22] on icon "close" at bounding box center [495, 21] width 9 height 9
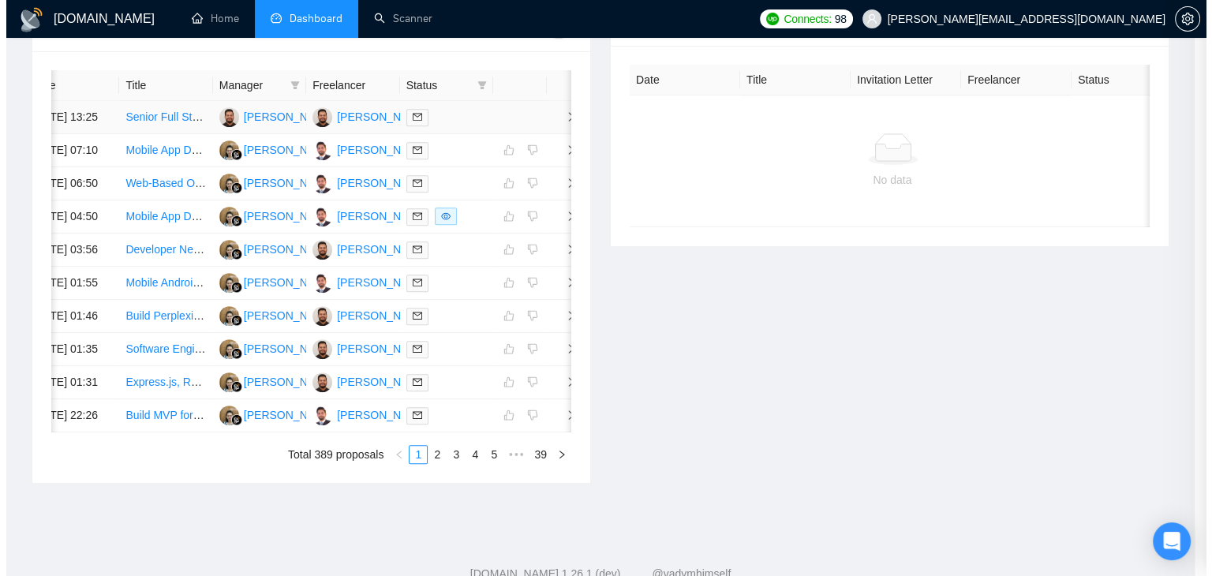
scroll to position [0, 20]
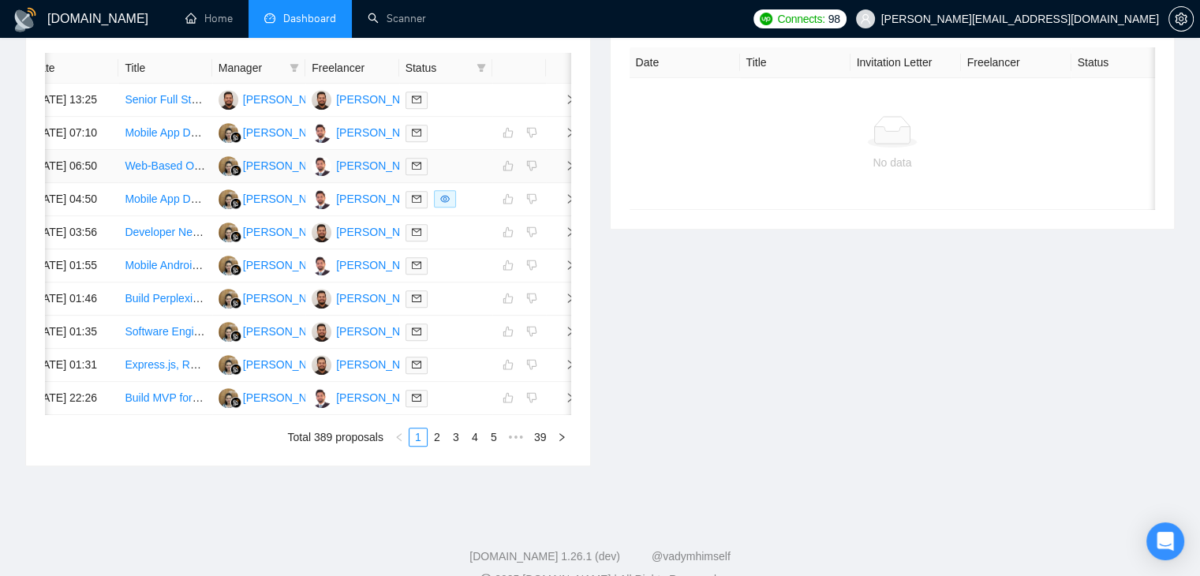
click at [568, 183] on td at bounding box center [562, 166] width 32 height 33
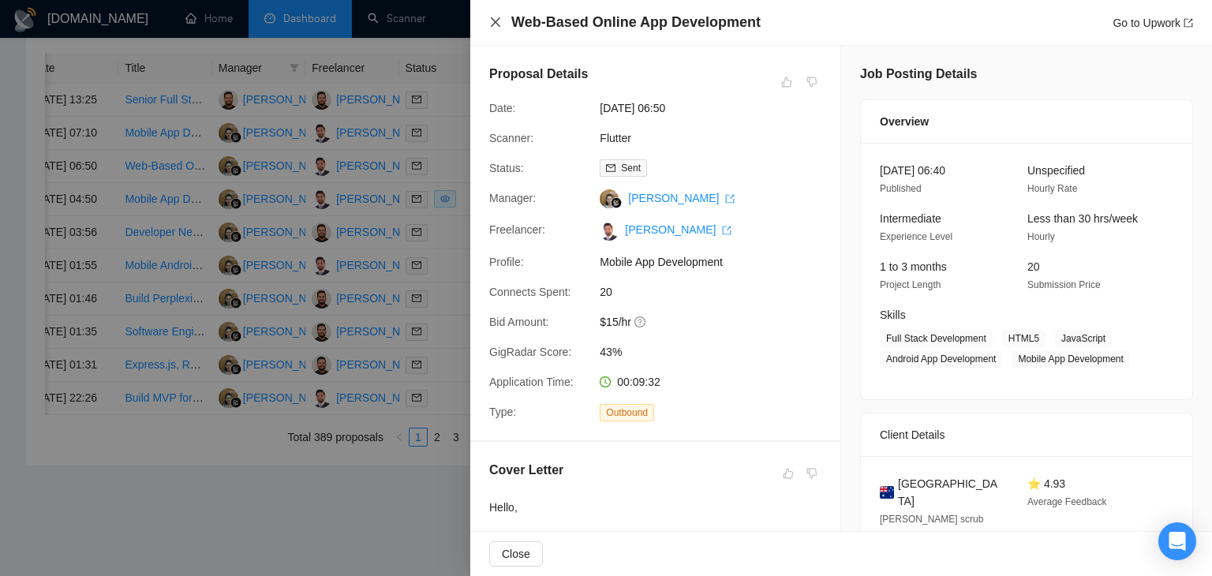
click at [494, 23] on icon "close" at bounding box center [495, 22] width 13 height 13
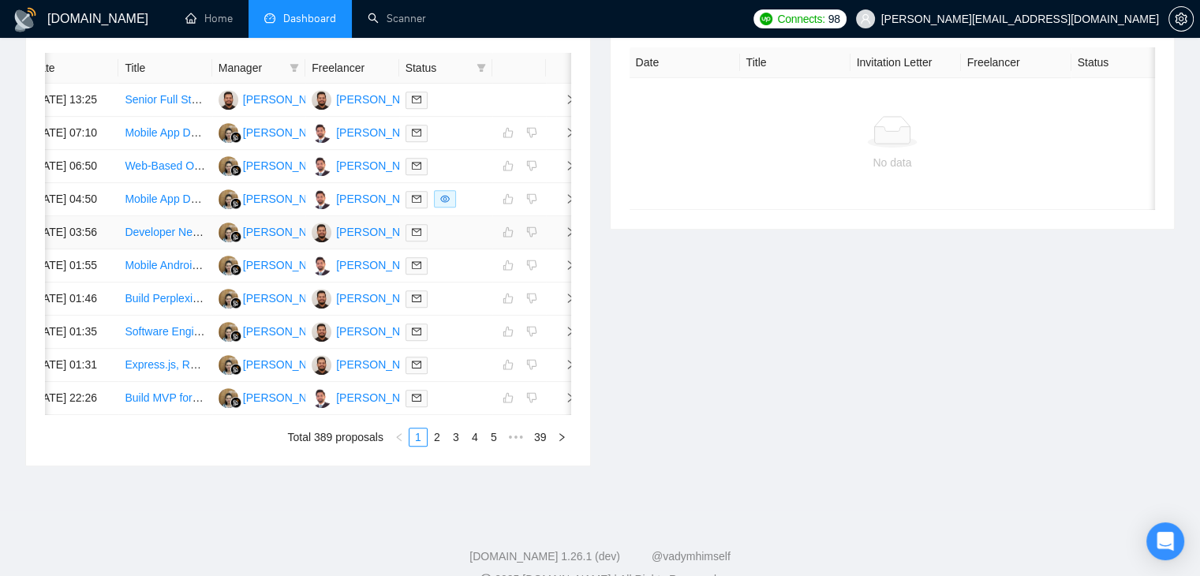
click at [560, 238] on span "right" at bounding box center [564, 232] width 24 height 11
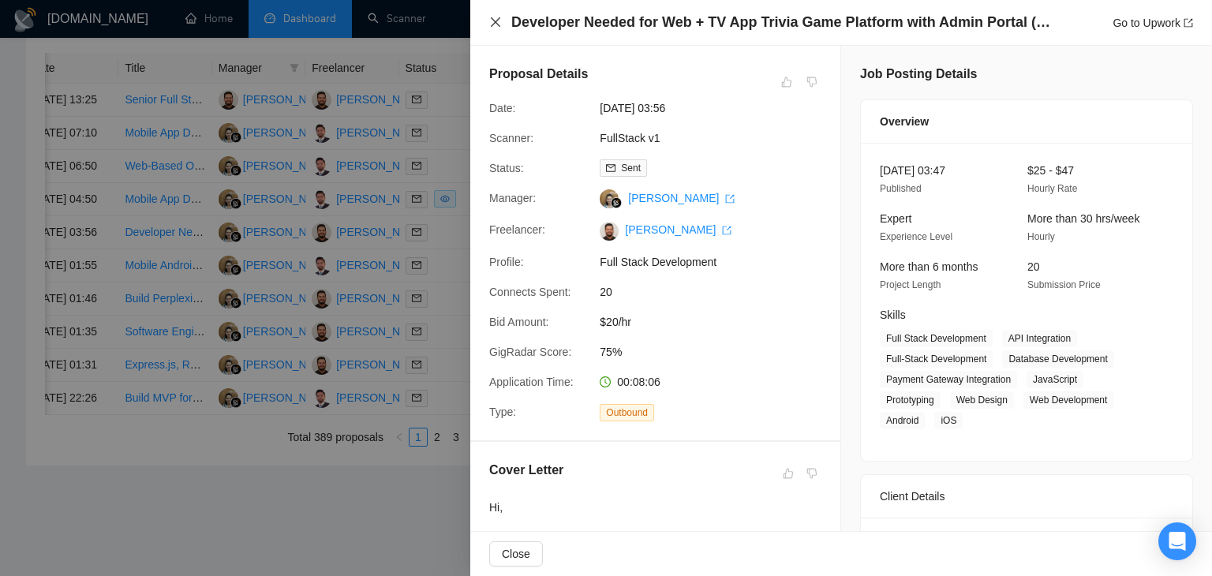
click at [496, 28] on icon "close" at bounding box center [495, 22] width 13 height 13
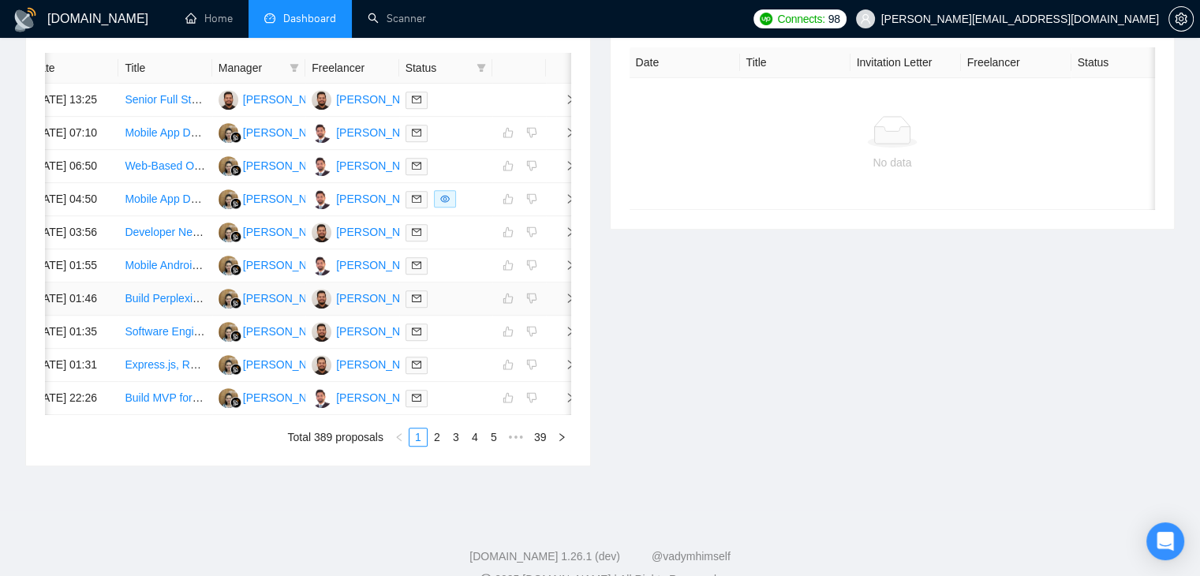
click at [554, 304] on span "right" at bounding box center [564, 298] width 24 height 11
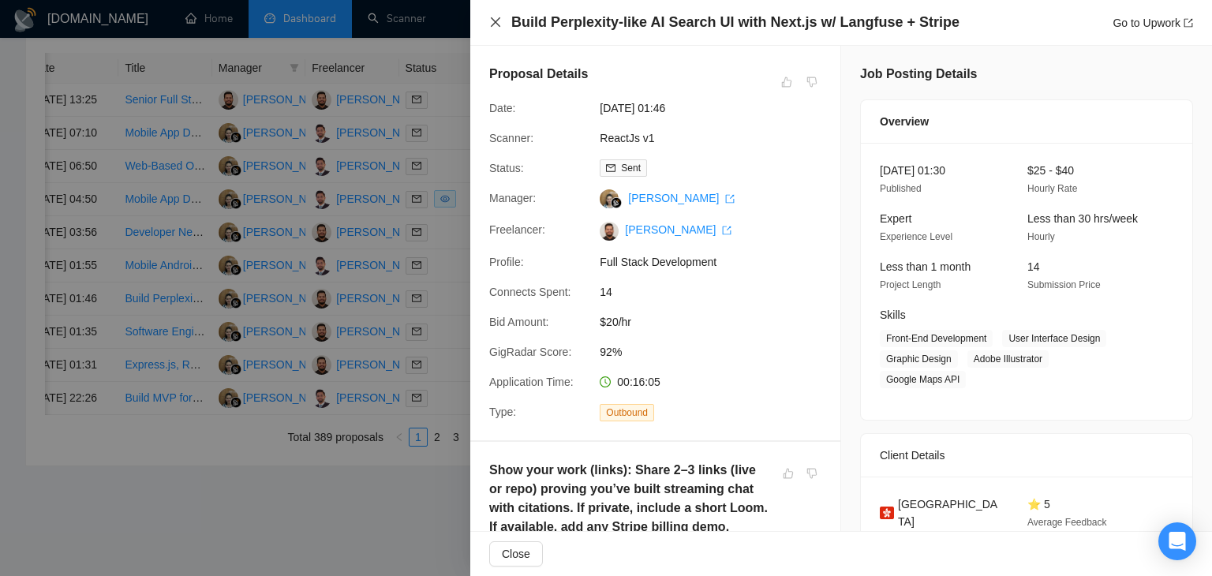
click at [491, 20] on icon "close" at bounding box center [495, 22] width 13 height 13
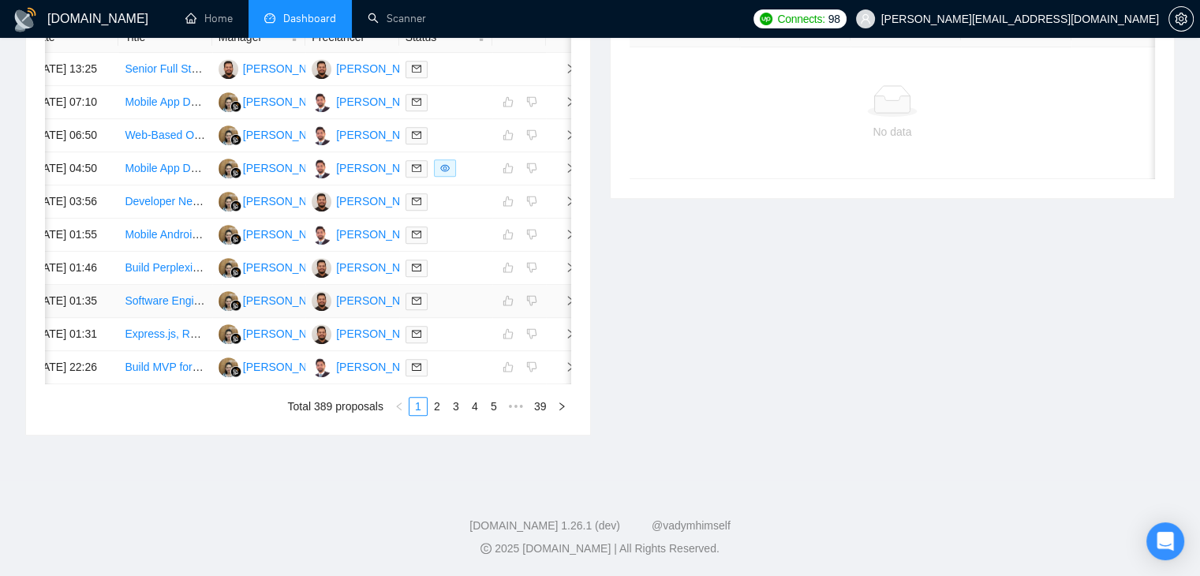
scroll to position [853, 0]
click at [553, 295] on span "right" at bounding box center [564, 300] width 24 height 11
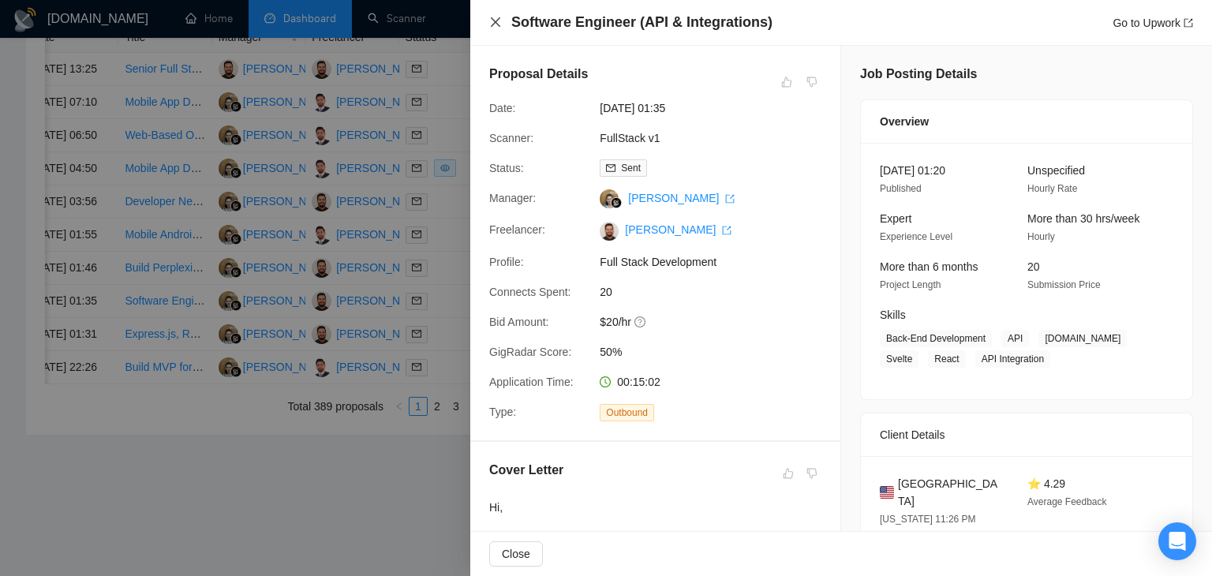
click at [492, 24] on icon "close" at bounding box center [495, 22] width 13 height 13
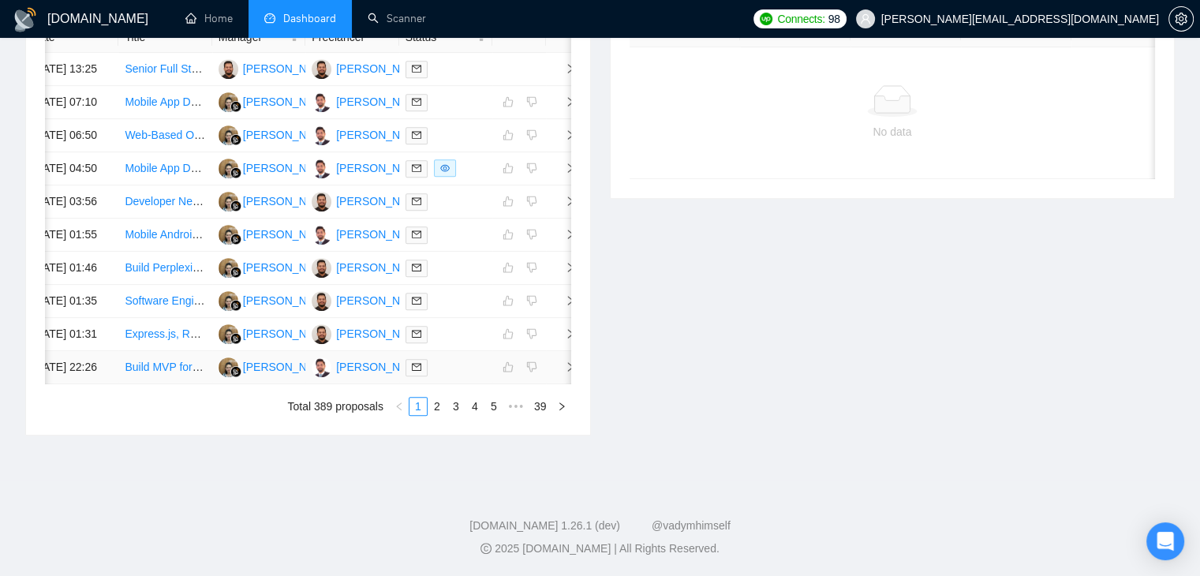
click at [555, 361] on span "right" at bounding box center [564, 366] width 24 height 11
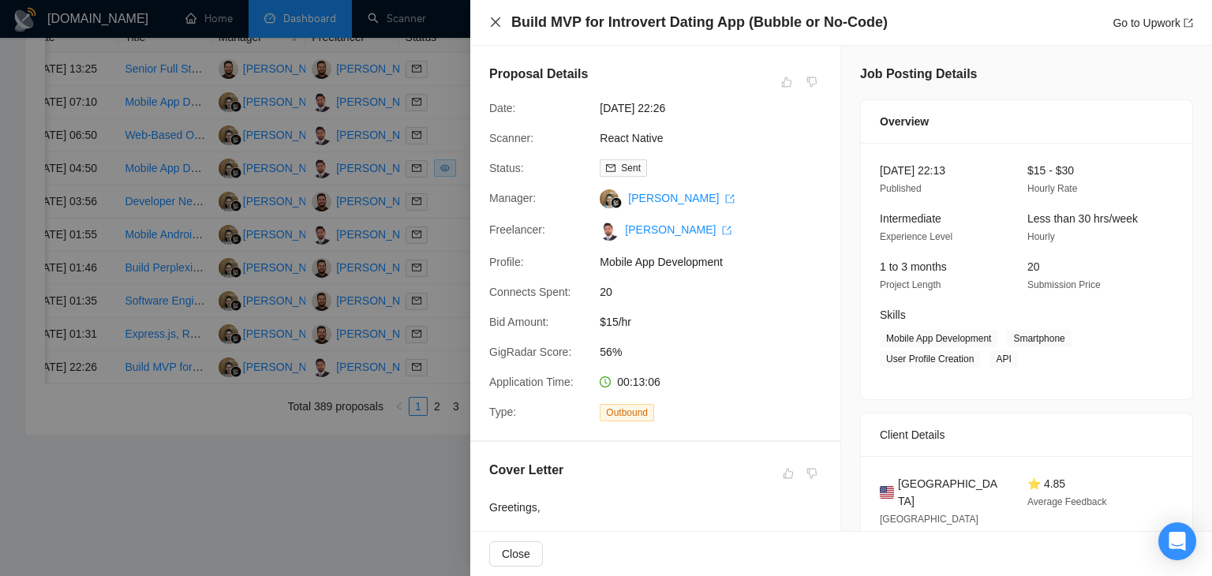
click at [494, 17] on icon "close" at bounding box center [495, 22] width 13 height 13
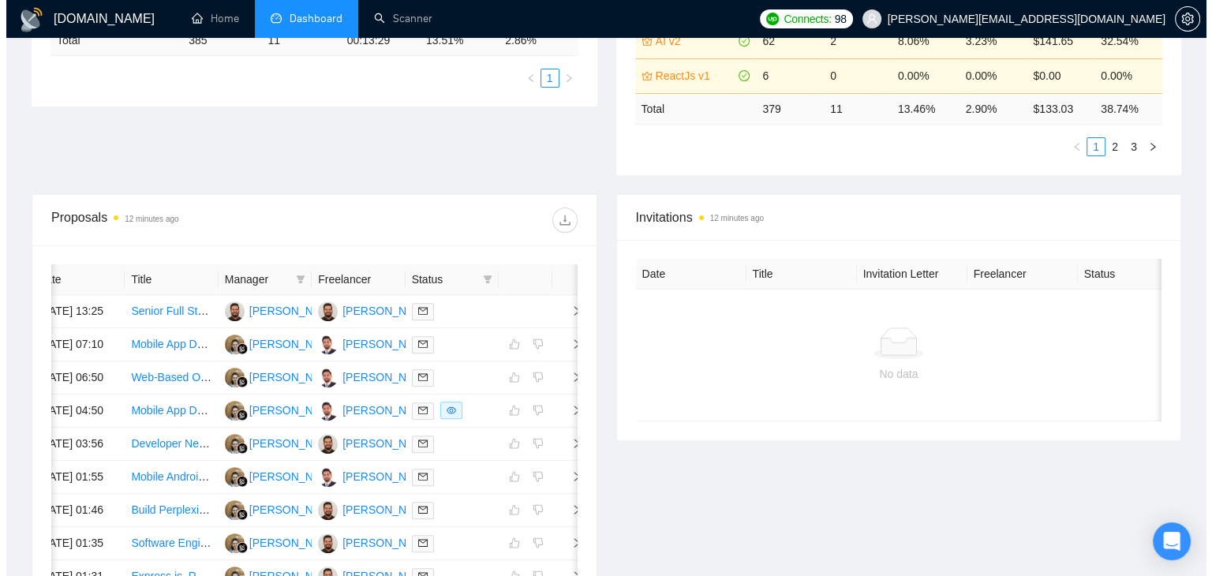
scroll to position [459, 0]
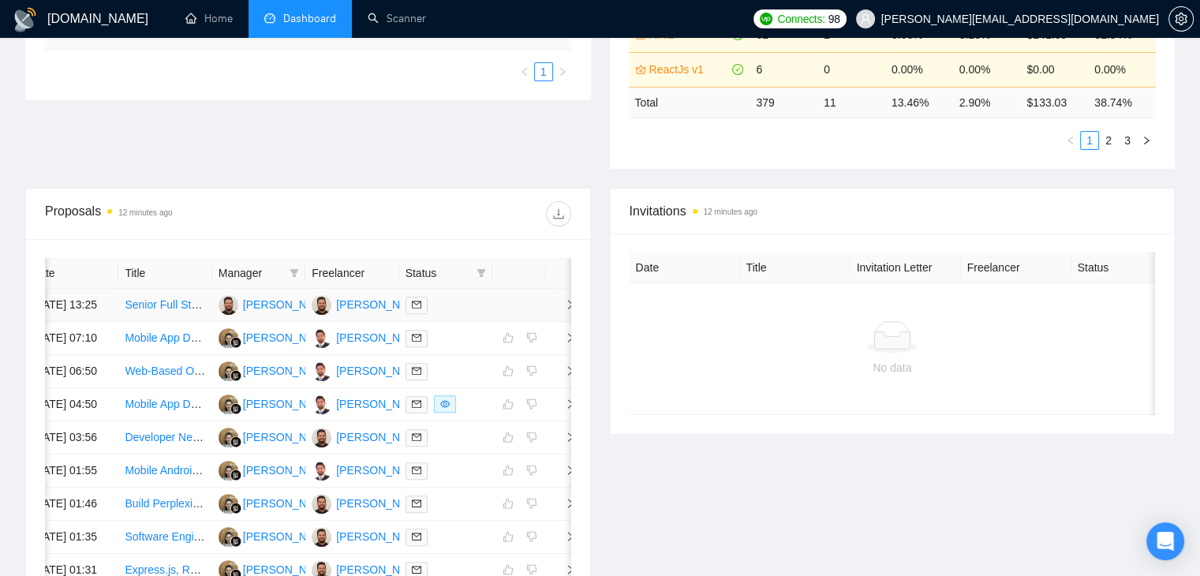
click at [567, 309] on icon "right" at bounding box center [570, 304] width 11 height 11
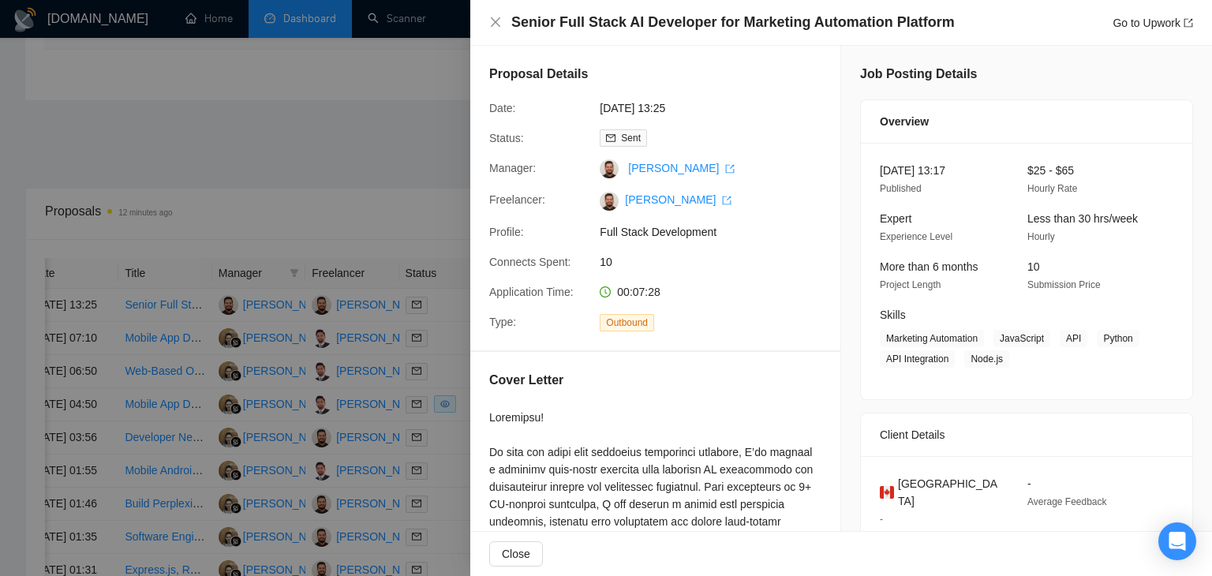
click at [383, 96] on div at bounding box center [606, 288] width 1212 height 576
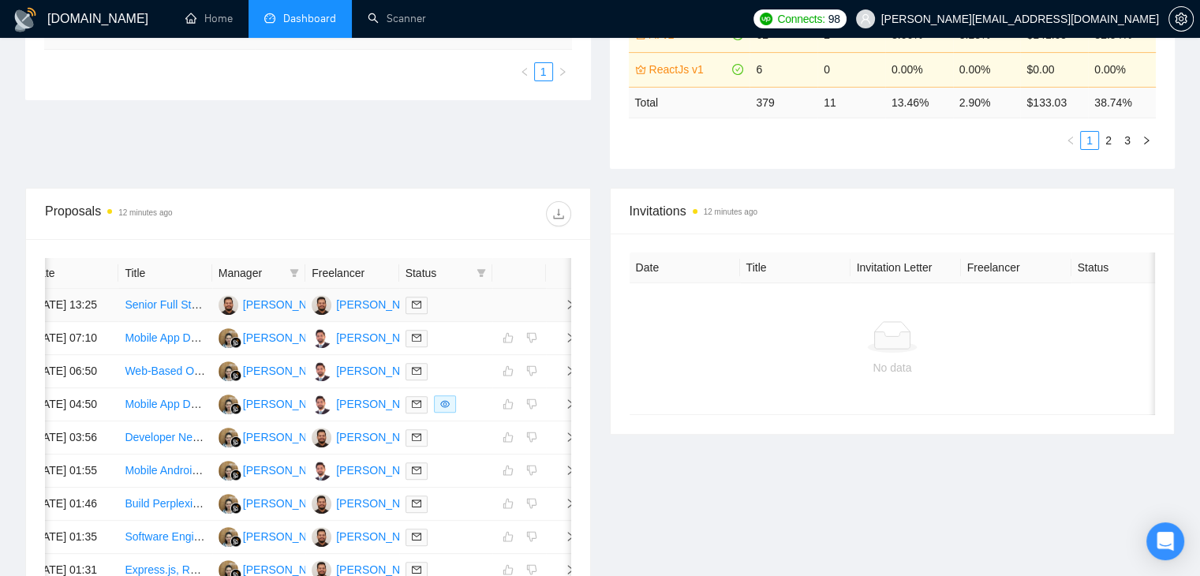
click at [157, 310] on link "Senior Full Stack AI Developer for Marketing Automation Platform" at bounding box center [285, 304] width 320 height 13
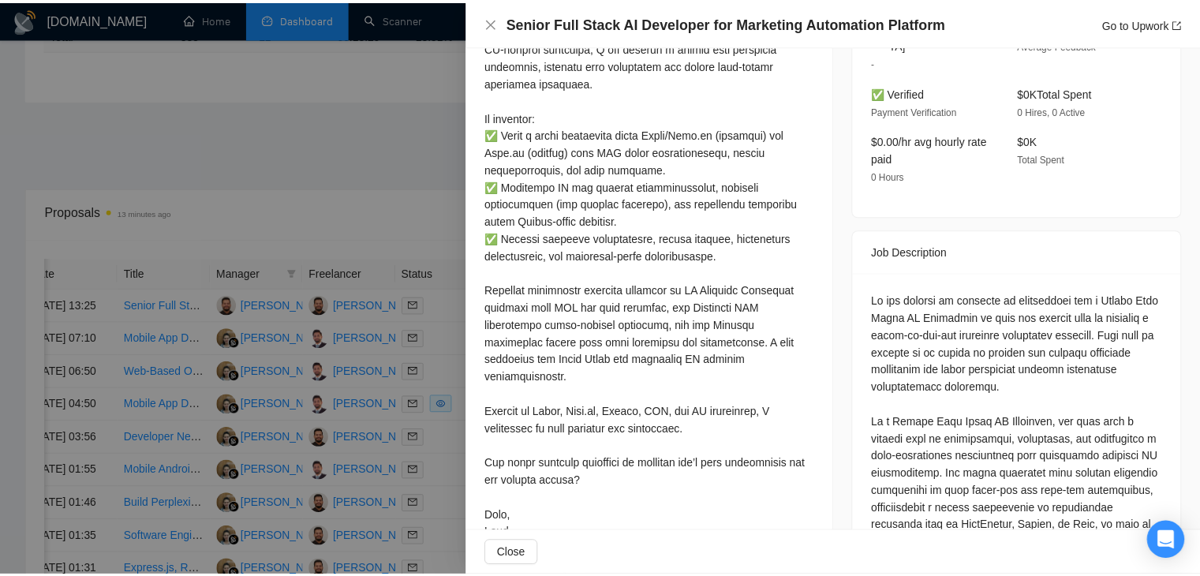
scroll to position [474, 0]
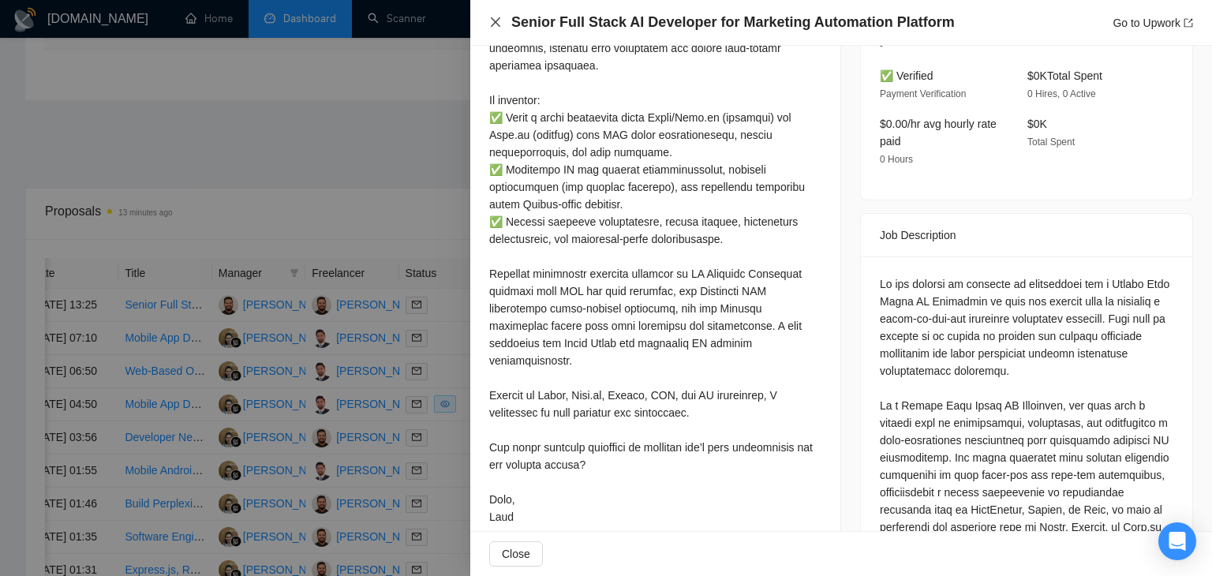
click at [492, 20] on icon "close" at bounding box center [495, 21] width 9 height 9
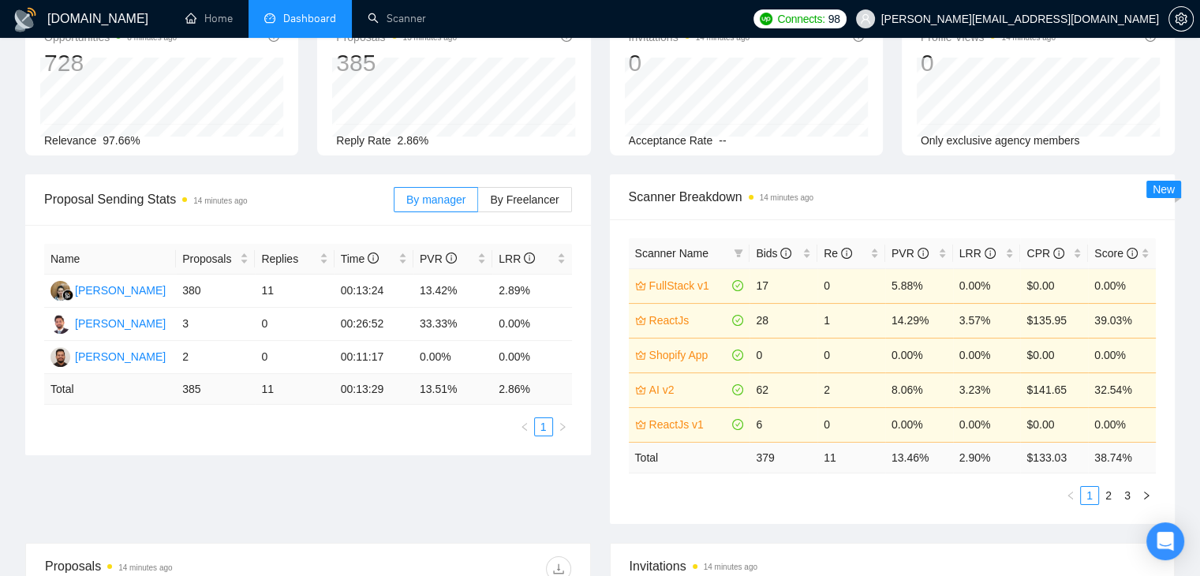
scroll to position [0, 0]
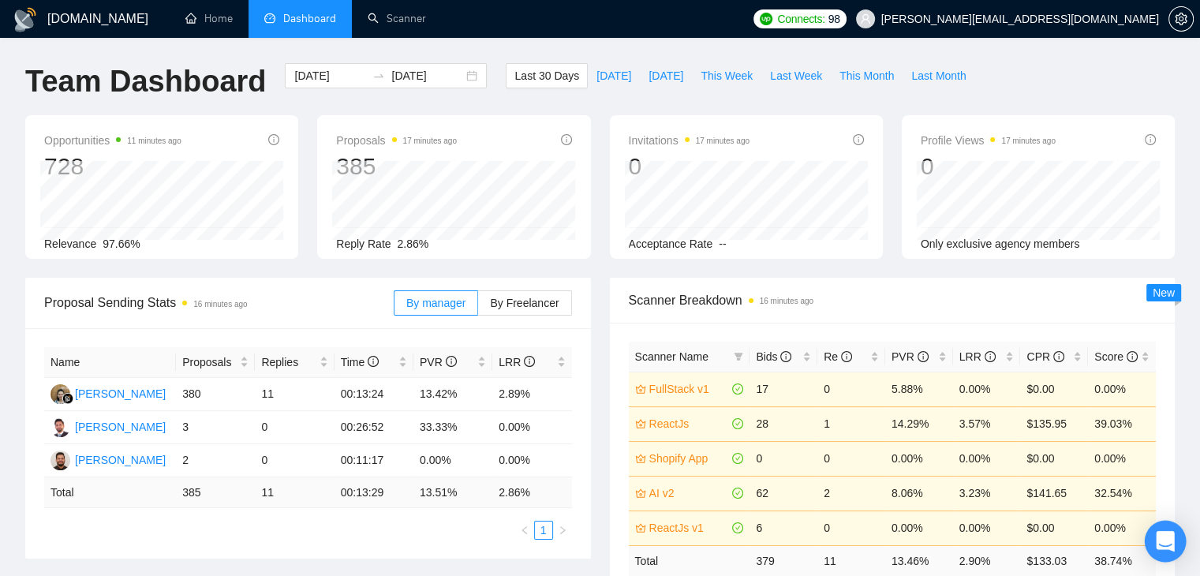
click at [1156, 544] on icon "Open Intercom Messenger" at bounding box center [1165, 541] width 21 height 21
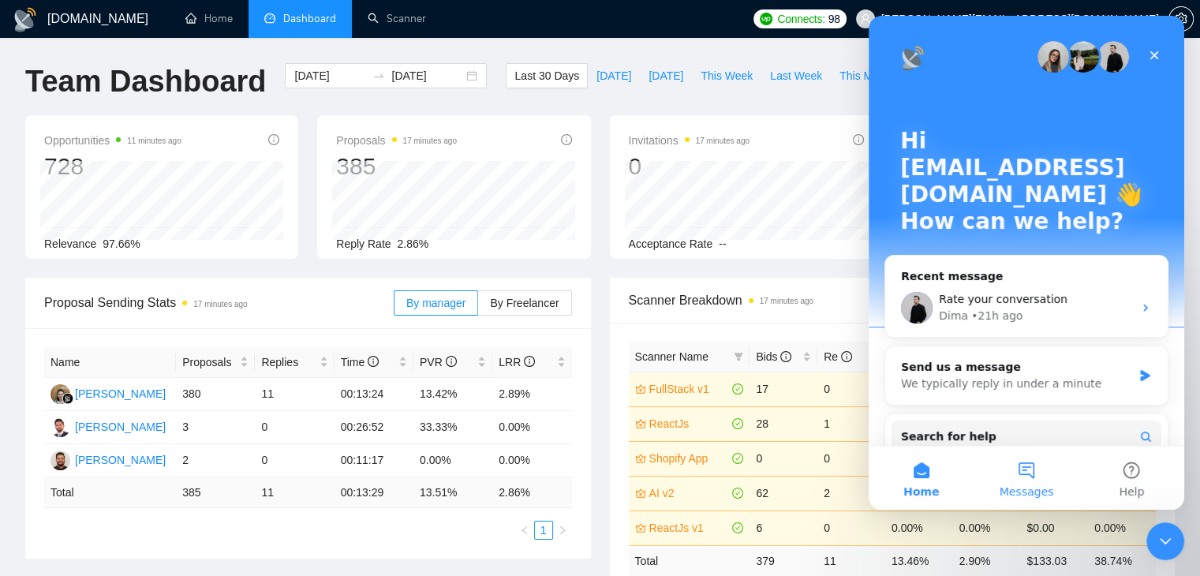
click at [1026, 478] on button "Messages" at bounding box center [1026, 478] width 105 height 63
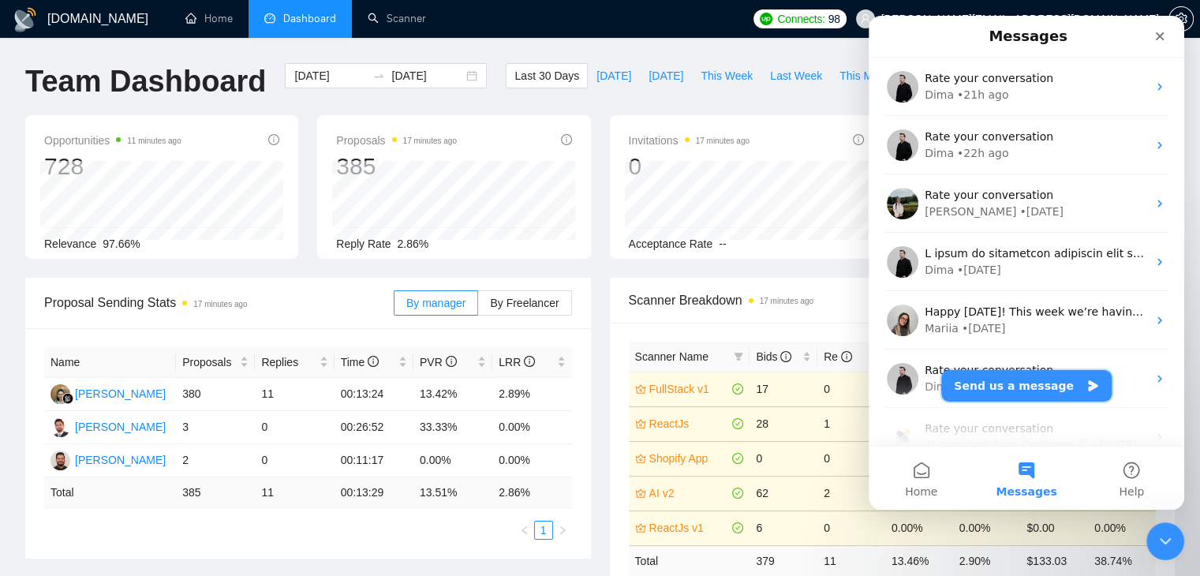
click at [1014, 379] on button "Send us a message" at bounding box center [1027, 386] width 170 height 32
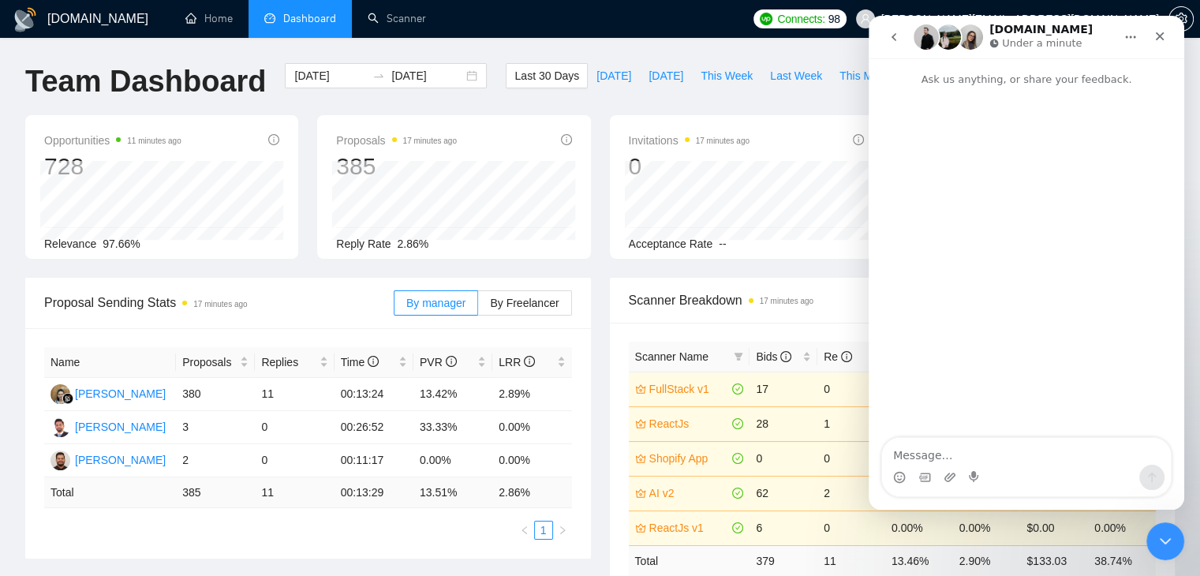
click at [940, 456] on textarea "Message…" at bounding box center [1026, 451] width 289 height 27
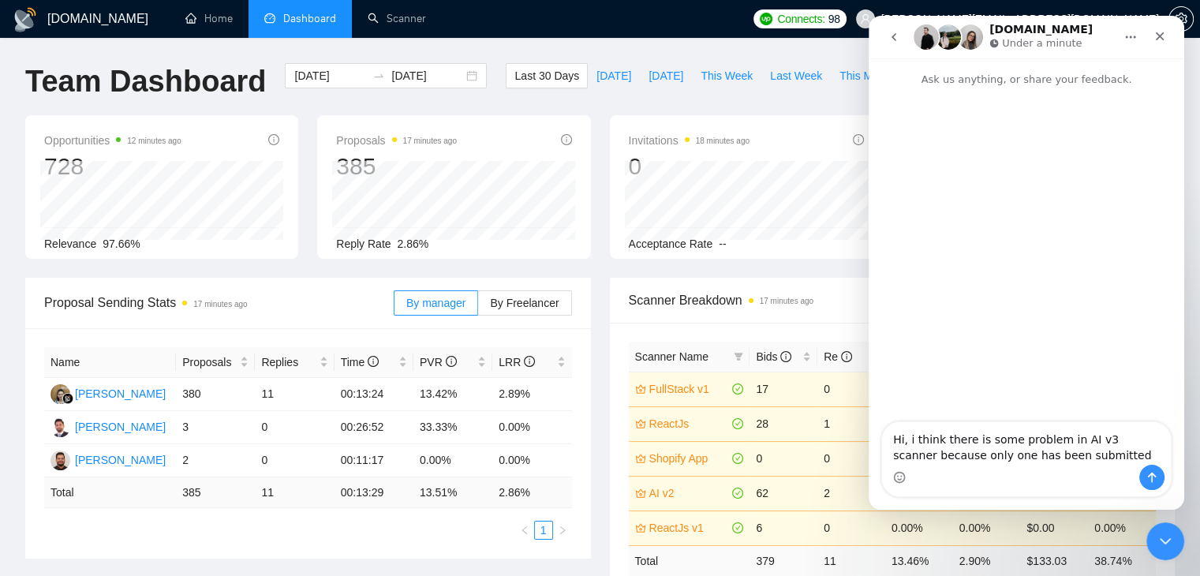
click at [983, 453] on textarea "Hi, i think there is some problem in AI v3 scanner because only one has been su…" at bounding box center [1026, 443] width 289 height 43
click at [1100, 462] on textarea "Hi, i think there is some problem in AI v3 scanner because only one bid has bee…" at bounding box center [1026, 435] width 289 height 58
click at [1062, 430] on textarea "Hi, i think there is some problem in AI v3 scanner because only one bid has bee…" at bounding box center [1026, 435] width 289 height 58
drag, startPoint x: 1084, startPoint y: 427, endPoint x: 1069, endPoint y: 428, distance: 14.2
click at [1069, 428] on textarea "Hi, i think there is some problem in my new AI v3 scanner because only one bid …" at bounding box center [1026, 435] width 289 height 58
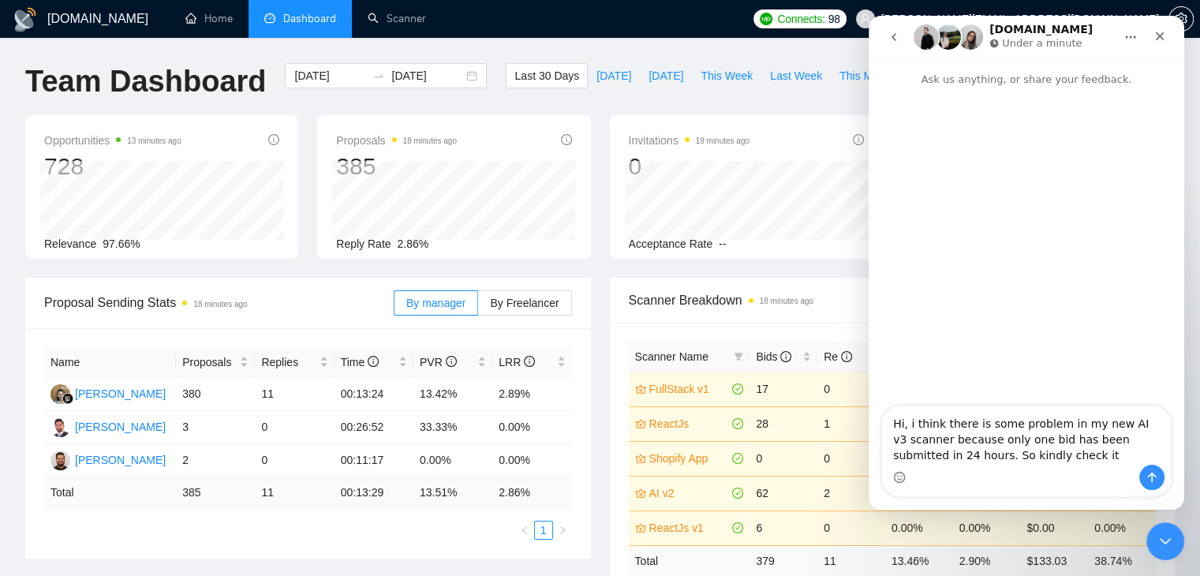
drag, startPoint x: 1105, startPoint y: 425, endPoint x: 1069, endPoint y: 427, distance: 35.6
click at [1069, 427] on textarea "Hi, i think there is some problem in my new AI v3 scanner because only one bid …" at bounding box center [1026, 435] width 289 height 58
click at [1073, 427] on textarea "Hi, i think there is some problem in my new AI v3 scanner because only one bid …" at bounding box center [1026, 435] width 289 height 58
drag, startPoint x: 1082, startPoint y: 427, endPoint x: 1062, endPoint y: 429, distance: 20.6
click at [1062, 429] on textarea "Hi, i think there is some problem in my new AI v3 scanner because only one bid …" at bounding box center [1026, 435] width 289 height 58
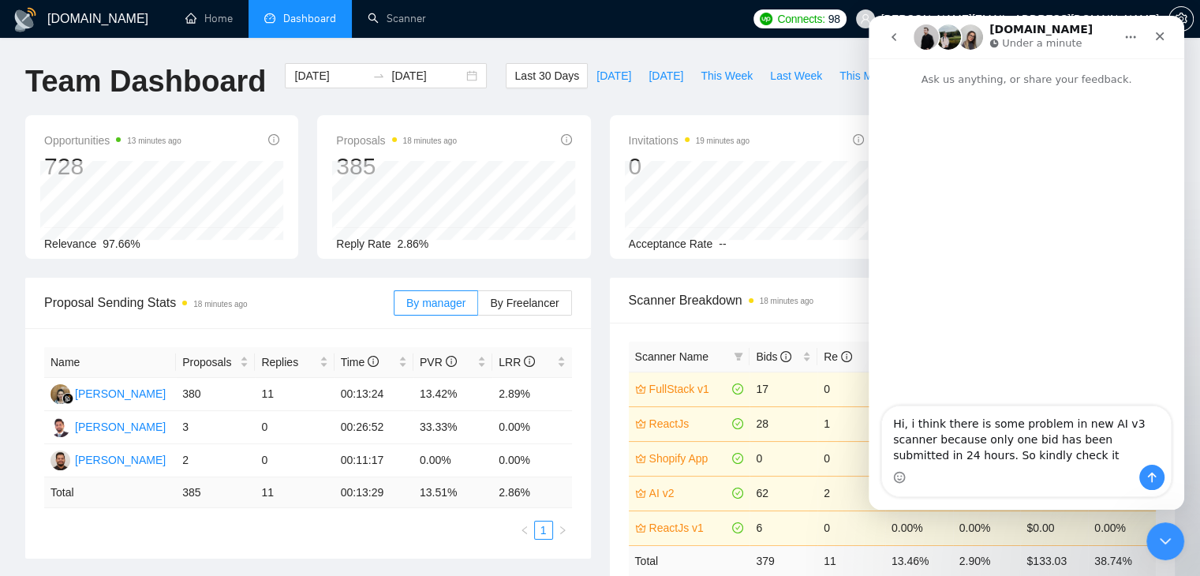
click at [1122, 424] on textarea "Hi, i think there is some problem in new AI v3 scanner because only one bid has…" at bounding box center [1026, 435] width 289 height 58
click at [1129, 426] on textarea "Hi, i think there is some problem in new AI v3 scanner because only one bid has…" at bounding box center [1026, 435] width 289 height 58
drag, startPoint x: 1118, startPoint y: 427, endPoint x: 1153, endPoint y: 425, distance: 34.8
click at [1153, 425] on textarea "Hi, i think there is some problem in new AI v3 scanner because only one bid has…" at bounding box center [1026, 435] width 289 height 58
click at [1088, 428] on textarea "Hi, i think there is some problem in new AI v3 scanner because only one bid has…" at bounding box center [1026, 435] width 289 height 58
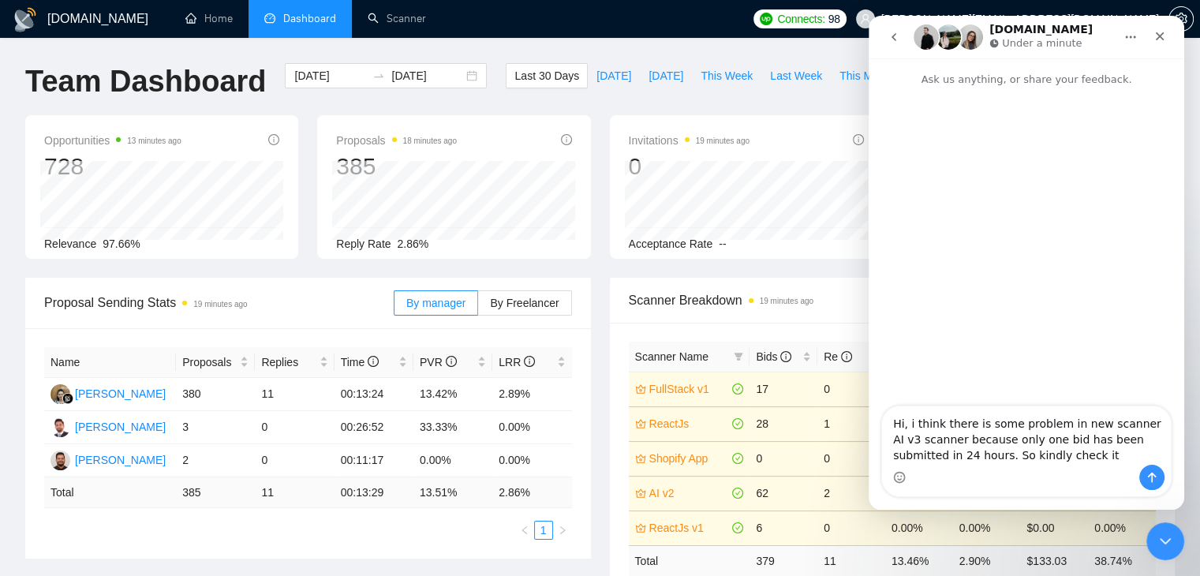
drag, startPoint x: 934, startPoint y: 442, endPoint x: 896, endPoint y: 446, distance: 38.1
click at [896, 446] on textarea "Hi, i think there is some problem in new scanner AI v3 scanner because only one…" at bounding box center [1026, 435] width 289 height 58
click at [1066, 424] on textarea "Hi, i think there is some problem in new scanner AI v3 because only one bid has…" at bounding box center [1026, 435] width 289 height 58
click at [978, 425] on textarea "Hi, i think there is some problem in the new scanner AI v3 because only one bid…" at bounding box center [1026, 435] width 289 height 58
click at [1148, 425] on textarea "Hi, i think there is some problem in the new scanner AI v3 because only one bid…" at bounding box center [1026, 435] width 289 height 58
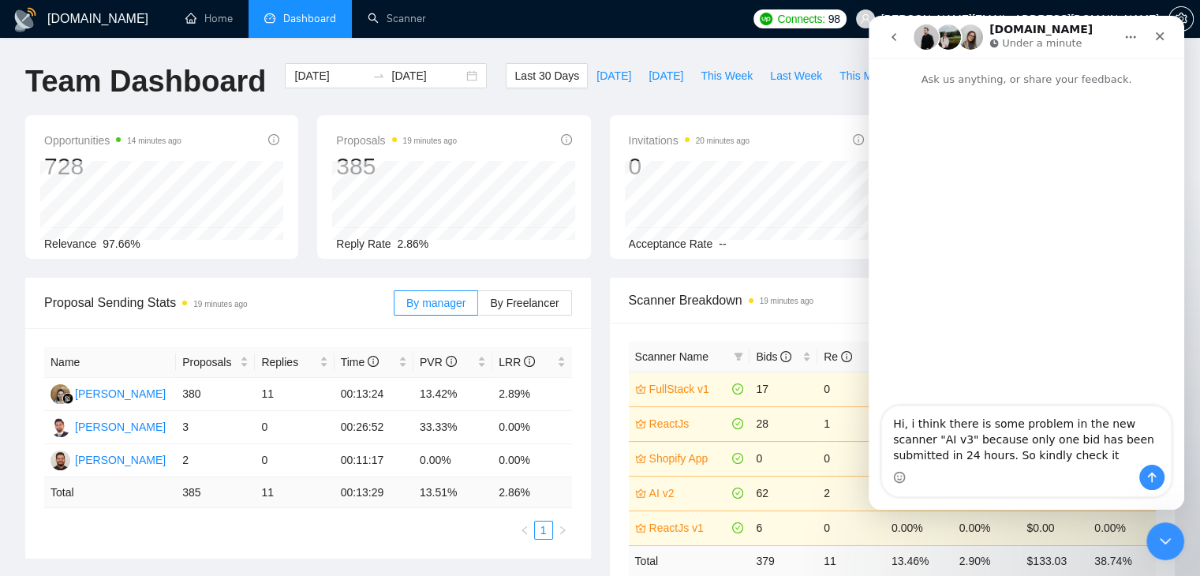
click at [1028, 462] on textarea "Hi, i think there is some problem in the new scanner "AI v3" because only one b…" at bounding box center [1026, 435] width 289 height 58
type textarea "Hi, i think there is some problem in the new scanner "AI v3" because only one b…"
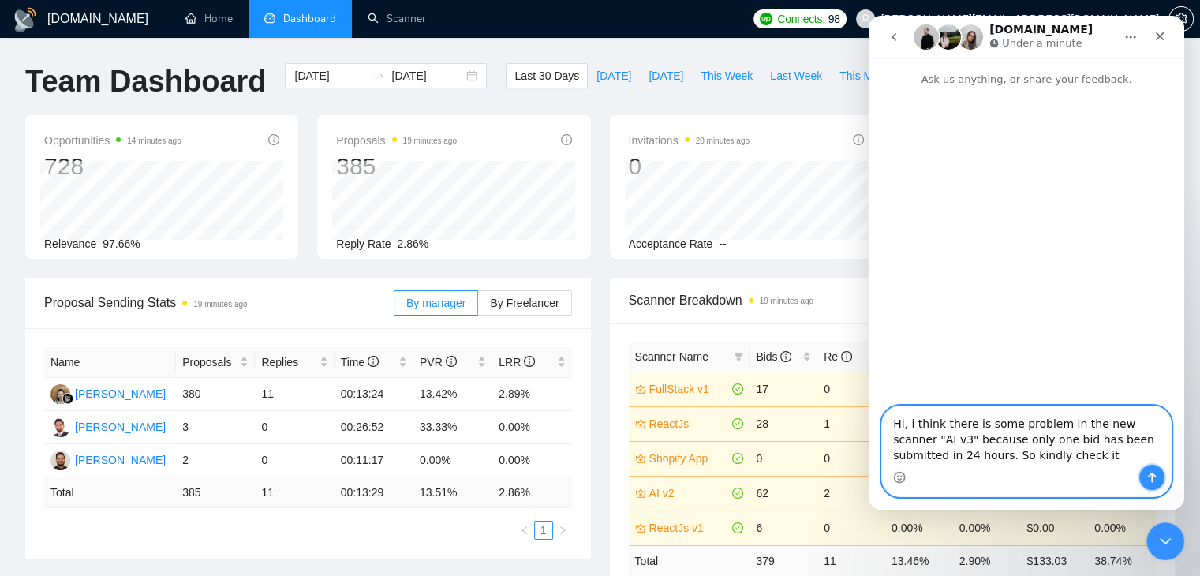
click at [1147, 481] on icon "Send a message…" at bounding box center [1152, 477] width 13 height 13
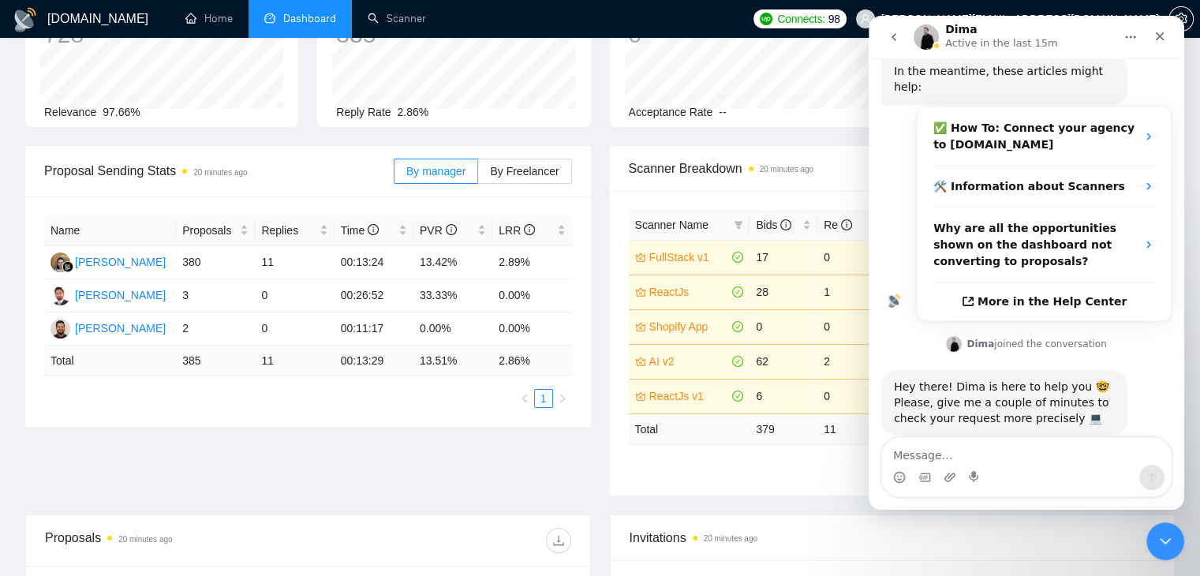
scroll to position [158, 0]
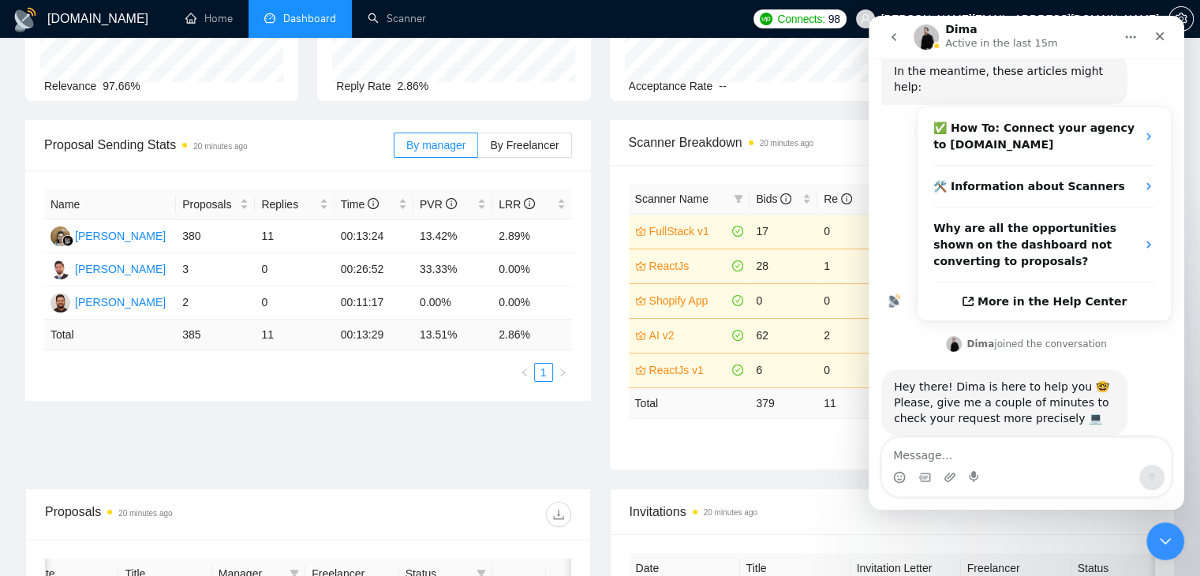
click at [886, 40] on button "go back" at bounding box center [894, 37] width 30 height 30
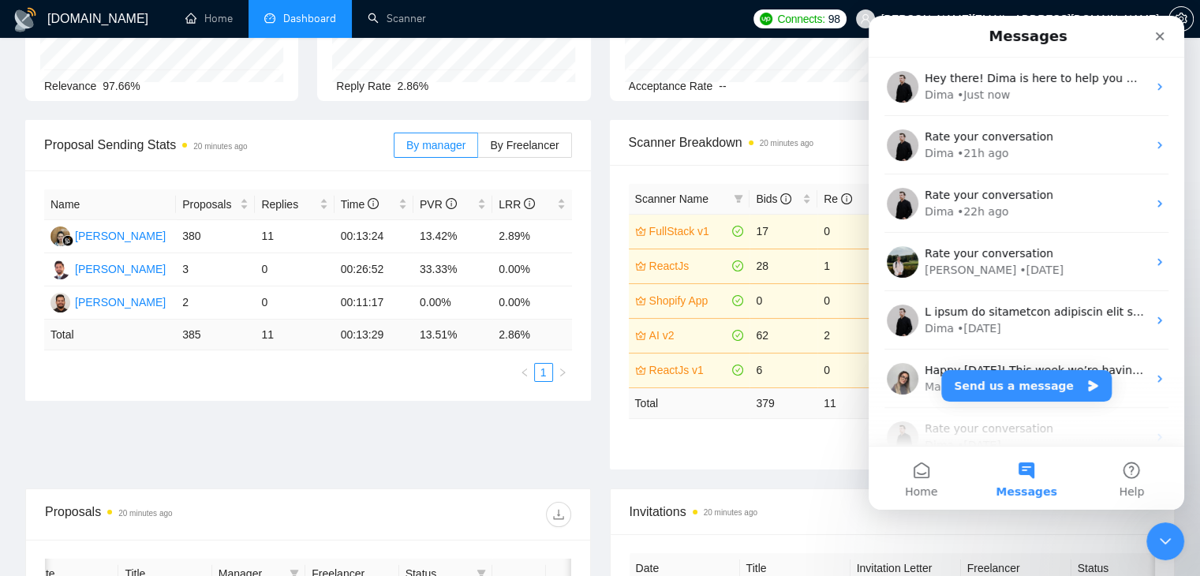
scroll to position [0, 0]
click at [1156, 41] on icon "Close" at bounding box center [1160, 36] width 13 height 13
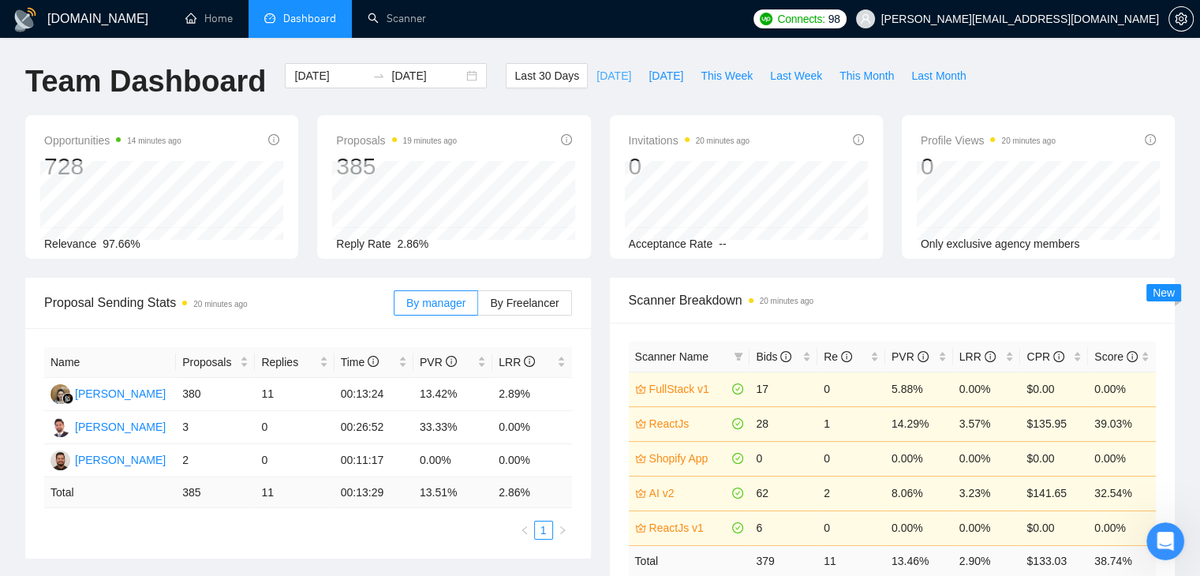
click at [588, 81] on button "[DATE]" at bounding box center [614, 75] width 52 height 25
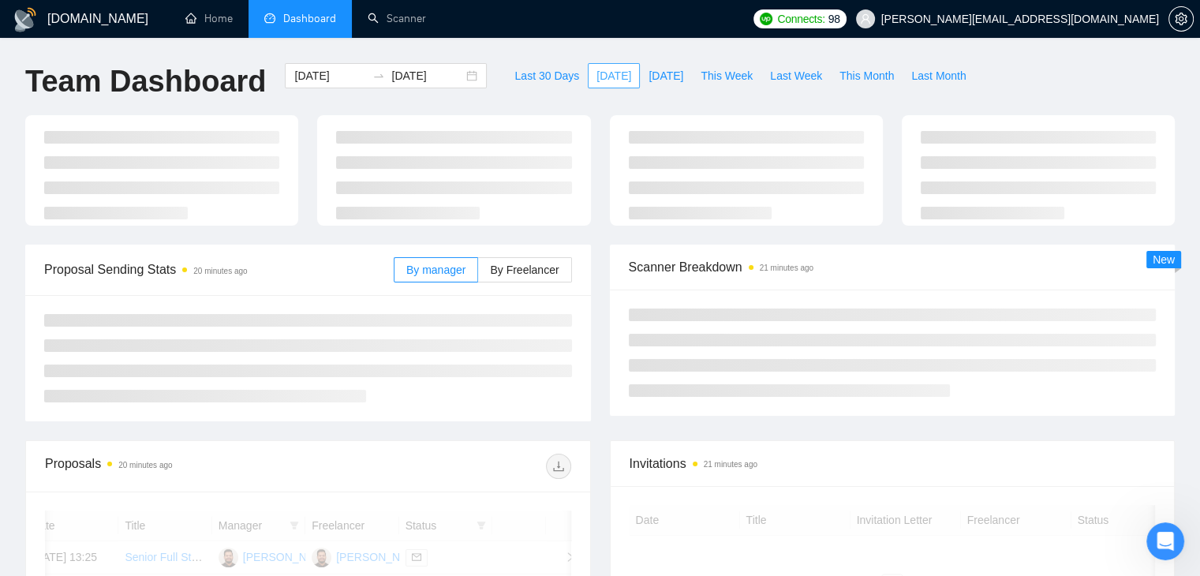
type input "[DATE]"
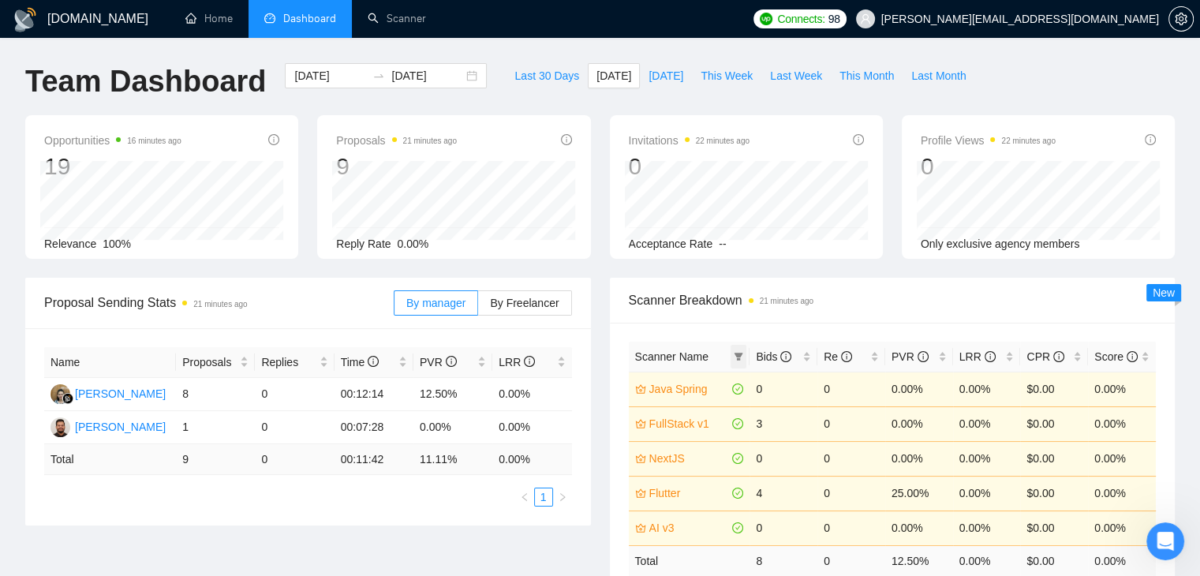
click at [734, 353] on icon "filter" at bounding box center [738, 356] width 9 height 9
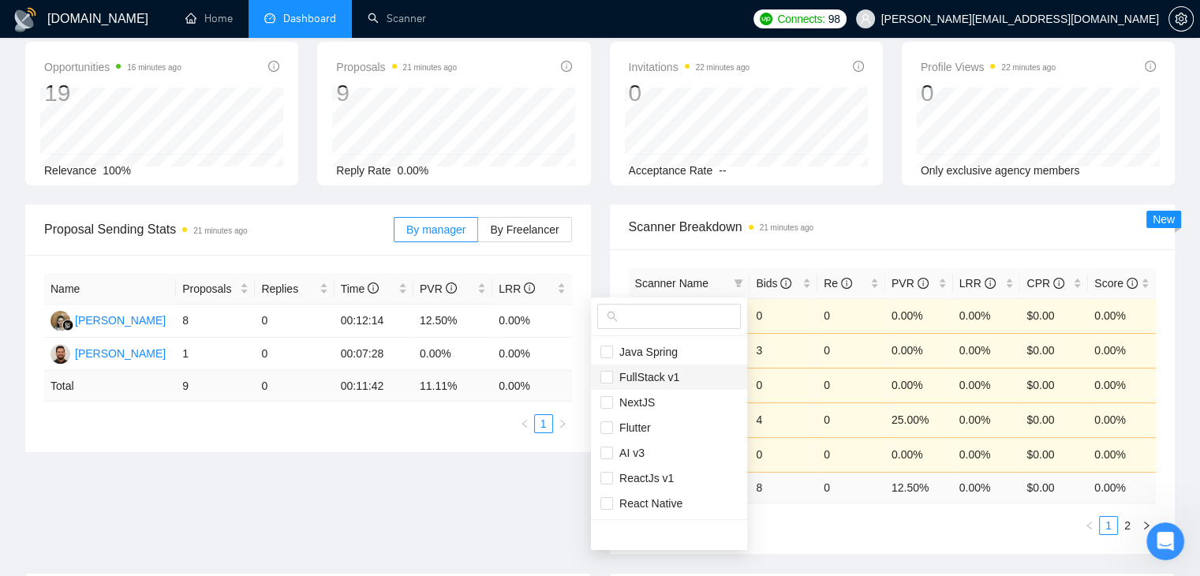
scroll to position [158, 0]
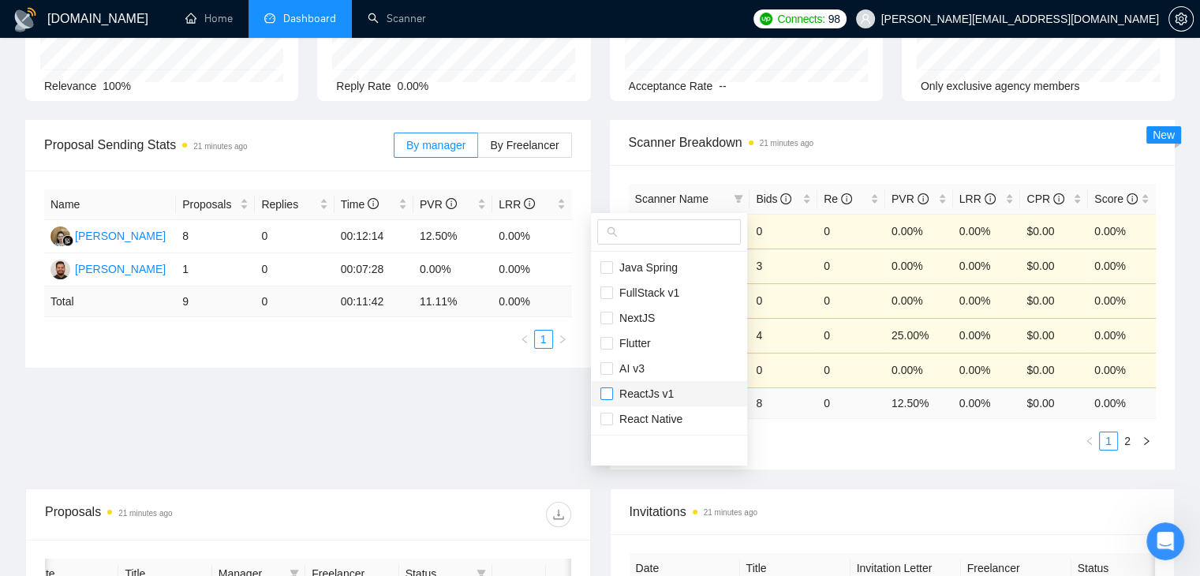
click at [605, 394] on input "checkbox" at bounding box center [607, 394] width 13 height 13
checkbox input "true"
click at [605, 290] on input "checkbox" at bounding box center [607, 292] width 13 height 13
checkbox input "true"
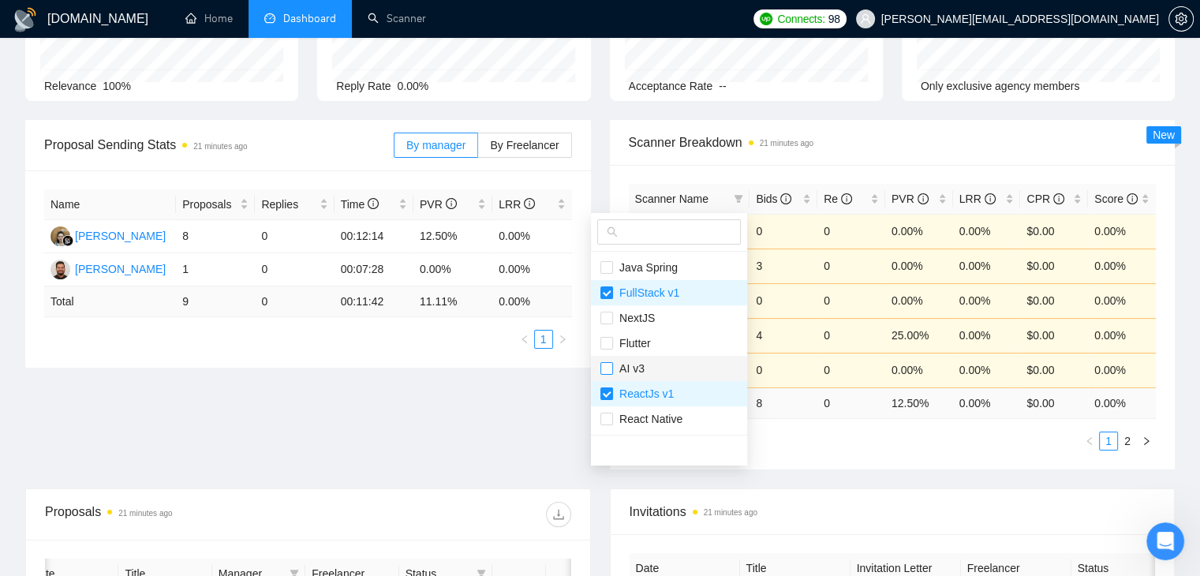
click at [602, 367] on input "checkbox" at bounding box center [607, 368] width 13 height 13
checkbox input "true"
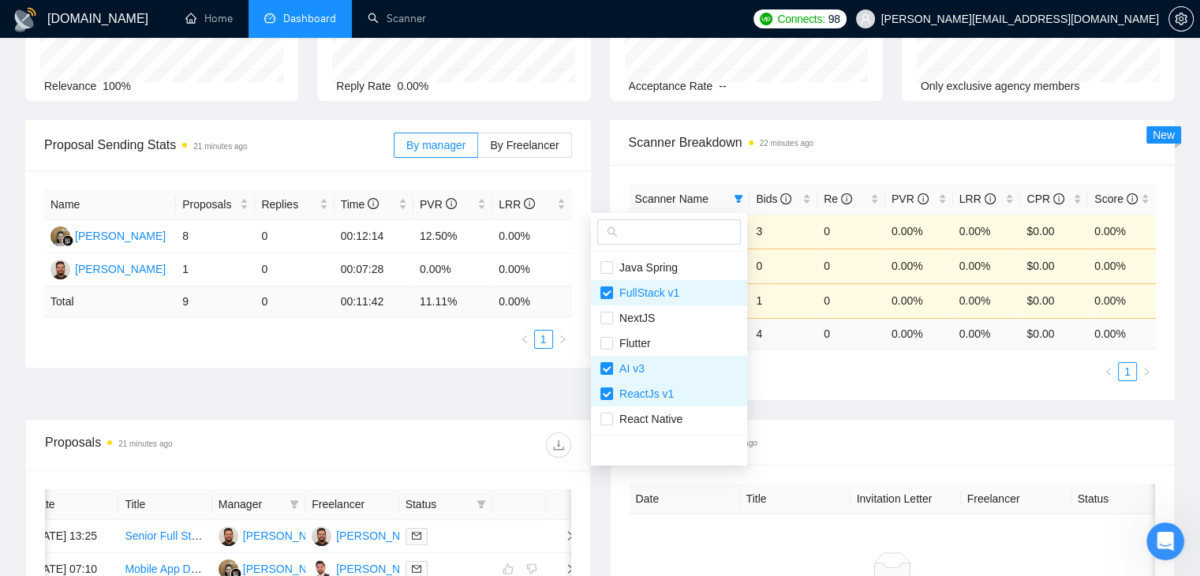
click at [571, 418] on div "Proposal Sending Stats 21 minutes ago By manager By Freelancer Name Proposals R…" at bounding box center [600, 269] width 1169 height 299
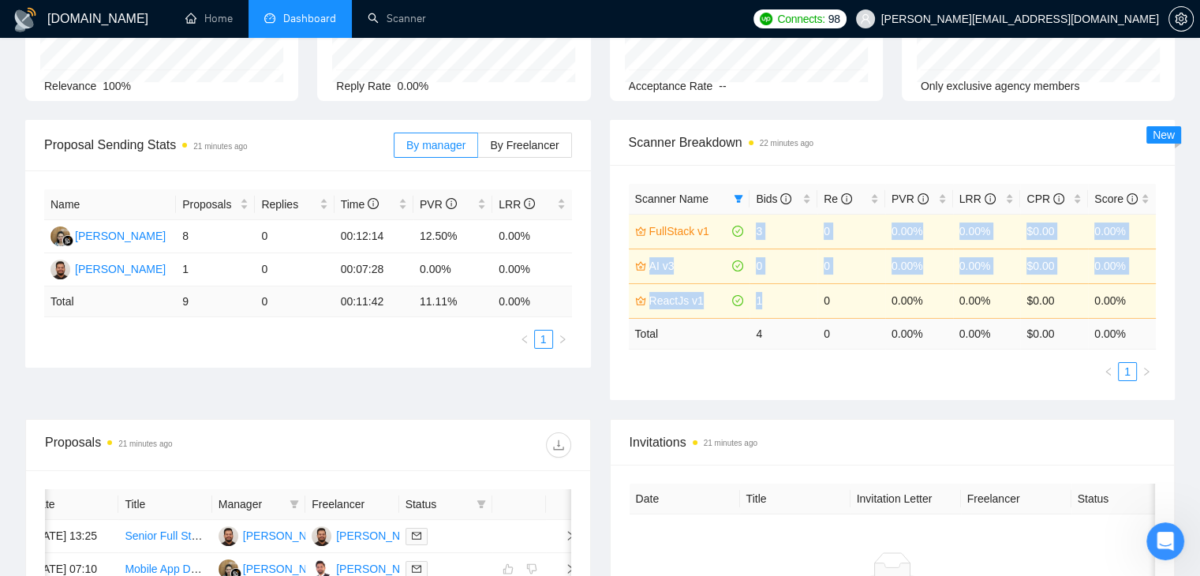
drag, startPoint x: 769, startPoint y: 301, endPoint x: 757, endPoint y: 231, distance: 70.6
click at [757, 231] on tbody "FullStack v1 3 0 0.00% 0.00% $0.00 0.00% AI v3 0 0 0.00% 0.00% $0.00 0.00% Reac…" at bounding box center [893, 266] width 528 height 104
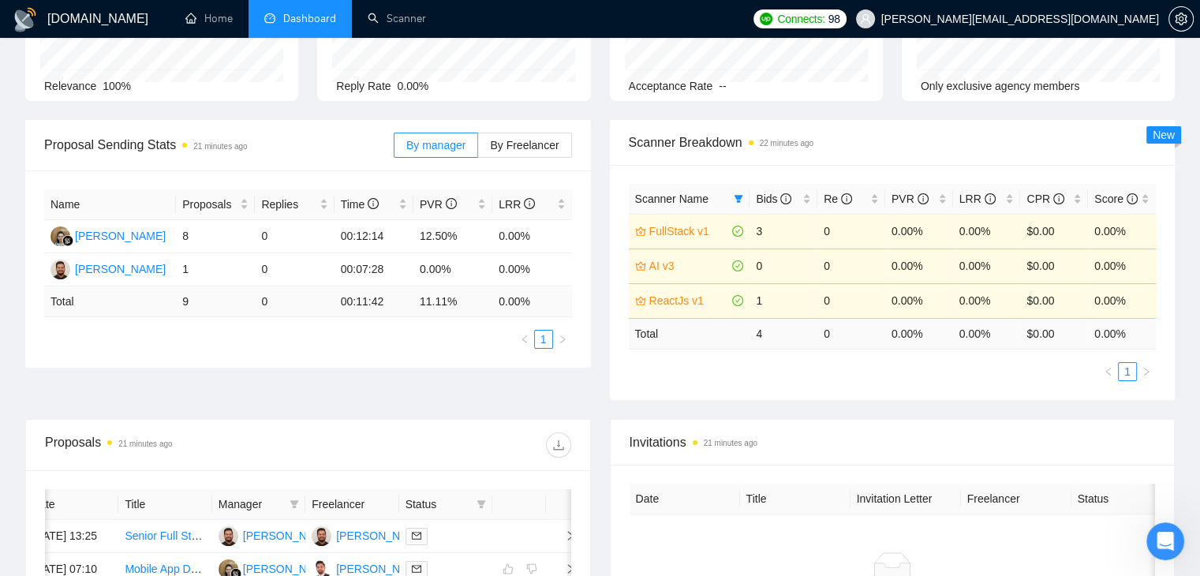
click at [603, 286] on div "Scanner Breakdown 22 minutes ago Scanner Name Bids Re PVR LRR CPR Score FullSta…" at bounding box center [893, 260] width 585 height 280
click at [504, 140] on span "By Freelancer" at bounding box center [524, 145] width 69 height 13
click at [478, 149] on input "By Freelancer" at bounding box center [478, 149] width 0 height 0
click at [464, 144] on span "By manager" at bounding box center [435, 145] width 59 height 13
click at [395, 149] on input "By manager" at bounding box center [395, 149] width 0 height 0
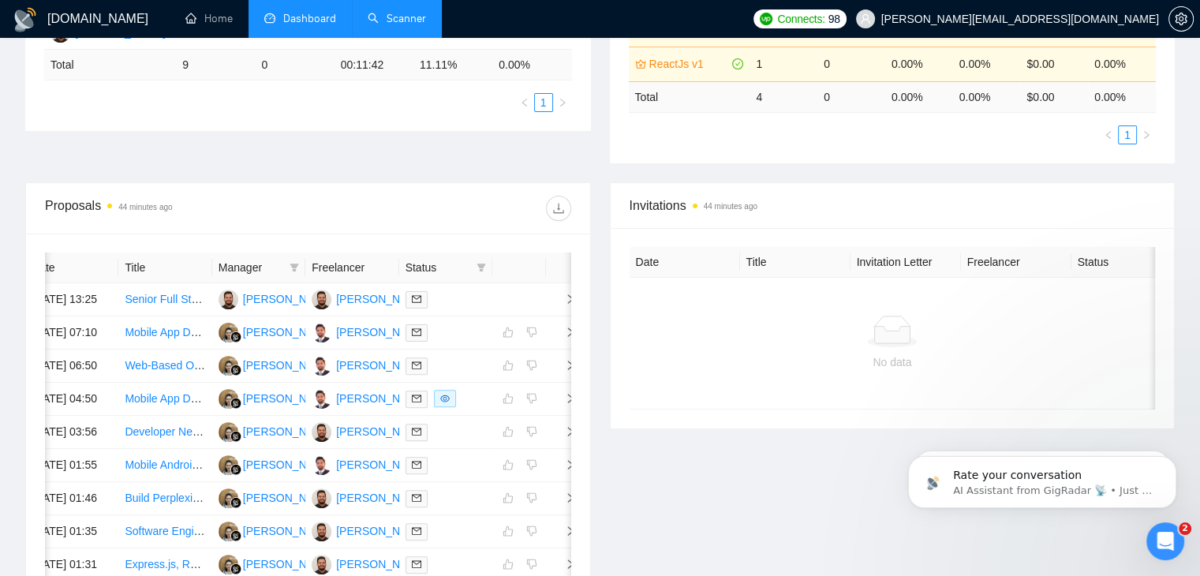
scroll to position [0, 0]
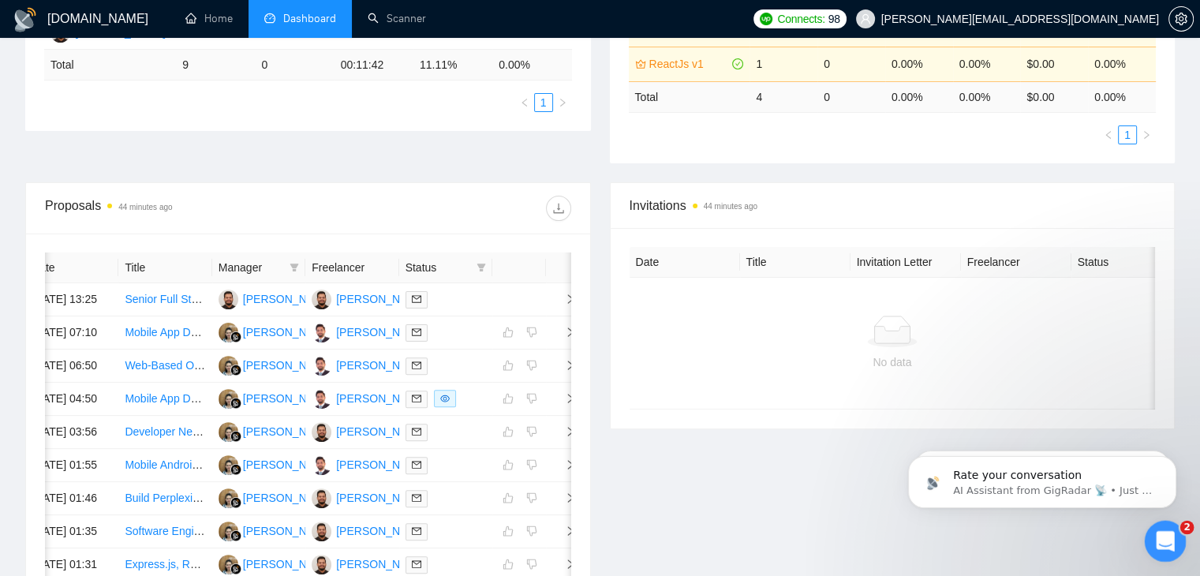
click at [1156, 537] on icon "Open Intercom Messenger" at bounding box center [1164, 539] width 26 height 26
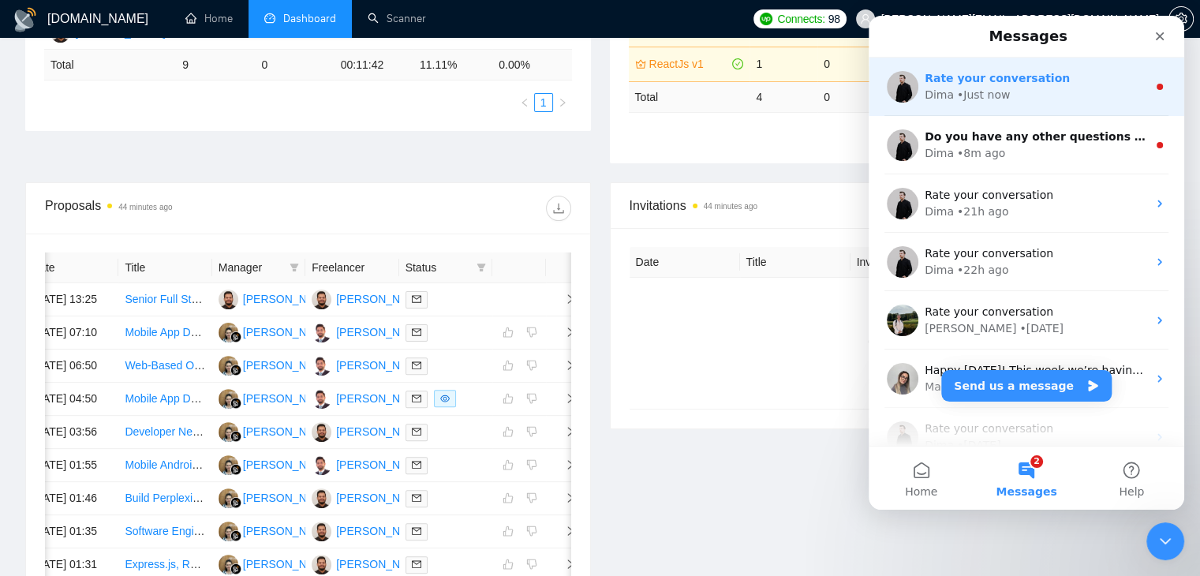
click at [947, 105] on div "Rate your conversation Dima • Just now" at bounding box center [1027, 87] width 316 height 58
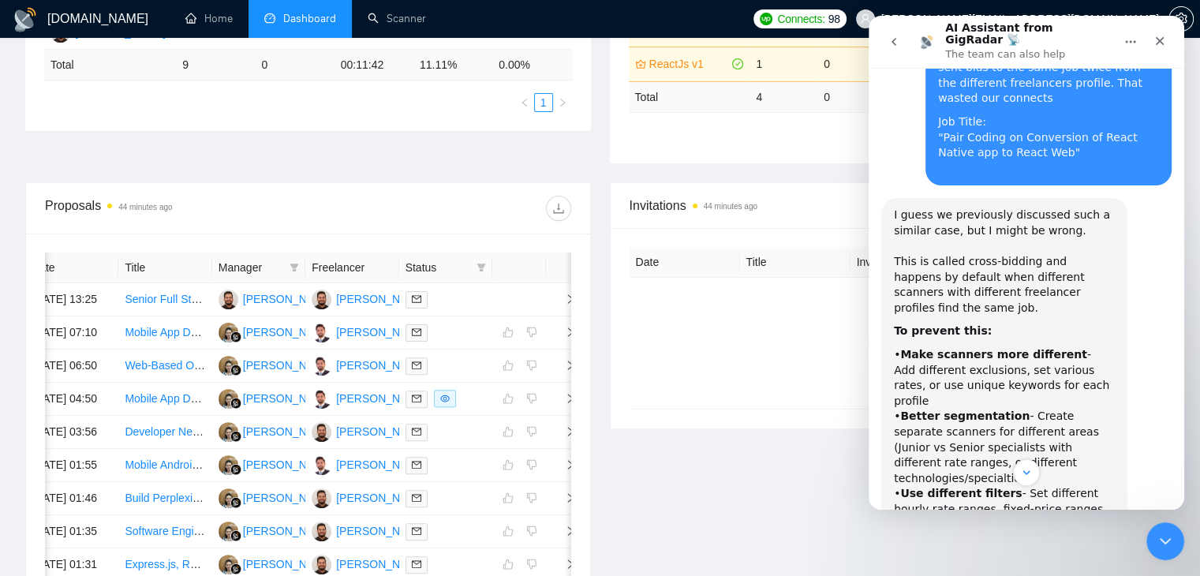
scroll to position [2222, 0]
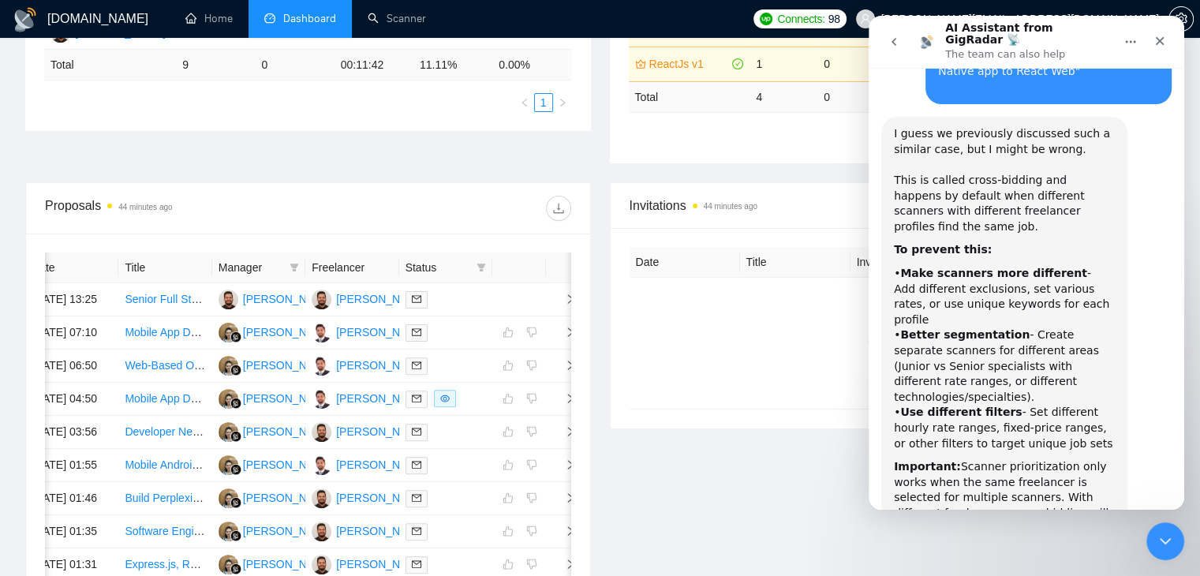
click at [894, 38] on icon "go back" at bounding box center [894, 42] width 5 height 8
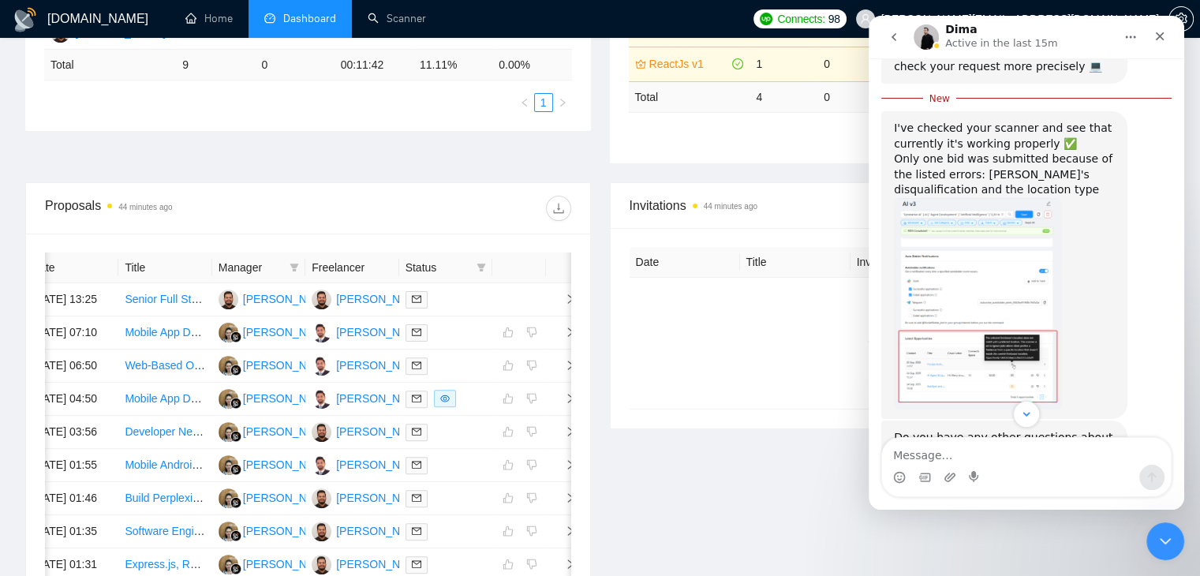
scroll to position [644, 0]
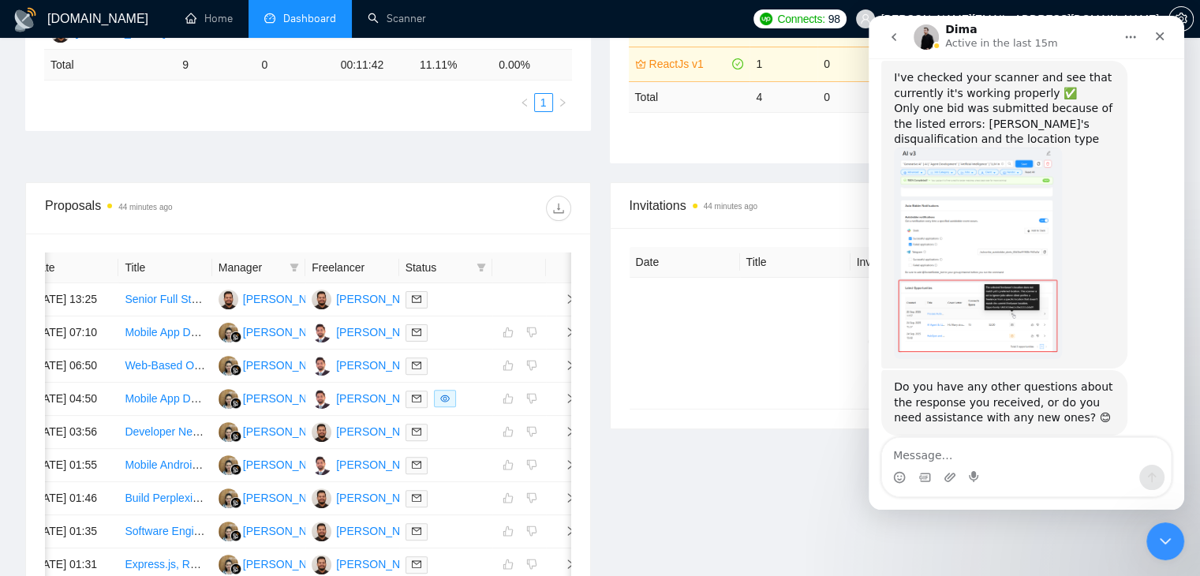
click at [951, 268] on img "Dima says…" at bounding box center [978, 254] width 168 height 212
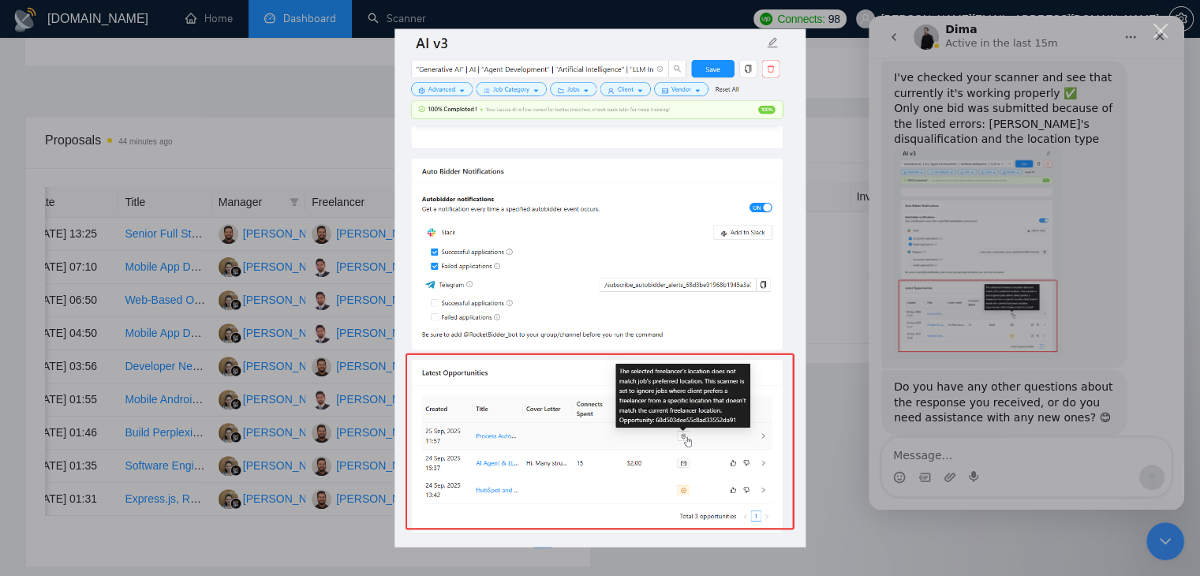
scroll to position [474, 0]
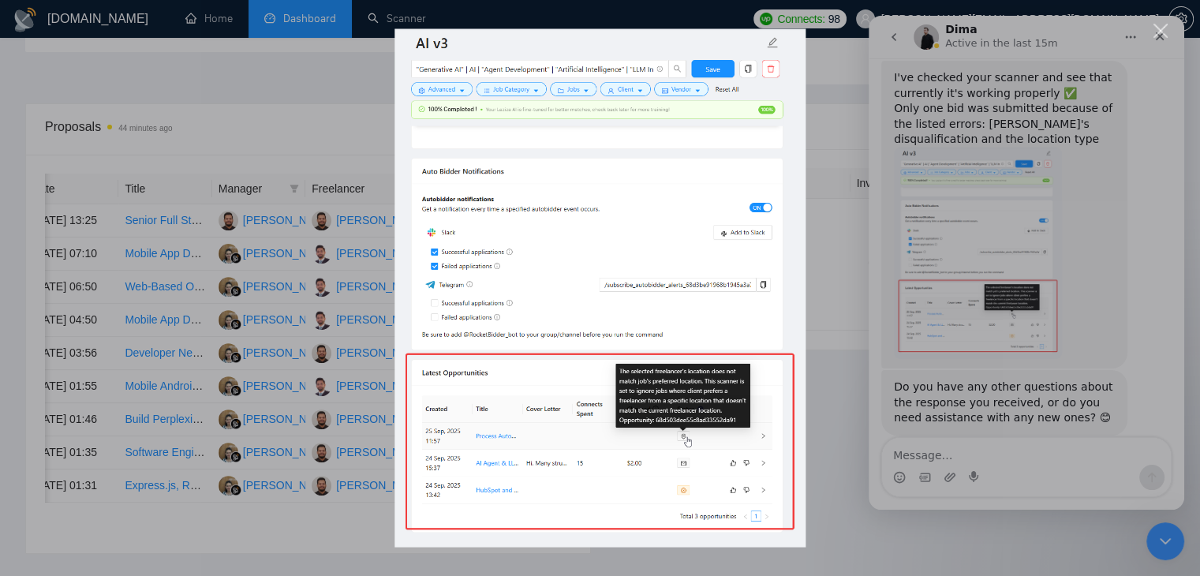
click at [587, 460] on img "Close" at bounding box center [601, 288] width 412 height 519
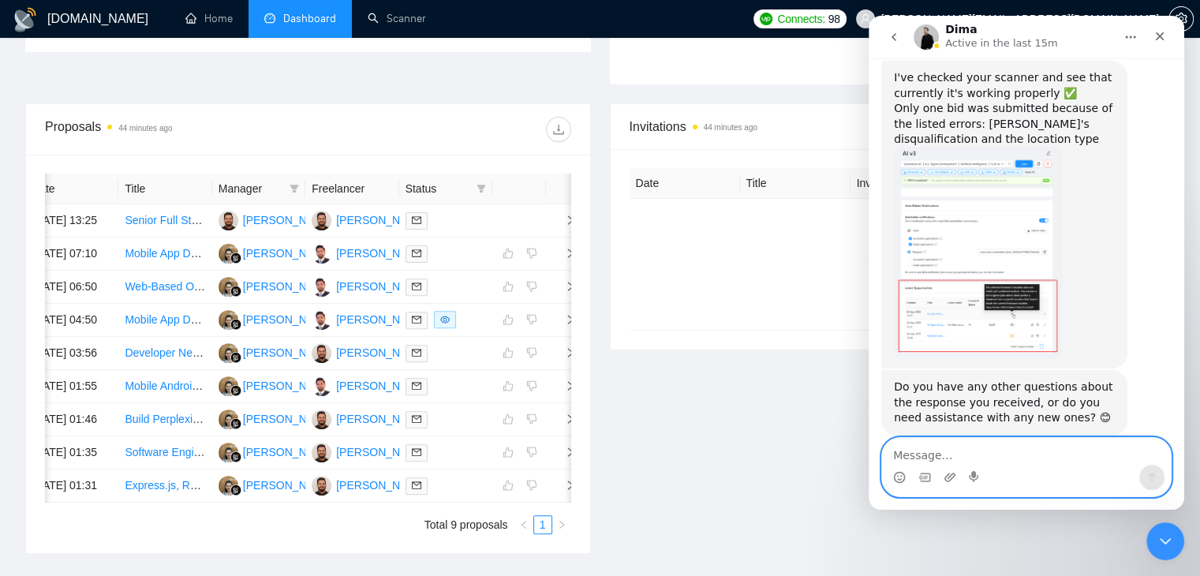
click at [952, 459] on textarea "Message…" at bounding box center [1026, 451] width 289 height 27
type textarea "Okay fine"
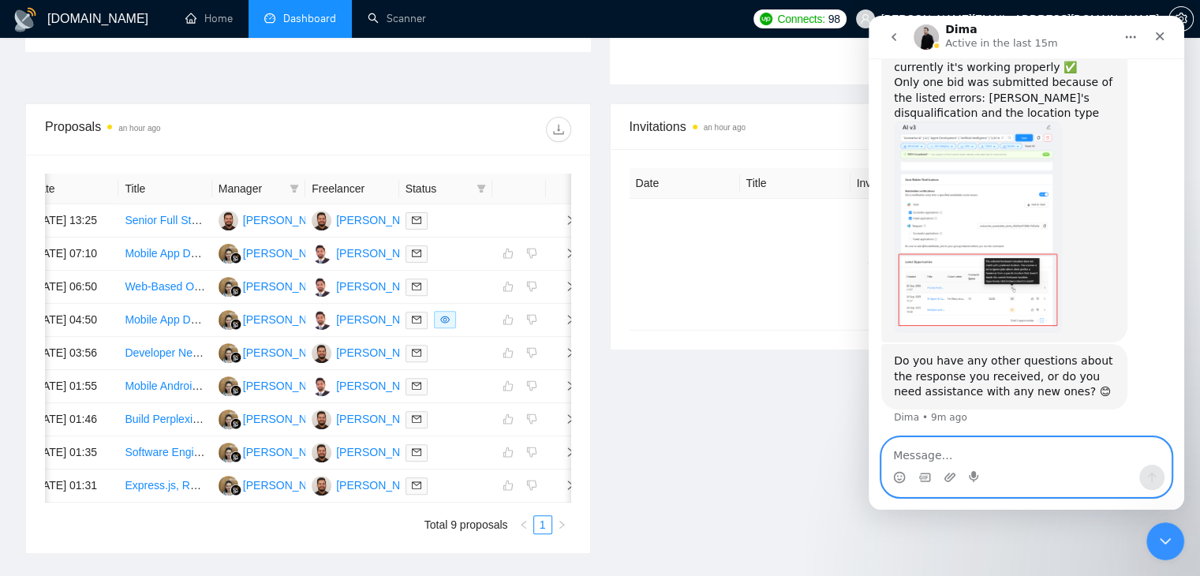
scroll to position [666, 0]
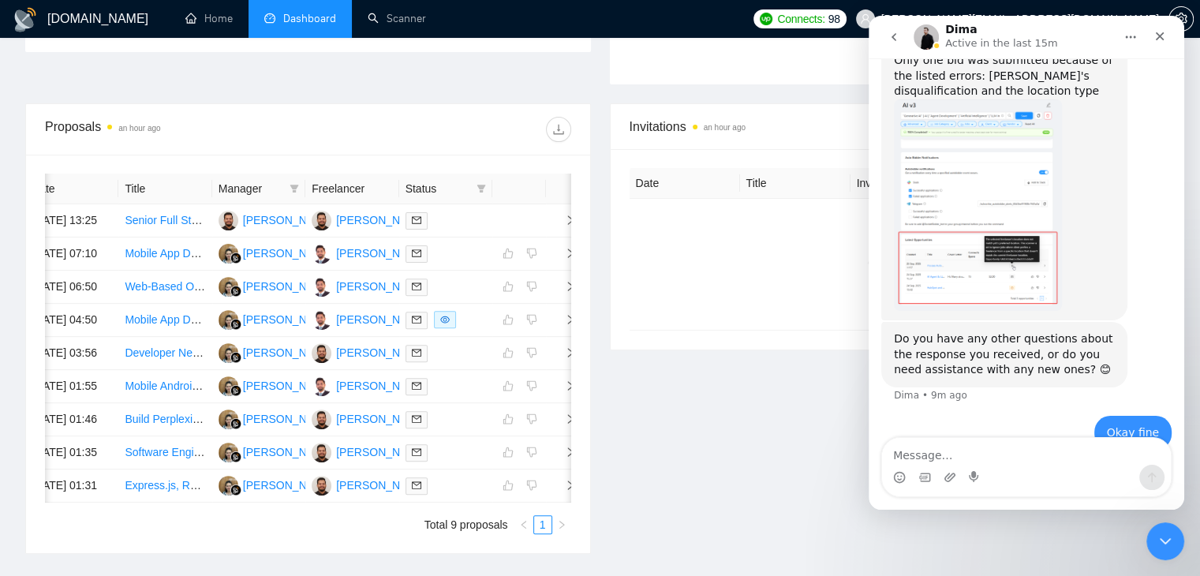
click at [894, 33] on icon "go back" at bounding box center [894, 37] width 13 height 13
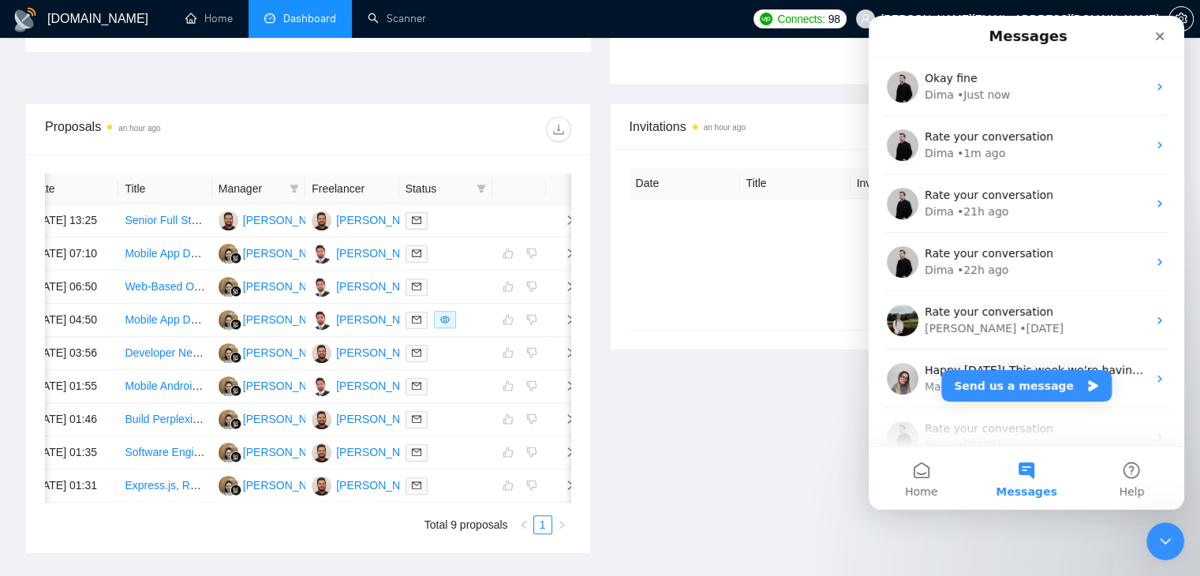
scroll to position [0, 0]
click at [1166, 37] on icon "Close" at bounding box center [1160, 36] width 13 height 13
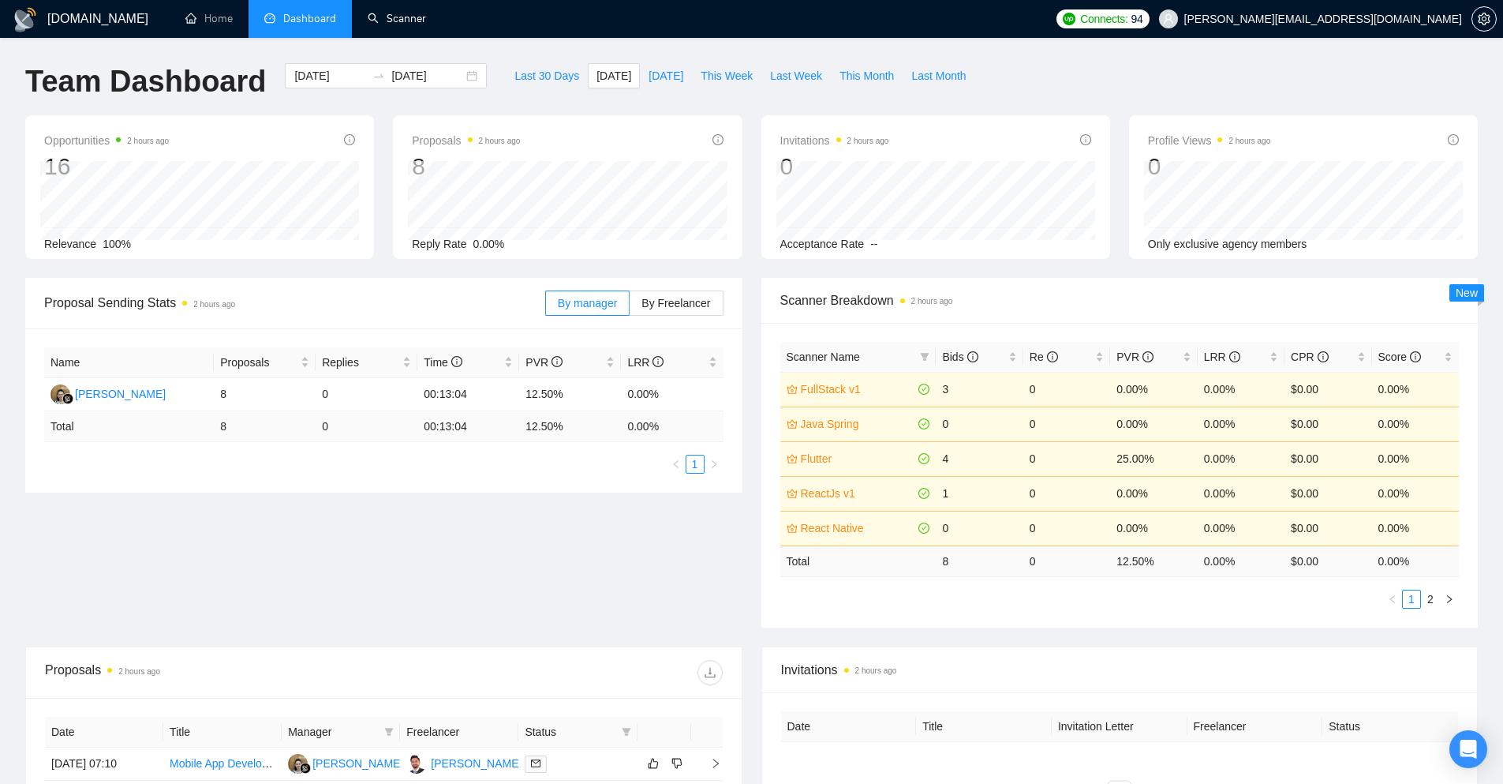
click at [396, 24] on link "Scanner" at bounding box center [397, 18] width 58 height 13
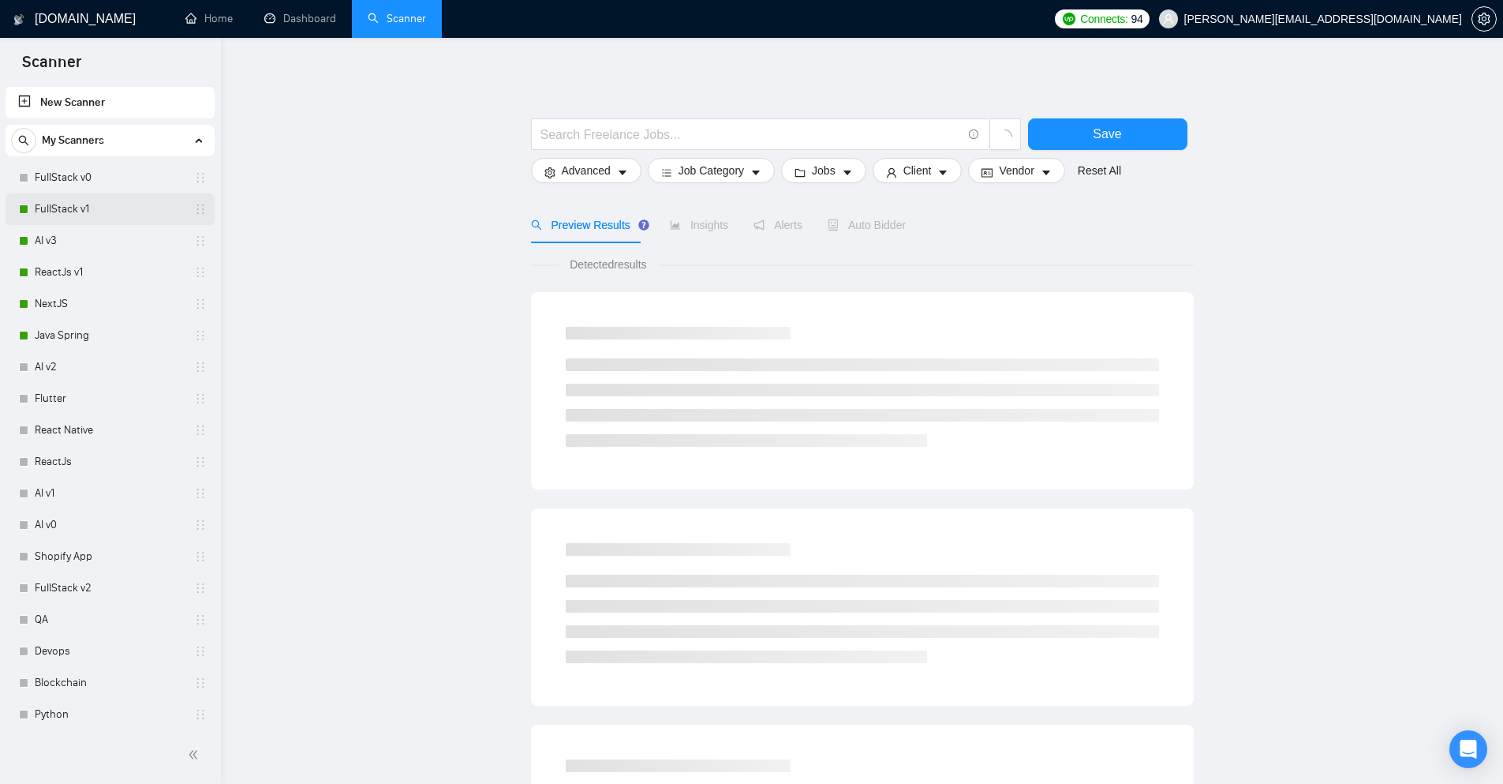
click at [110, 215] on link "FullStack v1" at bounding box center [110, 209] width 150 height 32
